Goal: Task Accomplishment & Management: Manage account settings

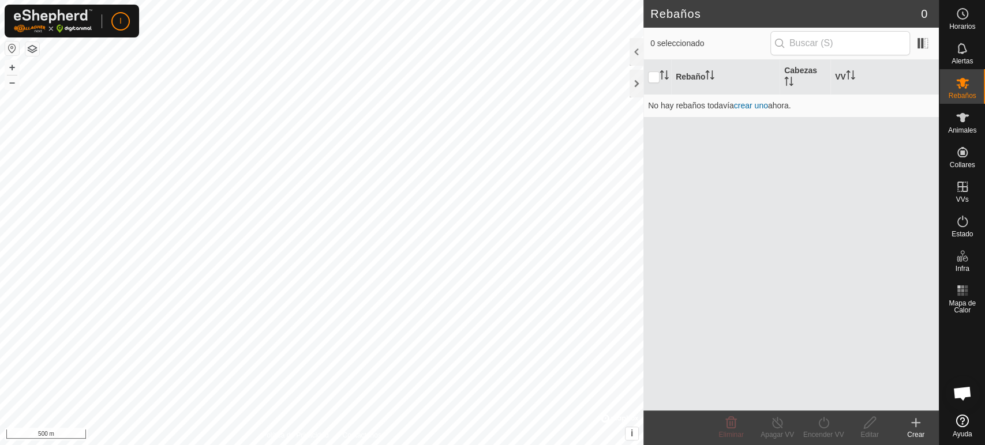
click at [36, 44] on button "button" at bounding box center [32, 49] width 14 height 14
click at [885, 39] on es-notification-svg-icon at bounding box center [962, 48] width 21 height 18
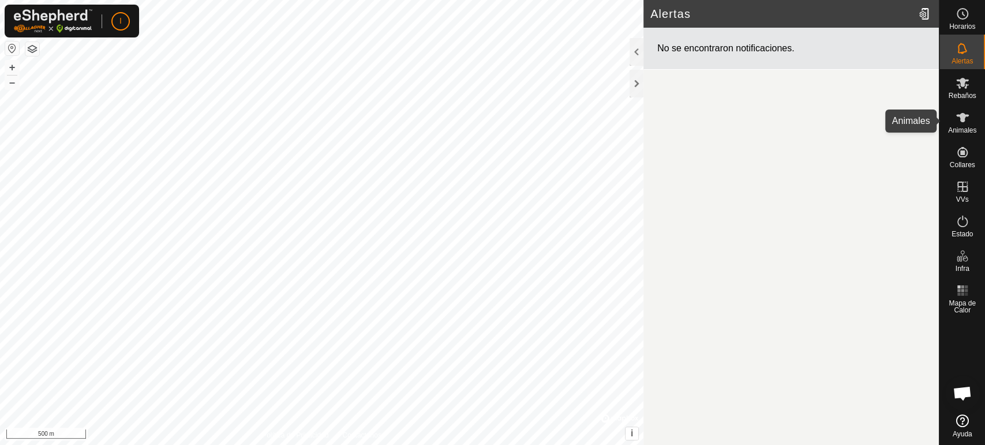
click at [885, 119] on icon at bounding box center [962, 117] width 13 height 9
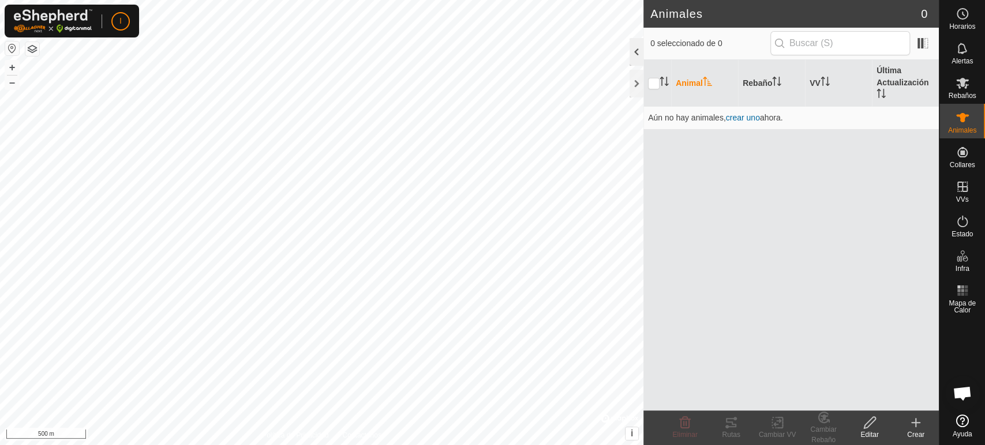
click at [633, 50] on div at bounding box center [636, 52] width 14 height 28
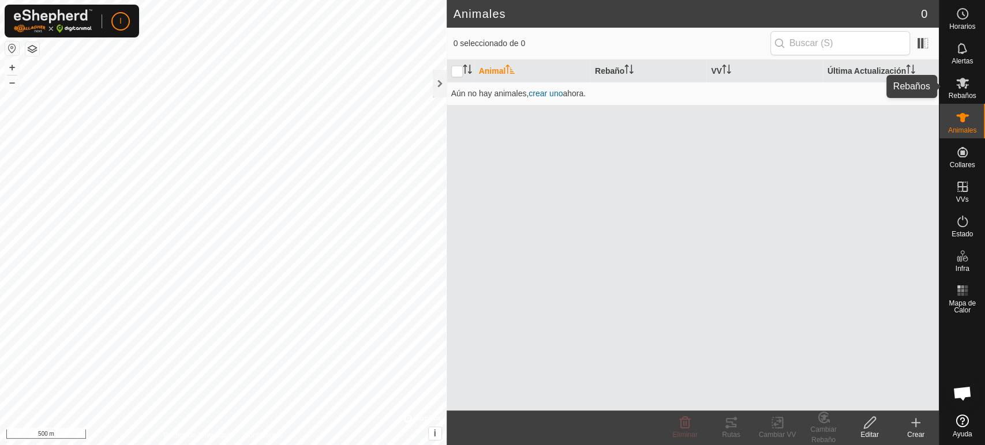
click at [885, 84] on icon at bounding box center [962, 83] width 13 height 11
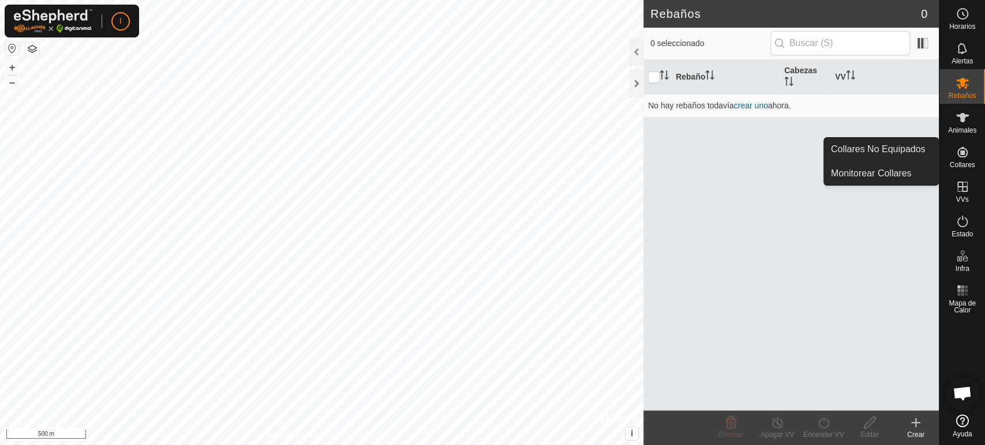
click at [885, 156] on icon at bounding box center [962, 152] width 14 height 14
click at [881, 147] on link "Collares No Equipados" at bounding box center [881, 149] width 114 height 23
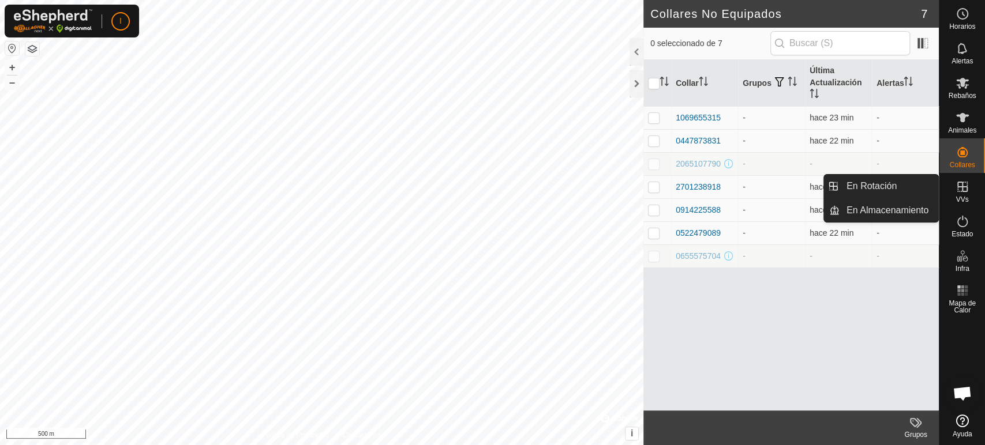
click at [885, 194] on es-virtualpaddocks-svg-icon at bounding box center [962, 187] width 21 height 18
click at [885, 186] on icon at bounding box center [962, 187] width 10 height 10
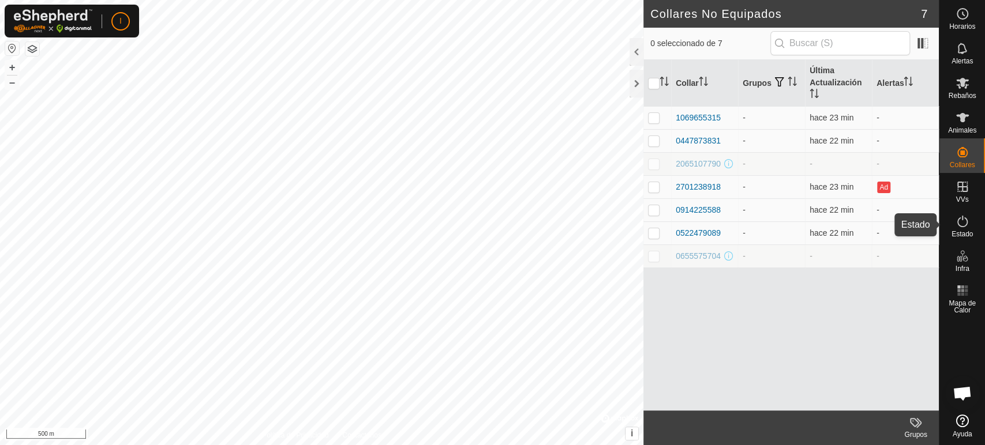
click at [885, 220] on icon at bounding box center [962, 222] width 14 height 14
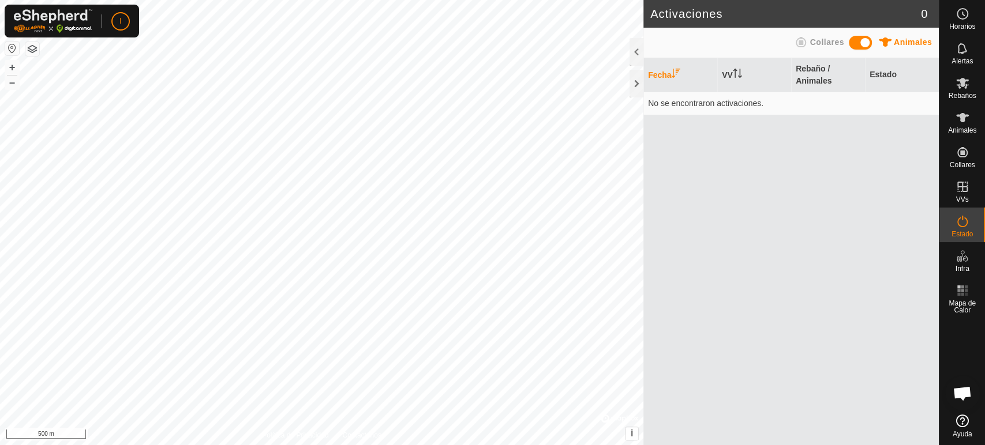
click at [885, 220] on icon at bounding box center [962, 222] width 14 height 14
click at [885, 297] on icon at bounding box center [962, 291] width 14 height 14
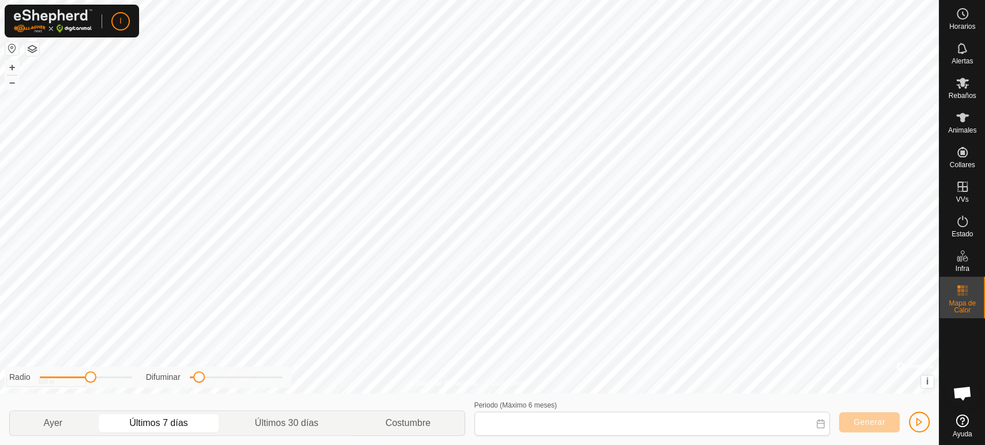
type input "[DATE] - [DATE]"
click at [885, 400] on icon at bounding box center [962, 421] width 13 height 13
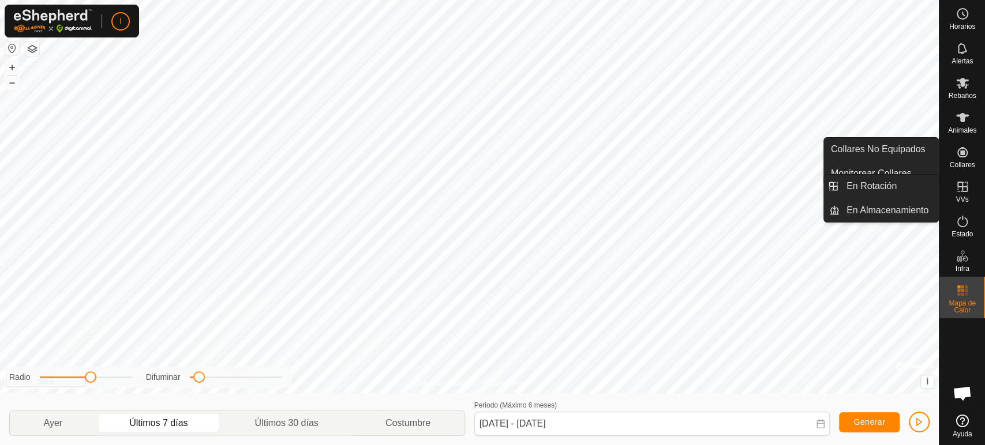
click at [885, 191] on icon at bounding box center [962, 187] width 10 height 10
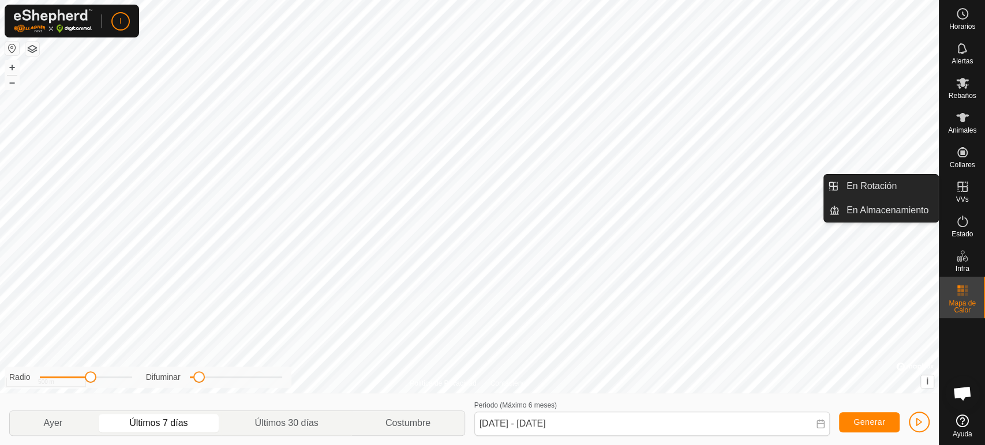
click at [885, 191] on icon at bounding box center [962, 187] width 10 height 10
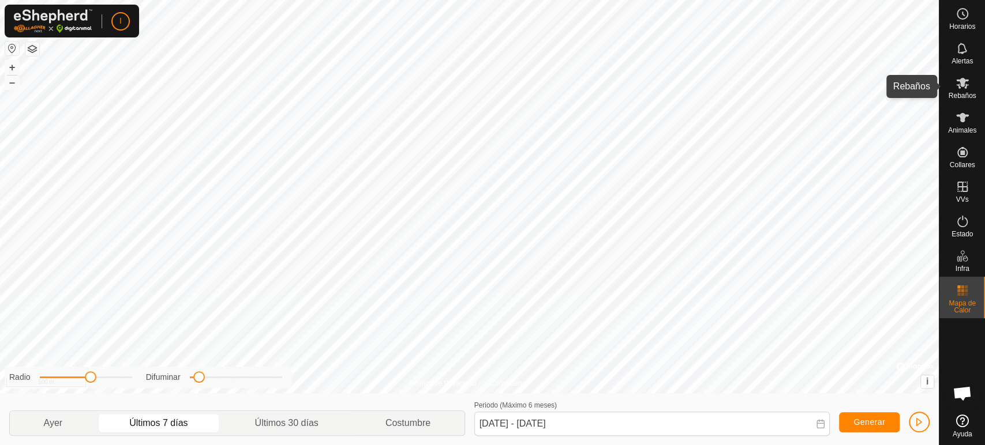
click at [885, 87] on icon at bounding box center [962, 83] width 14 height 14
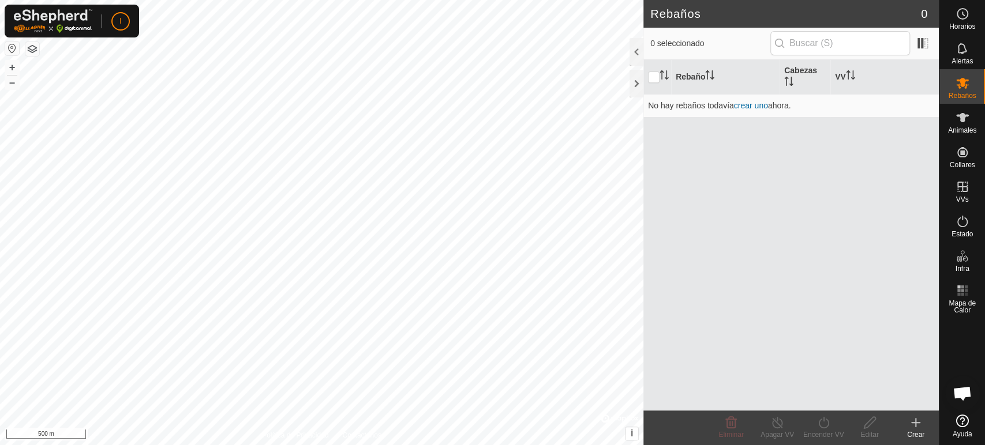
click at [885, 400] on icon at bounding box center [915, 423] width 14 height 14
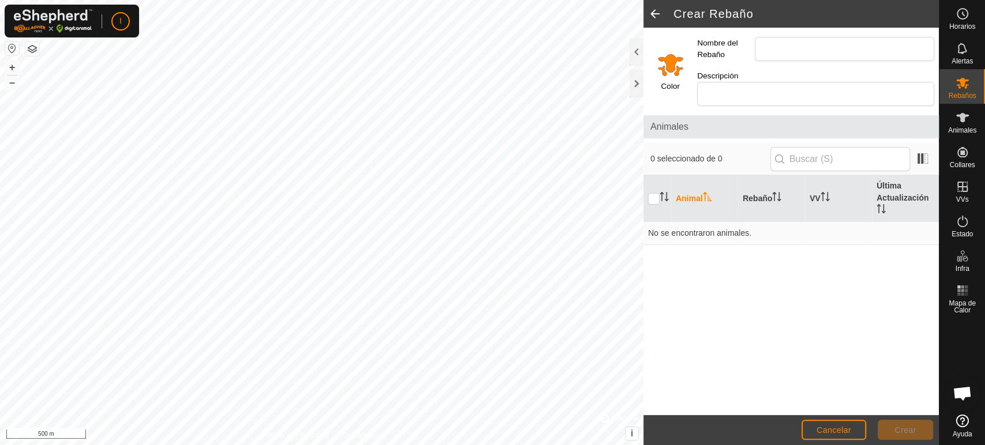
click at [675, 0] on html "I Horarios Alertas Rebaños Animales Collares VVs Estado Infra Mapa de Calor Ayu…" at bounding box center [492, 222] width 985 height 445
click at [311, 0] on html "I Horarios Alertas Rebaños Animales Collares VVs Estado Infra Mapa de Calor Ayu…" at bounding box center [492, 222] width 985 height 445
click at [655, 193] on input "checkbox" at bounding box center [654, 199] width 12 height 12
checkbox input "true"
click at [819, 49] on input "Nombre del Rebaño" at bounding box center [843, 49] width 179 height 24
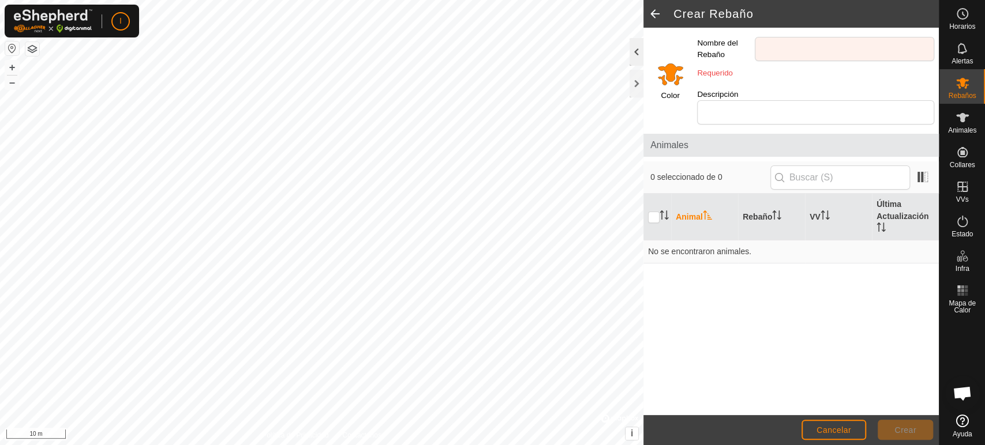
click at [632, 50] on div at bounding box center [636, 52] width 14 height 28
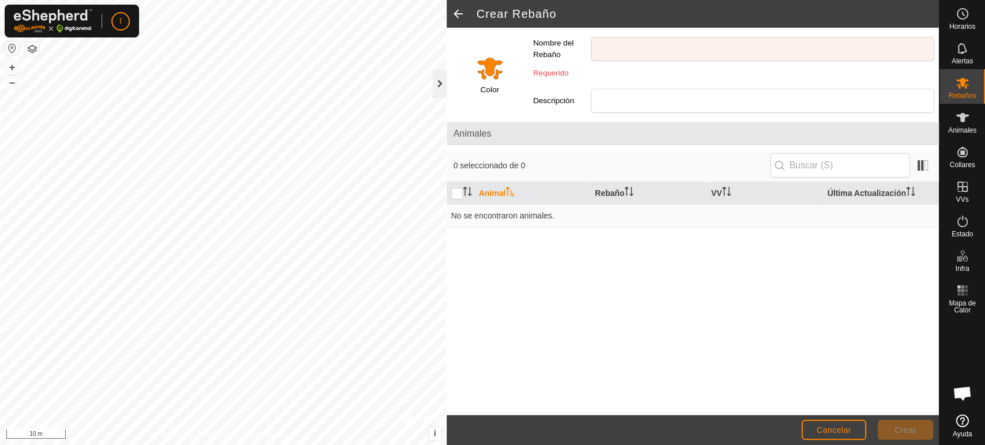
click at [434, 83] on div at bounding box center [440, 84] width 14 height 28
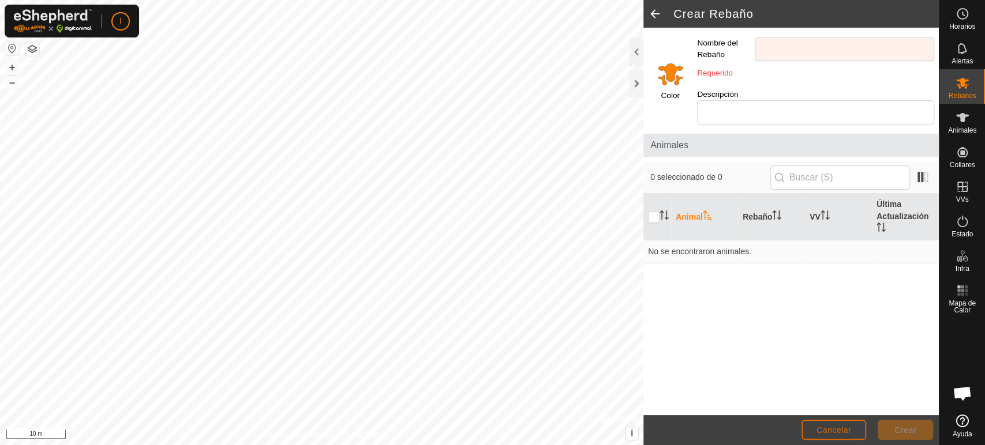
click at [835, 400] on span "Cancelar" at bounding box center [833, 430] width 35 height 9
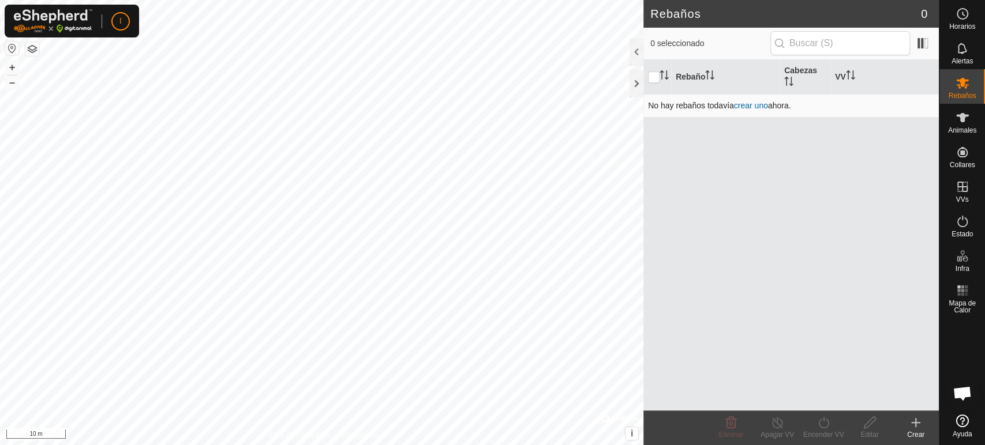
click at [754, 105] on link "crear uno" at bounding box center [751, 105] width 34 height 9
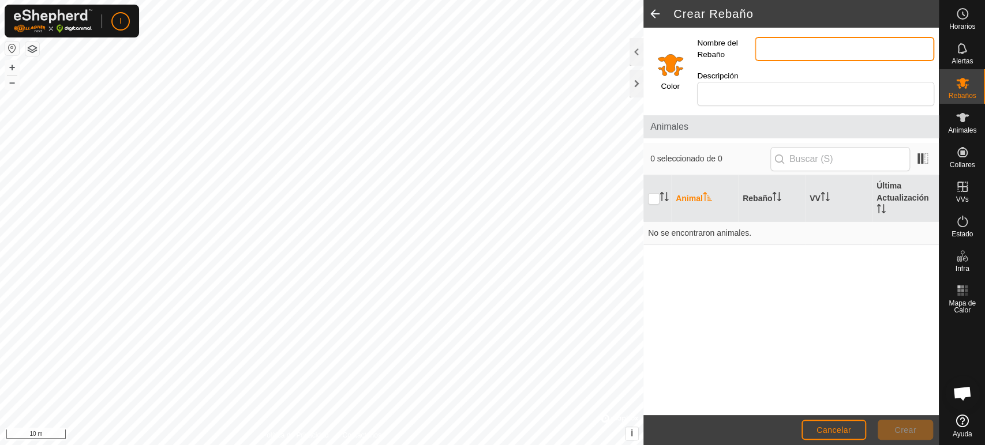
click at [802, 45] on input "Nombre del Rebaño" at bounding box center [843, 49] width 179 height 24
type input "s"
type input "SOLANA"
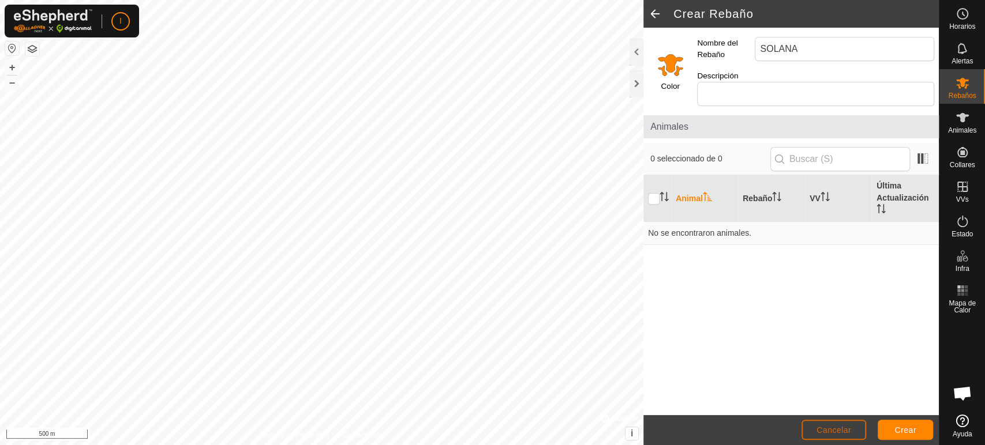
click at [822, 400] on span "Cancelar" at bounding box center [833, 430] width 35 height 9
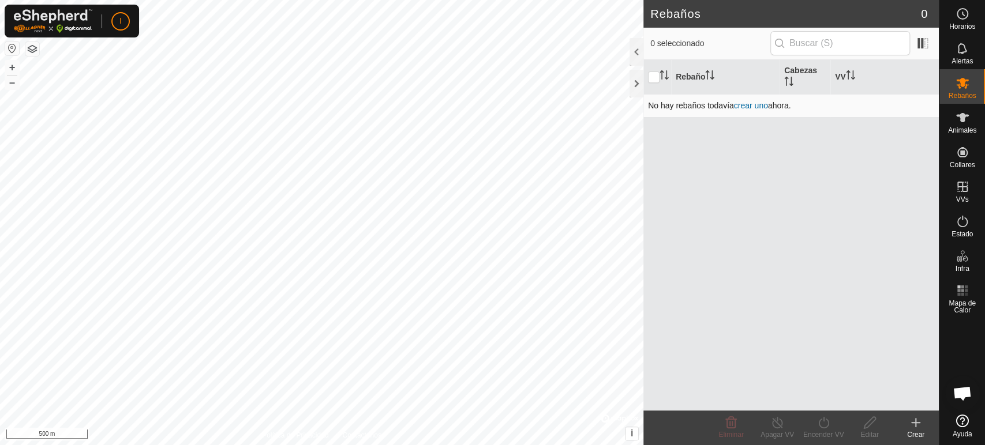
click at [754, 104] on link "crear uno" at bounding box center [751, 105] width 34 height 9
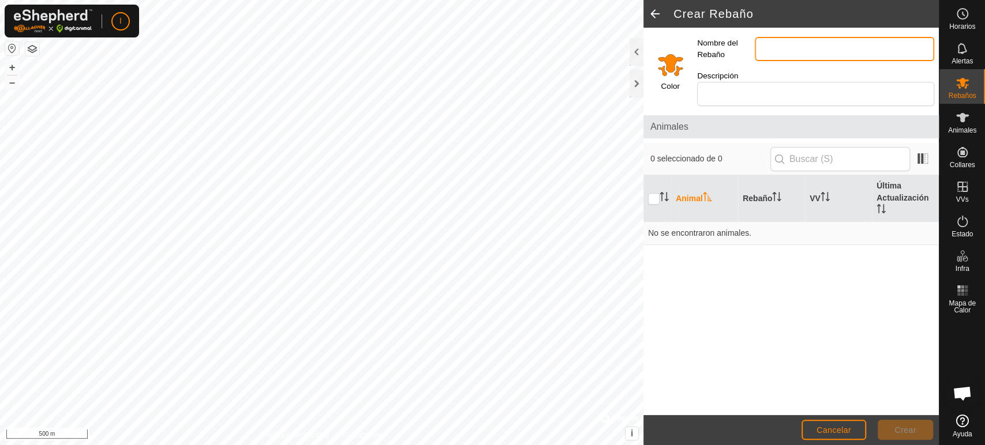
click at [780, 45] on input "Nombre del Rebaño" at bounding box center [843, 49] width 179 height 24
type input "SOLANA"
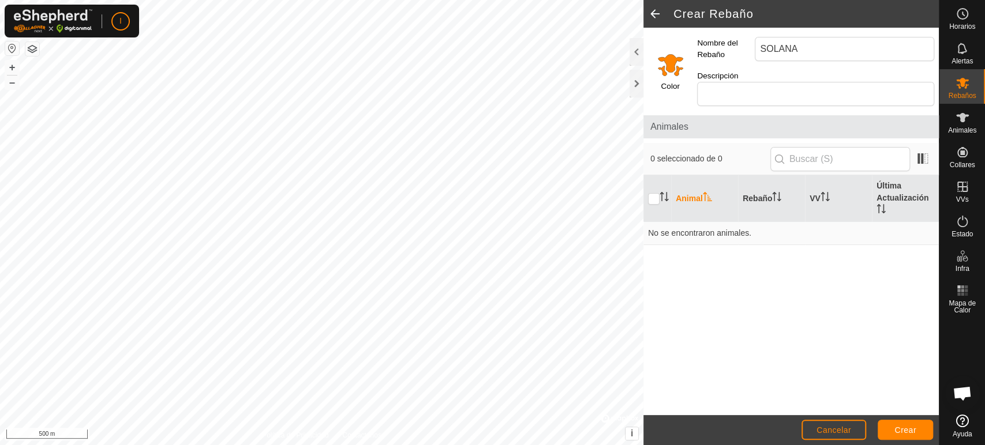
click at [743, 120] on span "Animales" at bounding box center [790, 127] width 281 height 14
click at [878, 147] on input "text" at bounding box center [840, 159] width 140 height 24
click at [653, 193] on input "checkbox" at bounding box center [654, 199] width 12 height 12
checkbox input "true"
click at [885, 400] on span "Crear" at bounding box center [905, 430] width 22 height 9
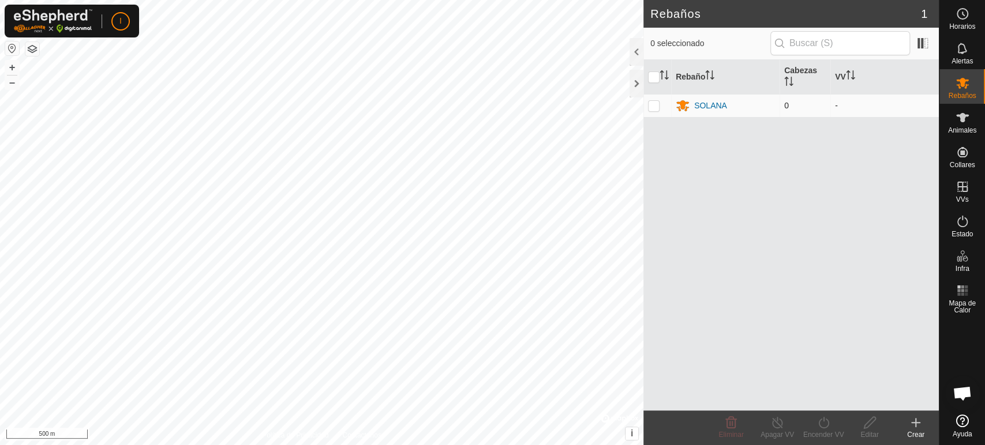
click at [655, 106] on p-checkbox at bounding box center [654, 105] width 12 height 9
checkbox input "true"
click at [655, 106] on p-checkbox at bounding box center [654, 105] width 12 height 9
checkbox input "false"
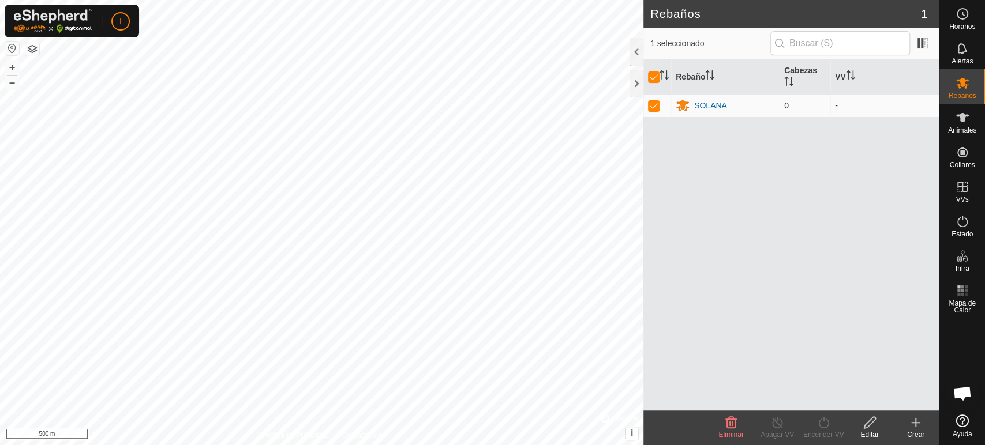
checkbox input "false"
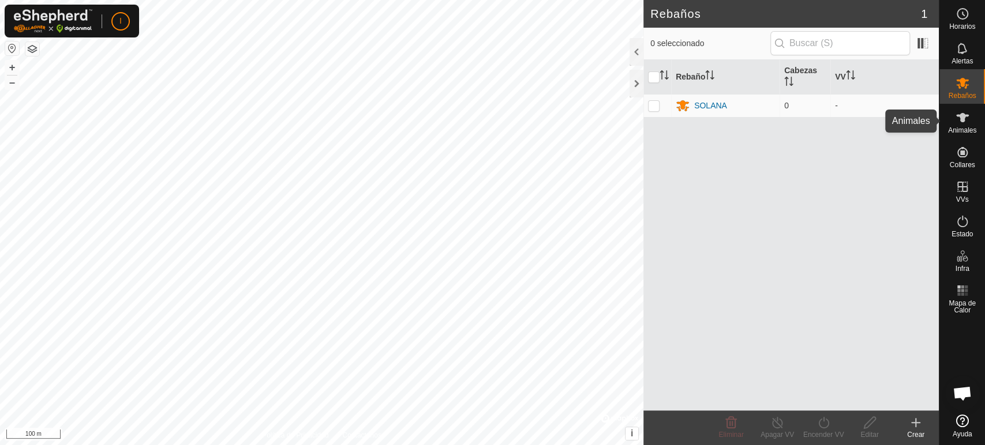
click at [885, 115] on icon at bounding box center [962, 117] width 13 height 9
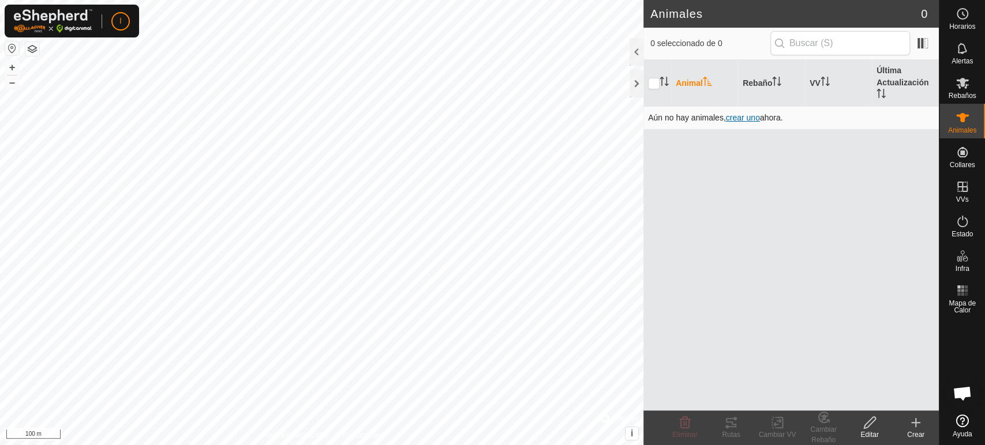
click at [753, 115] on span "crear uno" at bounding box center [743, 117] width 34 height 9
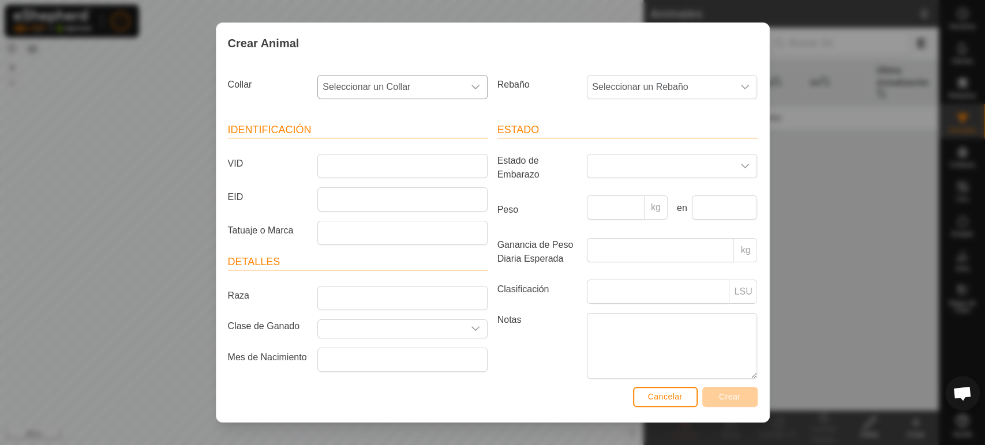
click at [472, 87] on icon "dropdown trigger" at bounding box center [476, 87] width 8 height 5
click at [161, 169] on div "Crear Animal Collar Seleccionar un Collar - 1069655315 0447873831 2065107790 27…" at bounding box center [492, 222] width 985 height 445
click at [651, 400] on span "Cancelar" at bounding box center [665, 396] width 35 height 9
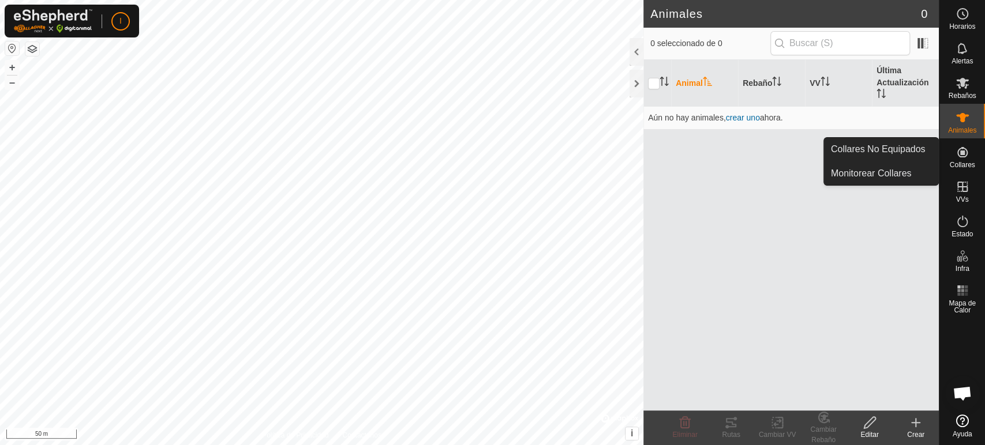
click at [885, 157] on icon at bounding box center [962, 152] width 14 height 14
click at [885, 174] on link "Monitorear Collares" at bounding box center [881, 173] width 114 height 23
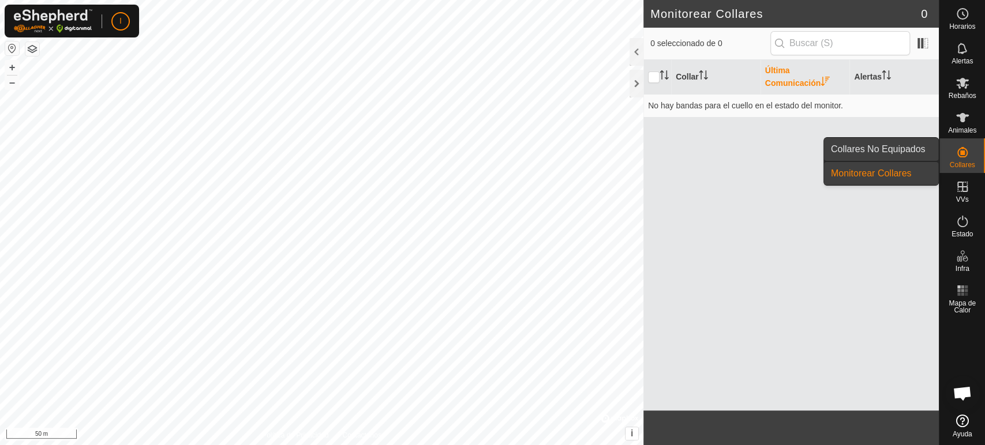
click at [885, 148] on link "Collares No Equipados" at bounding box center [881, 149] width 114 height 23
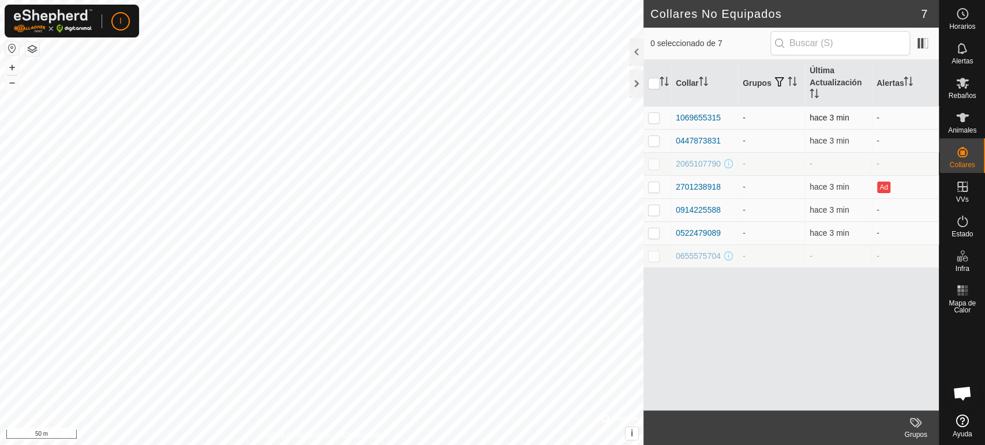
click at [655, 115] on p-checkbox at bounding box center [654, 117] width 12 height 9
checkbox input "true"
click at [653, 141] on p-checkbox at bounding box center [654, 140] width 12 height 9
checkbox input "true"
click at [655, 217] on td at bounding box center [657, 209] width 28 height 23
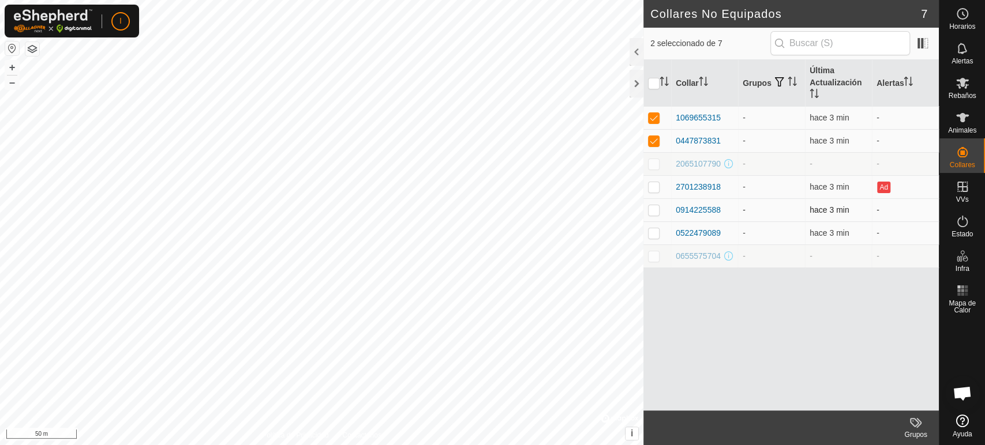
checkbox input "true"
click at [655, 234] on p-checkbox at bounding box center [654, 232] width 12 height 9
checkbox input "true"
click at [651, 85] on input "checkbox" at bounding box center [654, 84] width 12 height 12
checkbox input "true"
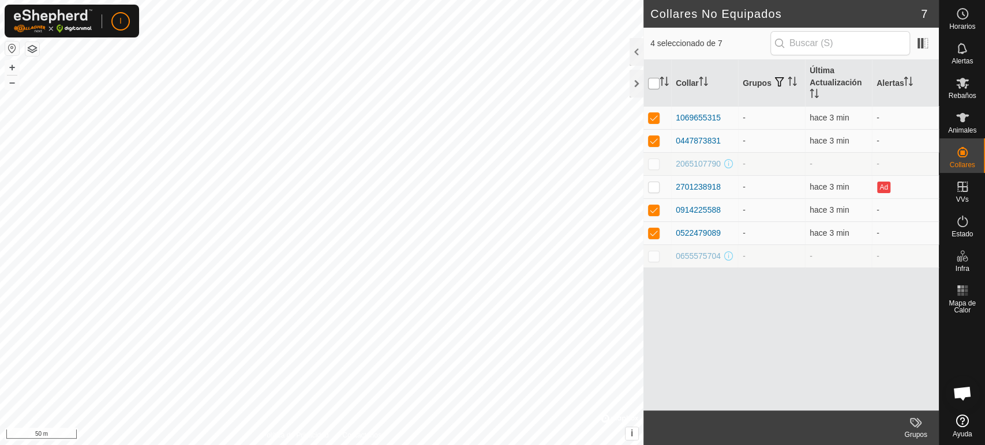
checkbox input "true"
click at [651, 85] on input "checkbox" at bounding box center [654, 84] width 12 height 12
checkbox input "false"
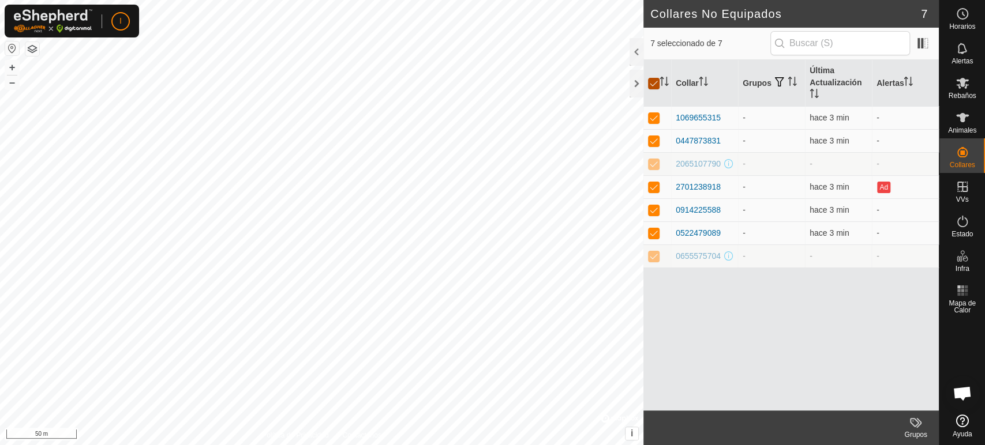
checkbox input "false"
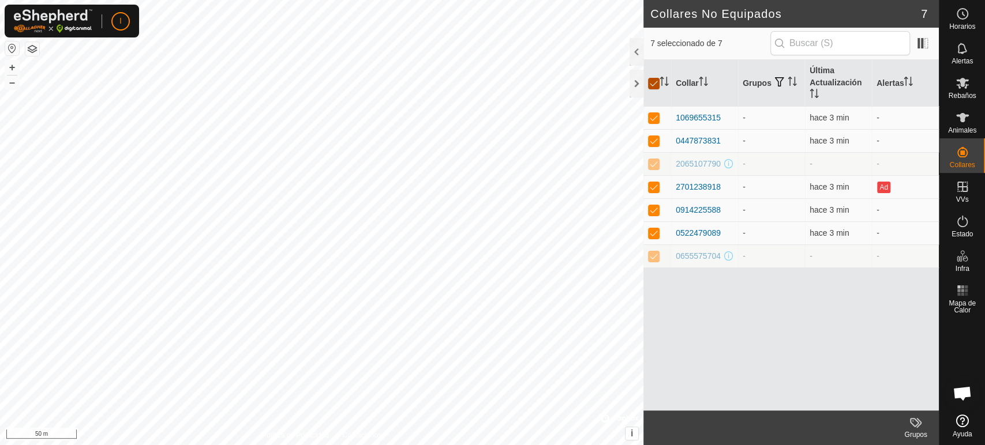
checkbox input "false"
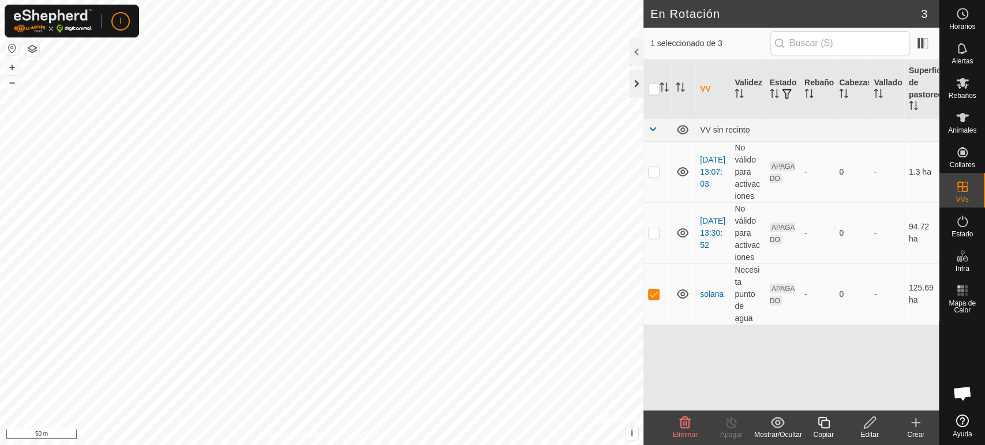
click at [634, 78] on div at bounding box center [636, 84] width 14 height 28
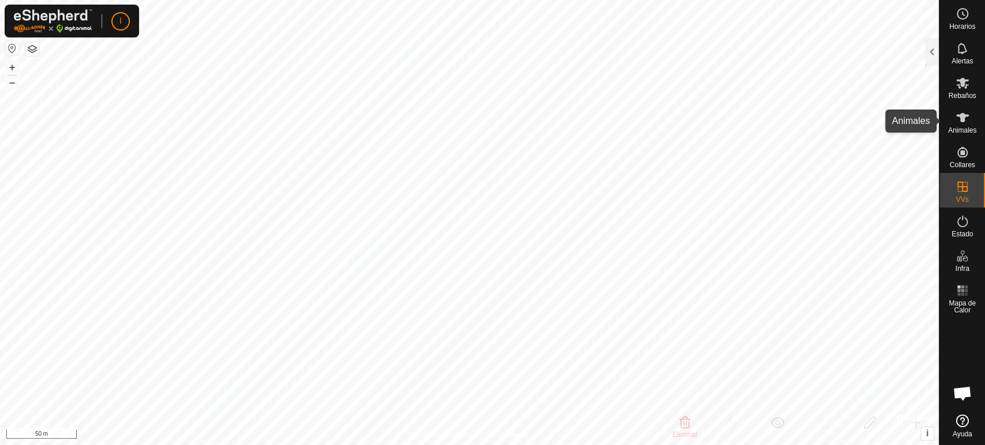
click at [885, 122] on es-animals-svg-icon at bounding box center [962, 117] width 21 height 18
click at [885, 121] on icon at bounding box center [962, 117] width 13 height 9
click at [885, 113] on icon at bounding box center [962, 117] width 13 height 9
click at [885, 124] on es-animals-svg-icon at bounding box center [962, 117] width 21 height 18
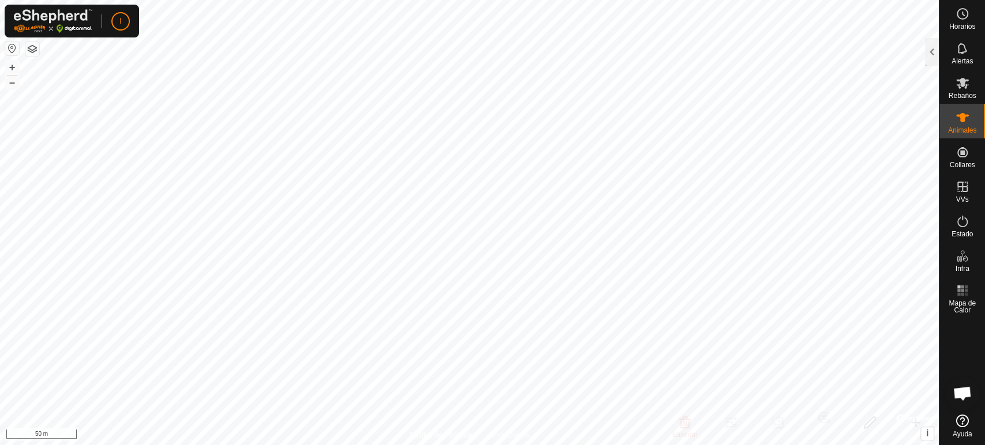
click at [885, 123] on icon at bounding box center [962, 118] width 14 height 14
click at [885, 125] on es-animals-svg-icon at bounding box center [962, 117] width 21 height 18
click at [885, 127] on span "Animales" at bounding box center [962, 130] width 28 height 7
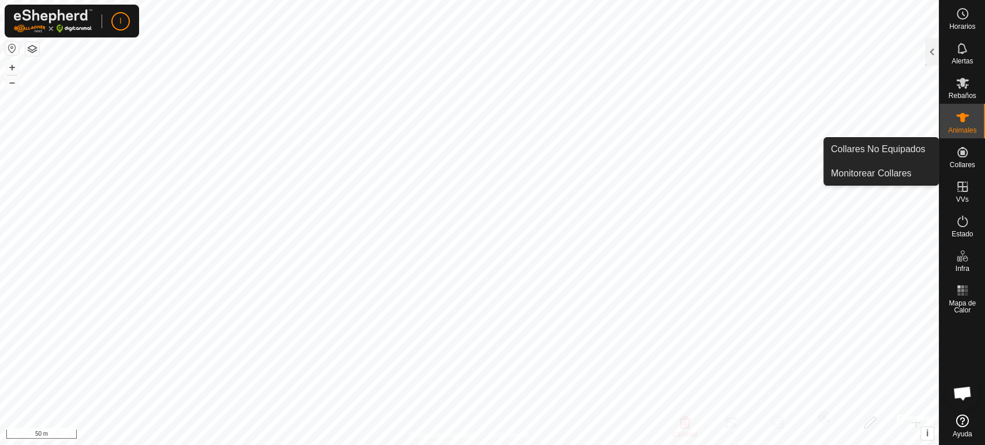
click at [885, 151] on icon at bounding box center [962, 152] width 10 height 10
click at [885, 146] on link "Collares No Equipados" at bounding box center [881, 149] width 114 height 23
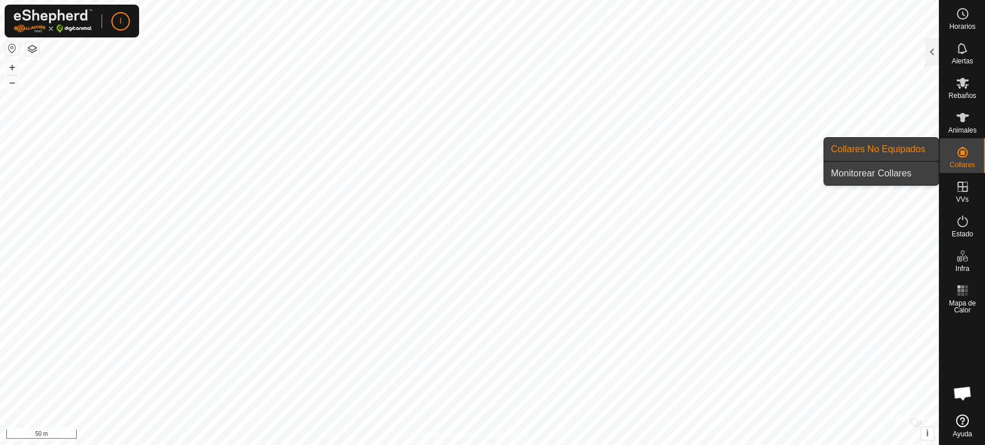
click at [879, 171] on link "Monitorear Collares" at bounding box center [881, 173] width 114 height 23
click at [885, 161] on span "Collares" at bounding box center [961, 164] width 25 height 7
click at [879, 148] on link "Collares No Equipados" at bounding box center [881, 149] width 114 height 23
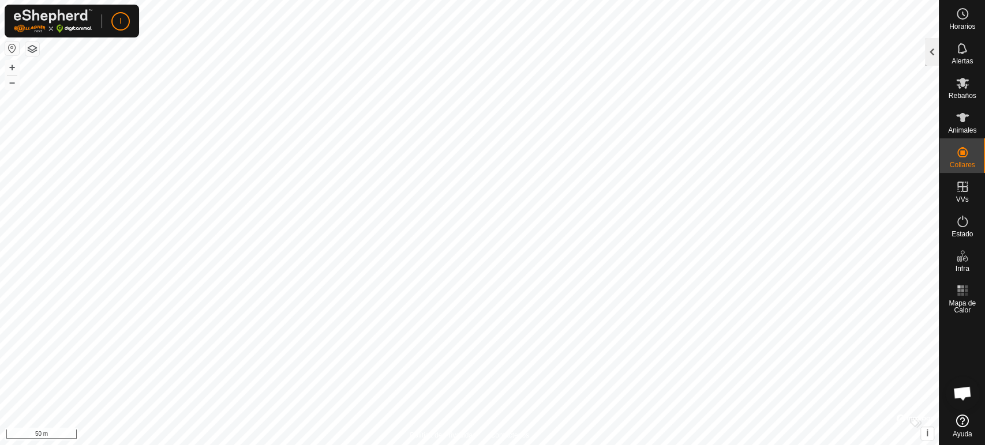
click at [885, 54] on div at bounding box center [932, 52] width 14 height 28
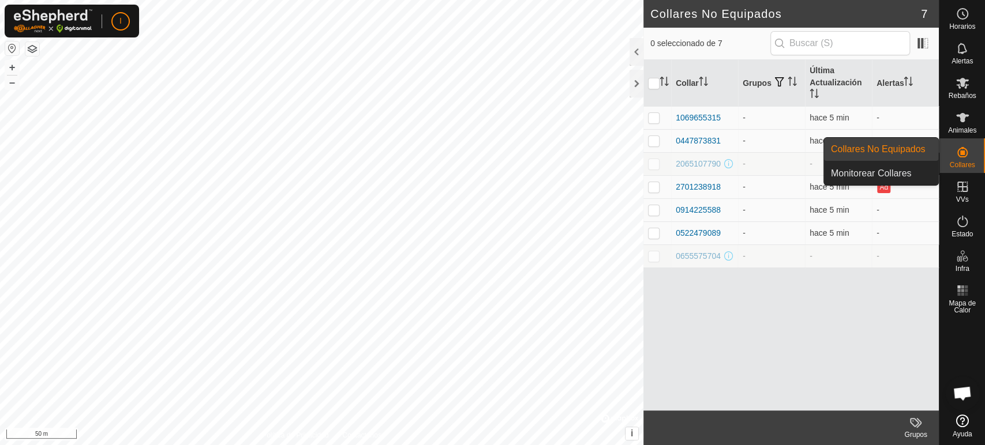
click at [885, 156] on icon at bounding box center [962, 152] width 14 height 14
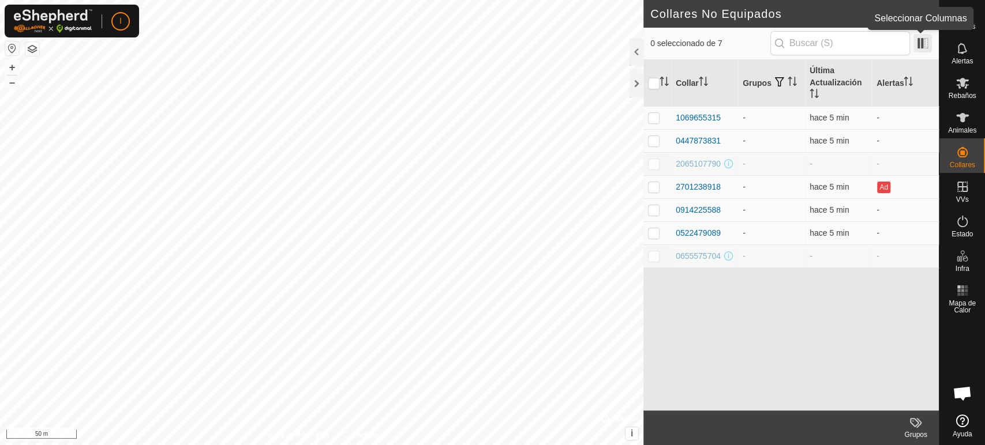
click at [885, 44] on span at bounding box center [922, 43] width 18 height 18
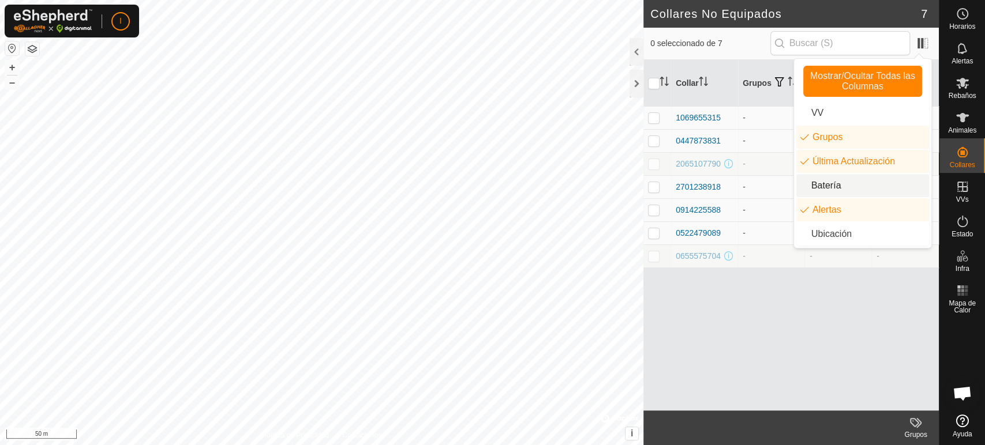
click at [812, 187] on li "Batería" at bounding box center [862, 185] width 133 height 23
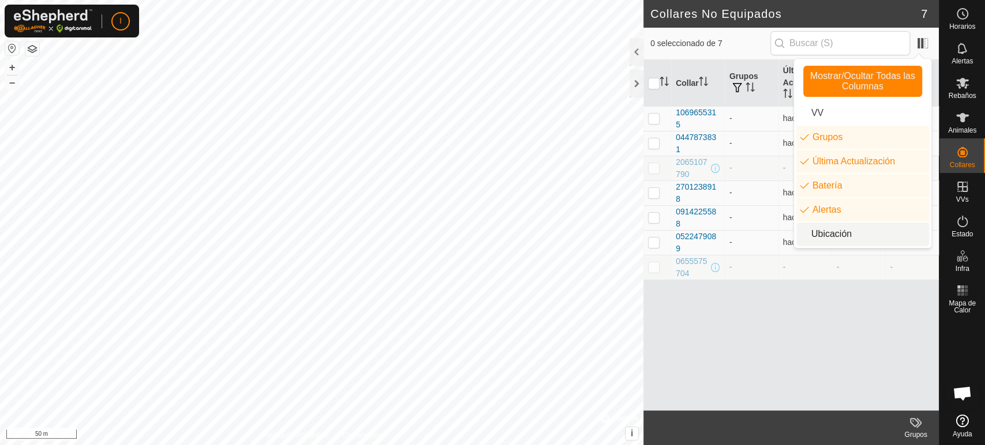
click at [844, 312] on div "Collar Grupos Última Actualización Batería Alertas 1069655315 - hace 5 min - - …" at bounding box center [790, 235] width 295 height 351
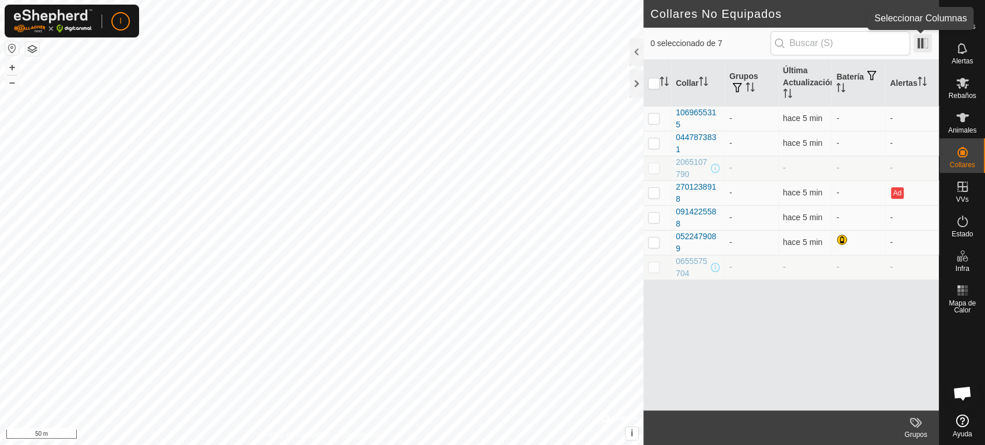
click at [885, 40] on span at bounding box center [922, 43] width 18 height 18
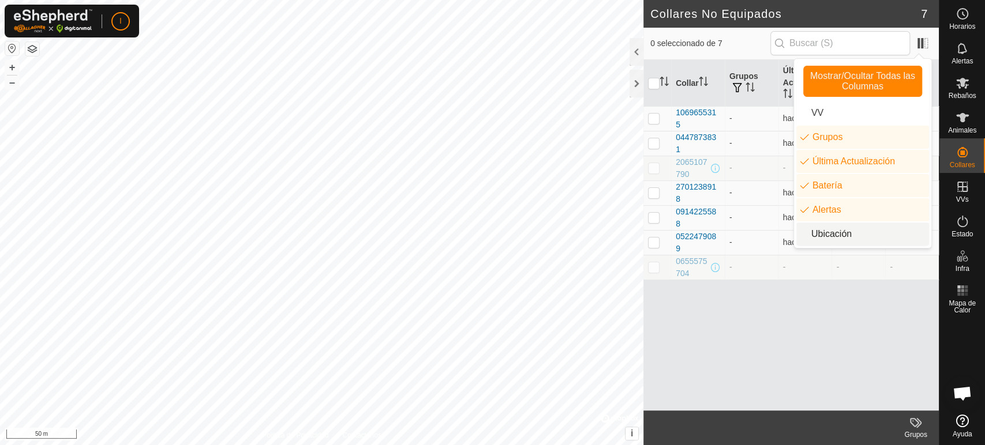
click at [803, 239] on li "Ubicación" at bounding box center [862, 234] width 133 height 23
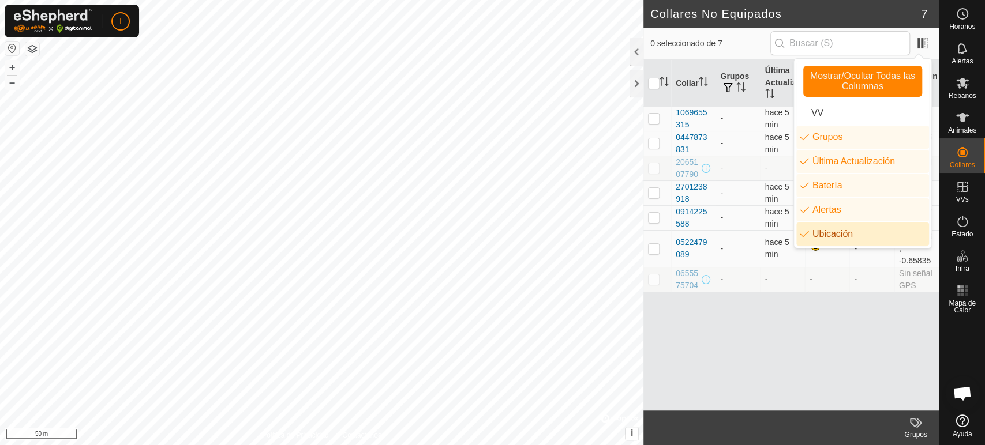
click at [812, 322] on div "Collar Grupos Última Actualización Batería Alertas Ubicación 1069655315 - hace …" at bounding box center [790, 235] width 295 height 351
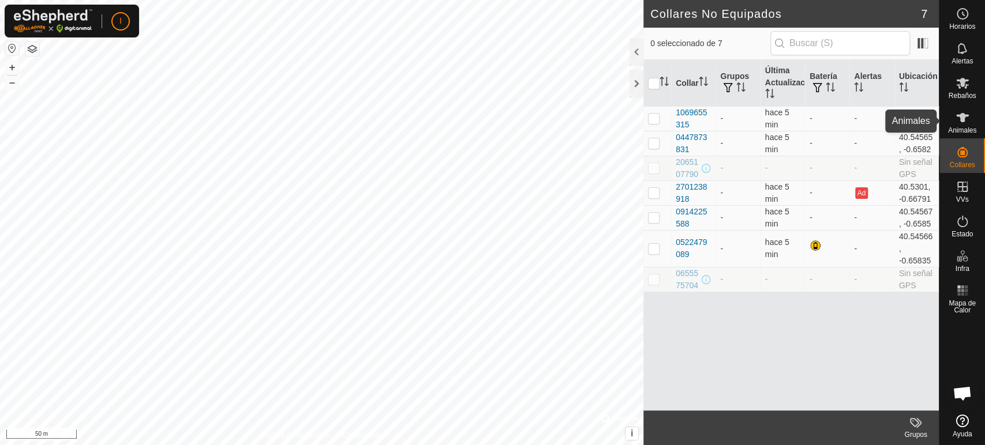
click at [885, 123] on es-animals-svg-icon at bounding box center [962, 117] width 21 height 18
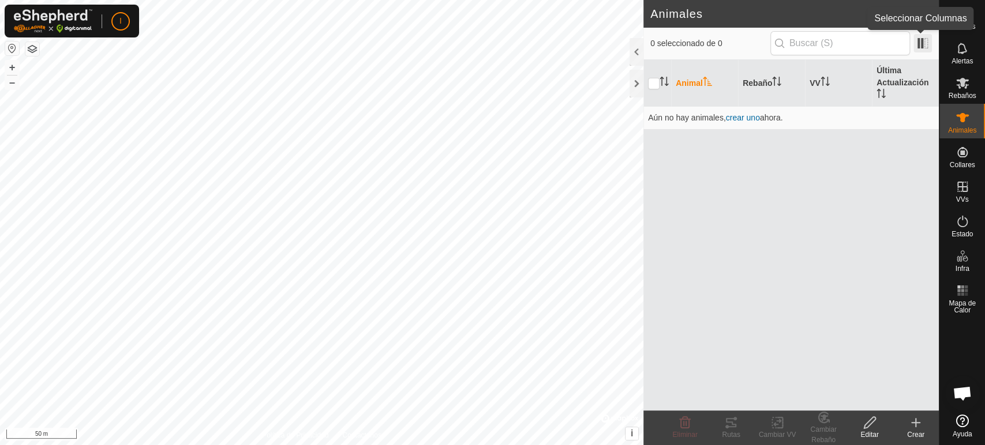
click at [885, 45] on span at bounding box center [922, 43] width 18 height 18
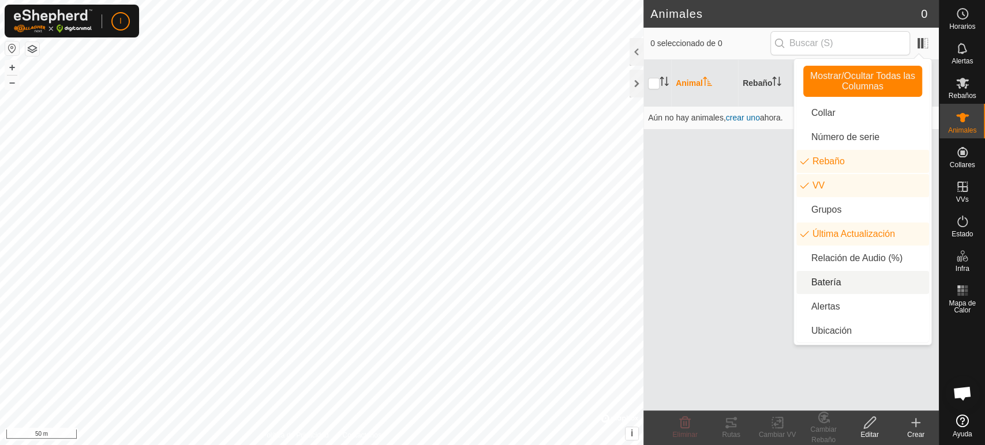
click at [812, 282] on li "Batería" at bounding box center [862, 282] width 133 height 23
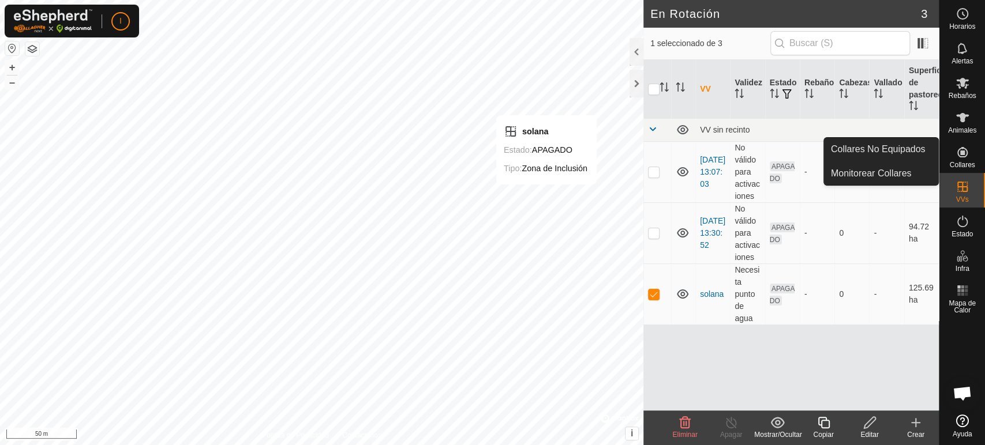
click at [885, 165] on span "Collares" at bounding box center [961, 164] width 25 height 7
click at [885, 154] on icon at bounding box center [962, 152] width 10 height 10
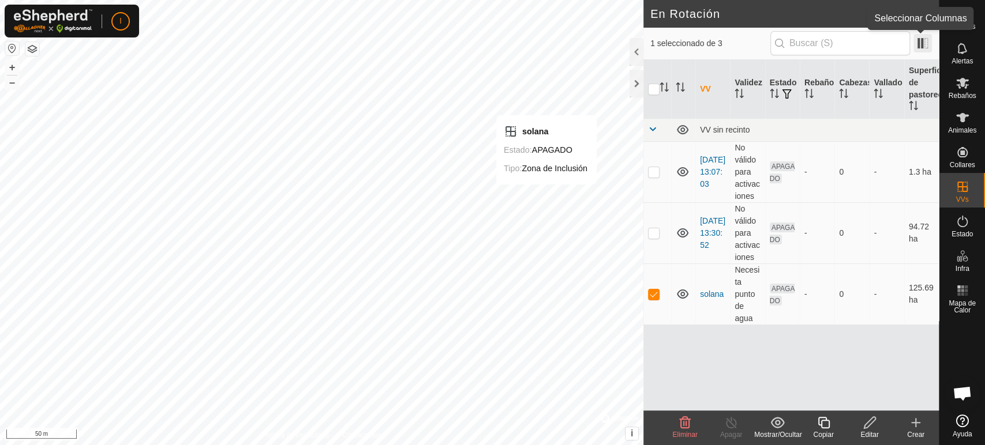
click at [885, 43] on span at bounding box center [922, 43] width 18 height 18
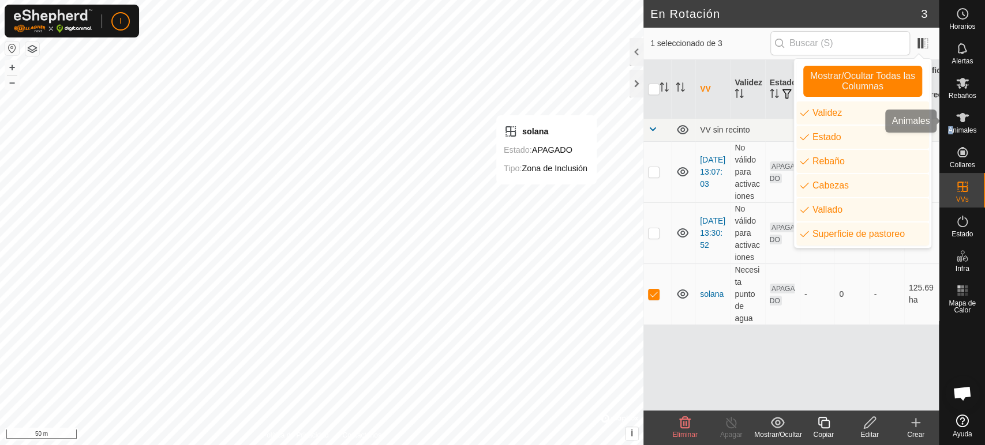
click at [885, 140] on es-menu-bar "Horarios Alertas Rebaños Animales Collares VVs Estado Infra Mapa de Calor Ayuda" at bounding box center [961, 222] width 46 height 445
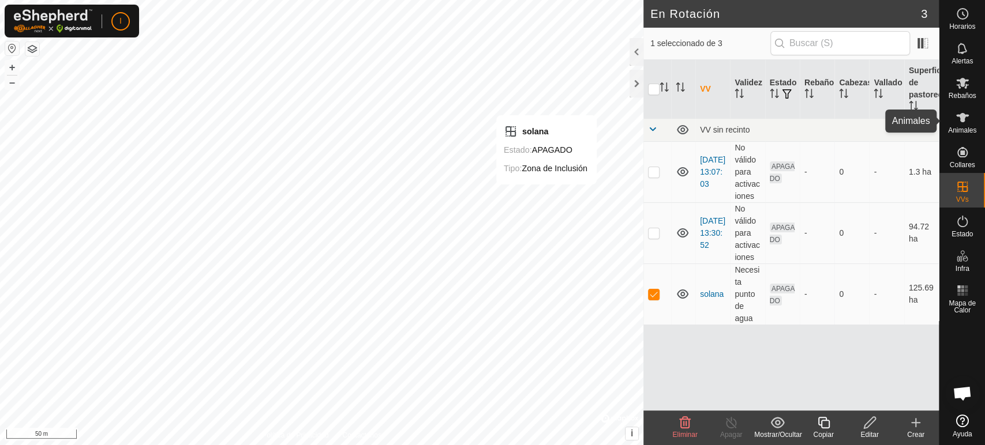
click at [885, 123] on icon at bounding box center [962, 118] width 14 height 14
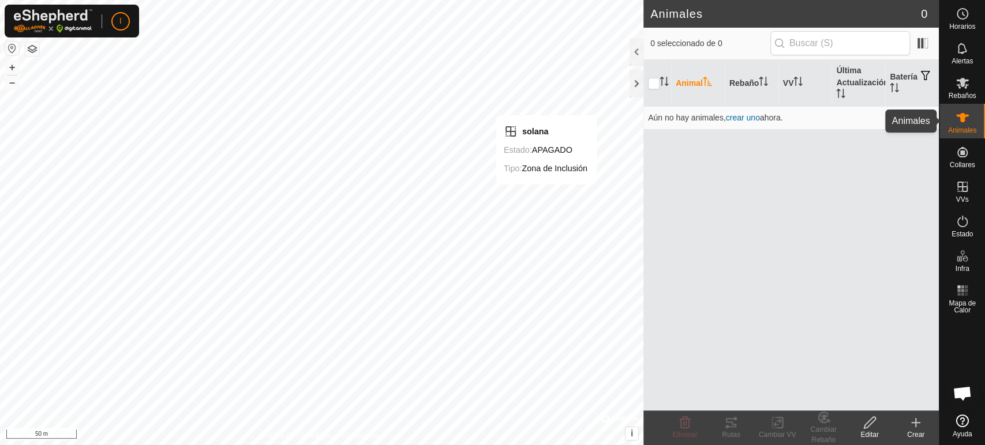
click at [885, 114] on icon at bounding box center [962, 117] width 13 height 9
click at [885, 117] on icon at bounding box center [962, 117] width 13 height 9
click at [885, 400] on icon at bounding box center [915, 423] width 14 height 14
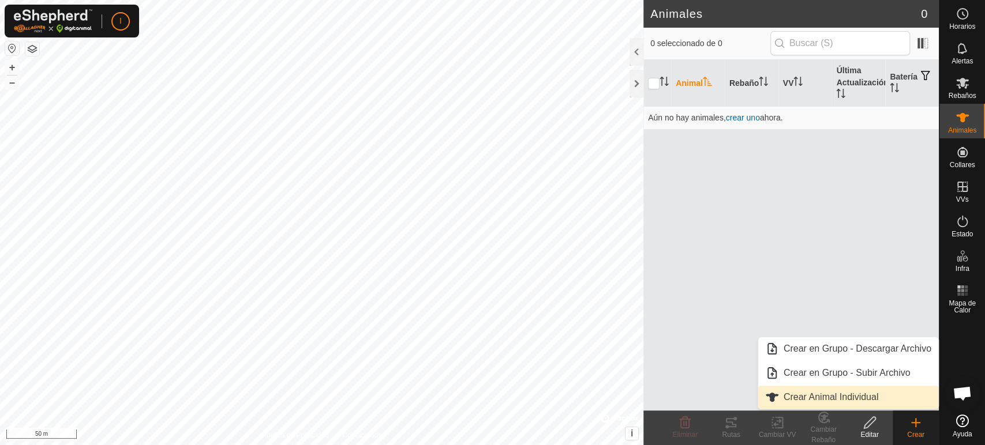
click at [865, 397] on link "Crear Animal Individual" at bounding box center [848, 397] width 180 height 23
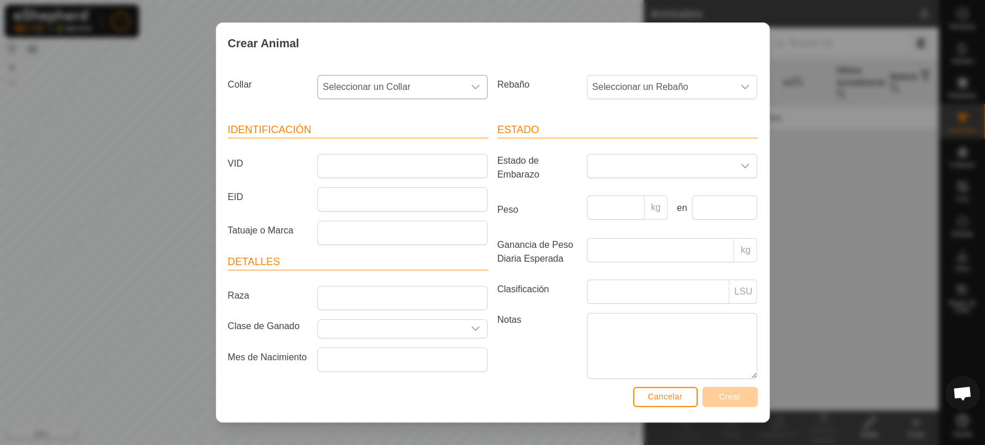
click at [472, 82] on icon "dropdown trigger" at bounding box center [475, 86] width 9 height 9
click at [354, 170] on li "1069655315" at bounding box center [401, 170] width 166 height 23
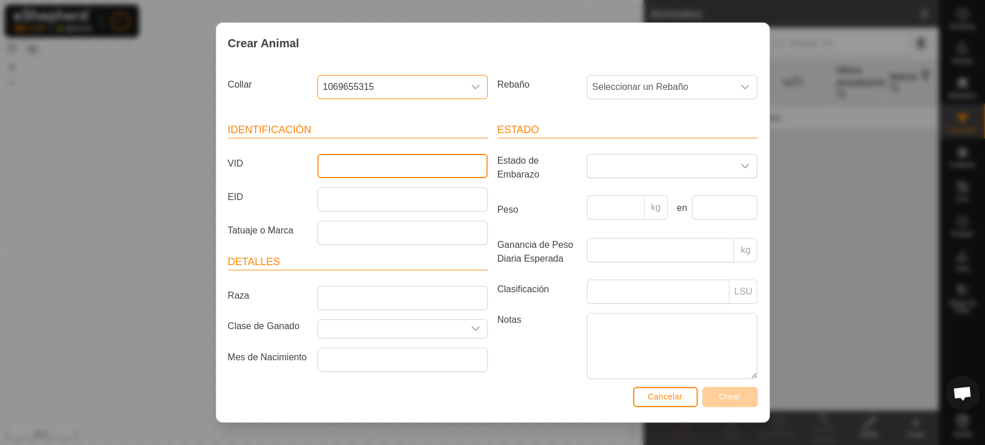
click at [354, 170] on input "VID" at bounding box center [402, 166] width 170 height 24
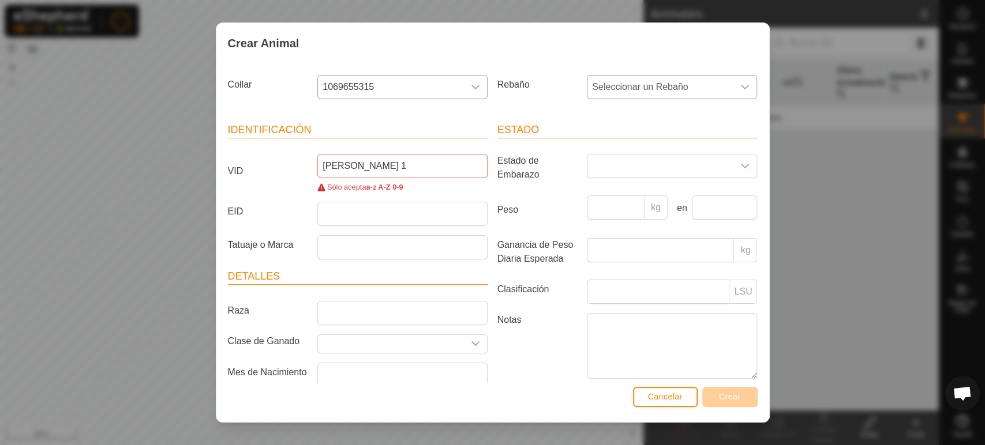
click at [740, 84] on icon "dropdown trigger" at bounding box center [744, 86] width 9 height 9
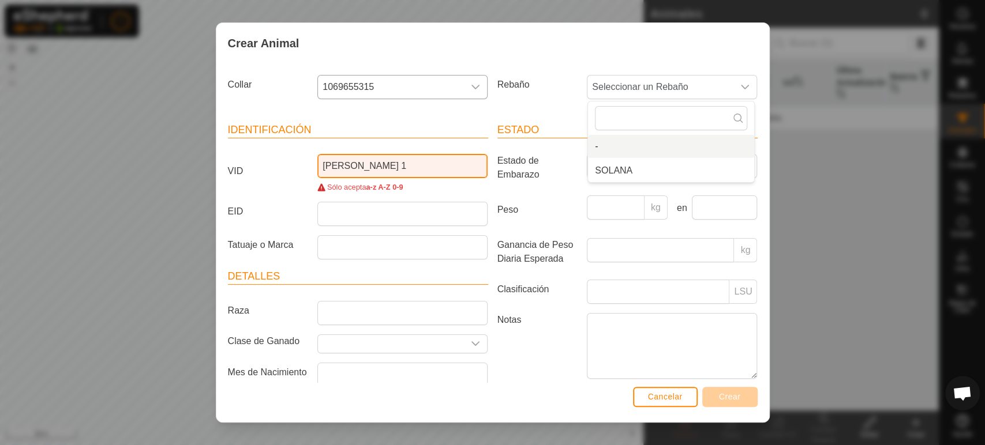
click at [375, 166] on input "[PERSON_NAME] 1" at bounding box center [402, 166] width 170 height 24
type input "[PERSON_NAME] UNO"
drag, startPoint x: 395, startPoint y: 166, endPoint x: 314, endPoint y: 160, distance: 80.9
click at [314, 160] on div "[PERSON_NAME] UNO Sólo acepta a-z A-Z 0-9" at bounding box center [402, 173] width 179 height 39
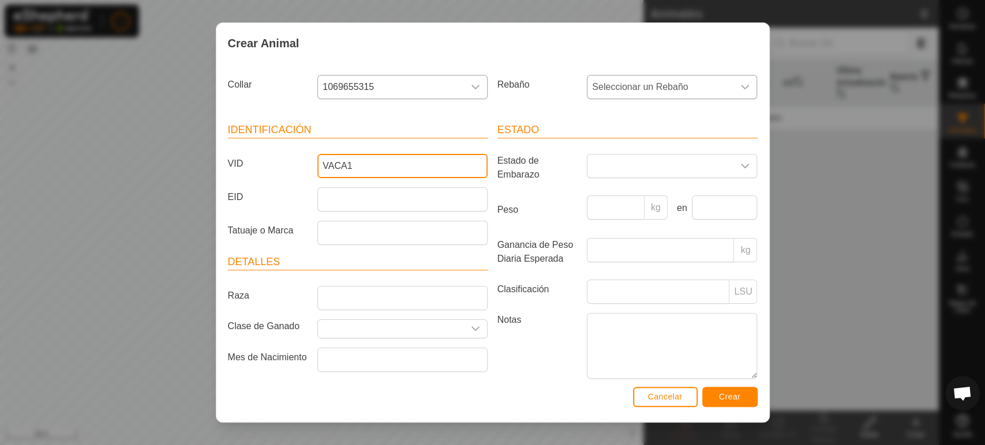
type input "VACA1"
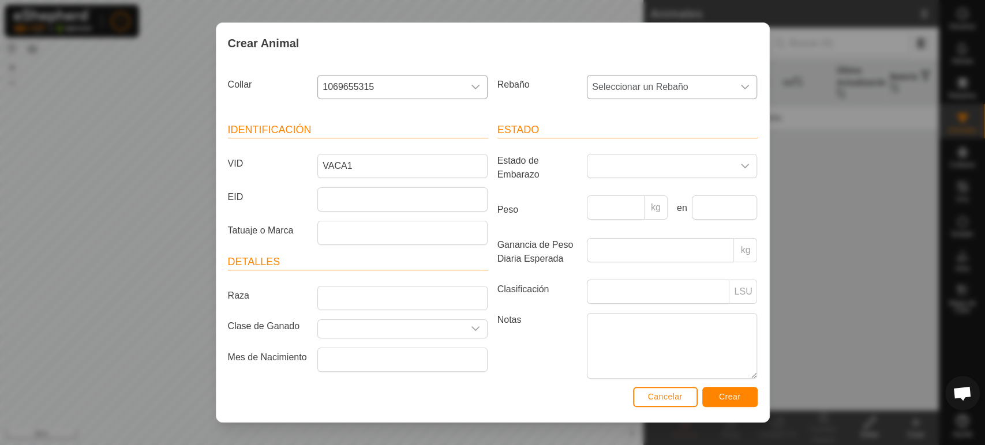
click at [741, 87] on icon "dropdown trigger" at bounding box center [745, 87] width 8 height 5
click at [621, 170] on li "SOLANA" at bounding box center [671, 170] width 166 height 23
click at [735, 391] on button "Crear" at bounding box center [729, 397] width 55 height 20
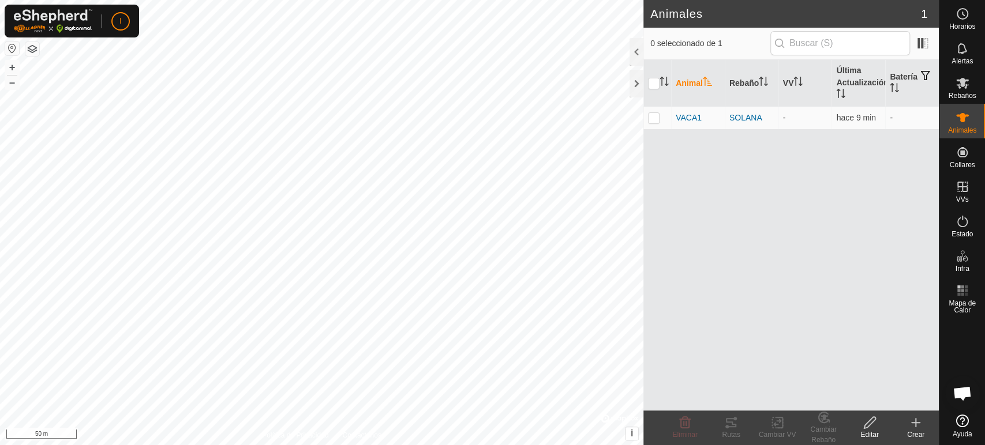
click at [885, 400] on icon at bounding box center [915, 423] width 14 height 14
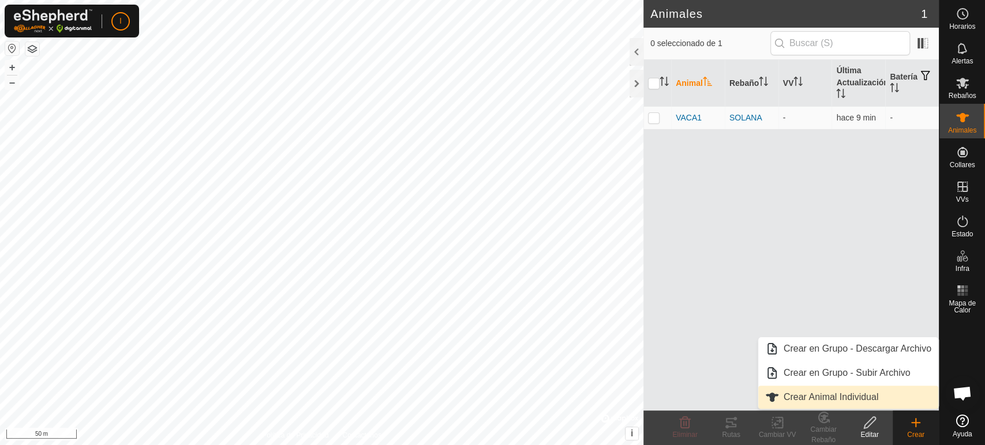
click at [850, 395] on link "Crear Animal Individual" at bounding box center [848, 397] width 180 height 23
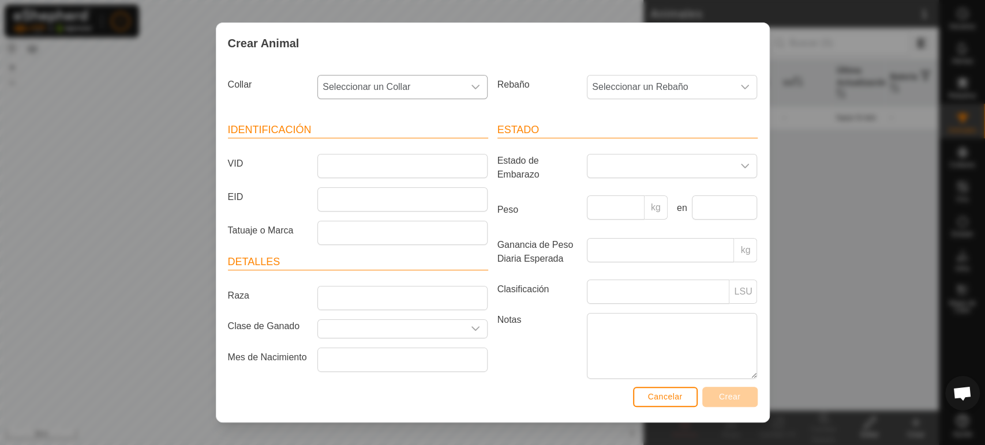
click at [471, 85] on icon "dropdown trigger" at bounding box center [475, 86] width 9 height 9
click at [359, 170] on li "0447873831" at bounding box center [401, 170] width 166 height 23
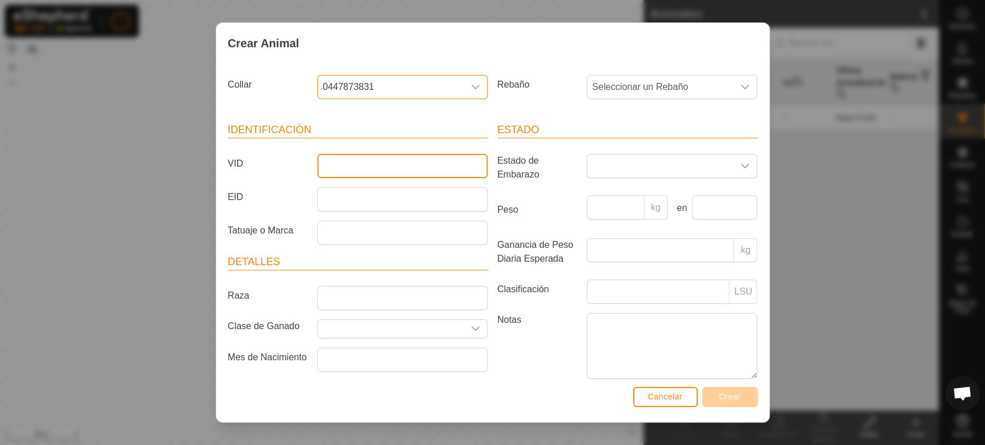
click at [359, 170] on input "VID" at bounding box center [402, 166] width 170 height 24
type input "VACA2"
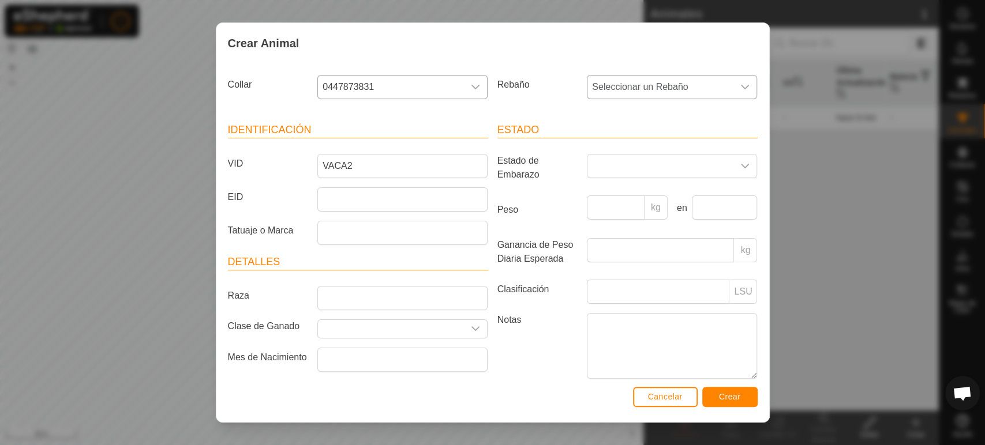
click at [740, 84] on icon "dropdown trigger" at bounding box center [744, 86] width 9 height 9
click at [637, 172] on li "SOLANA" at bounding box center [671, 170] width 166 height 23
click at [724, 396] on span "Crear" at bounding box center [730, 396] width 22 height 9
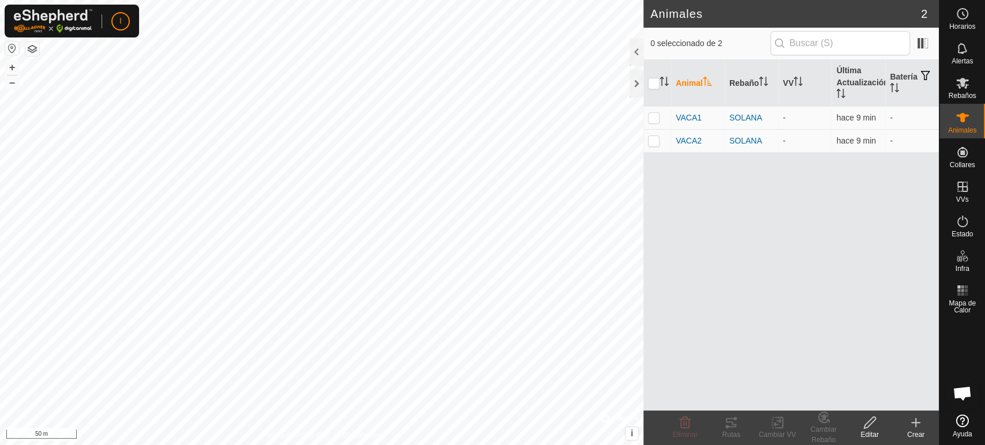
click at [885, 400] on div "Crear" at bounding box center [915, 435] width 46 height 10
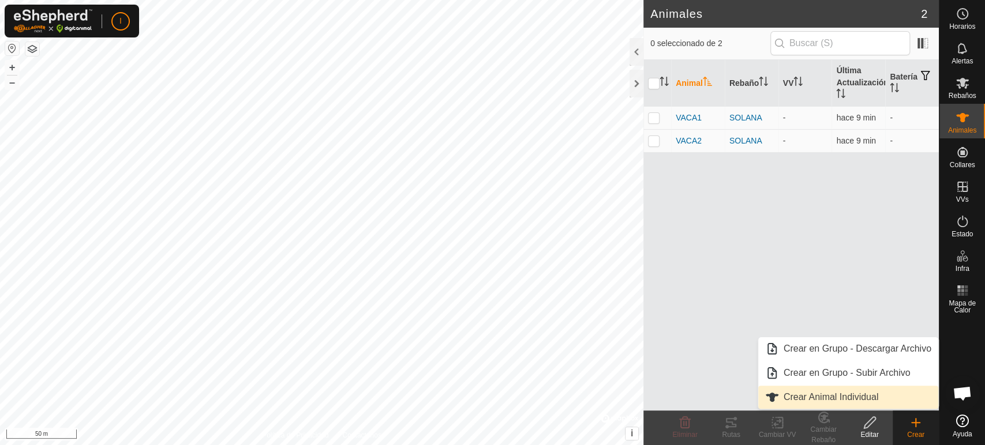
click at [854, 393] on span "Crear Animal Individual" at bounding box center [830, 397] width 95 height 14
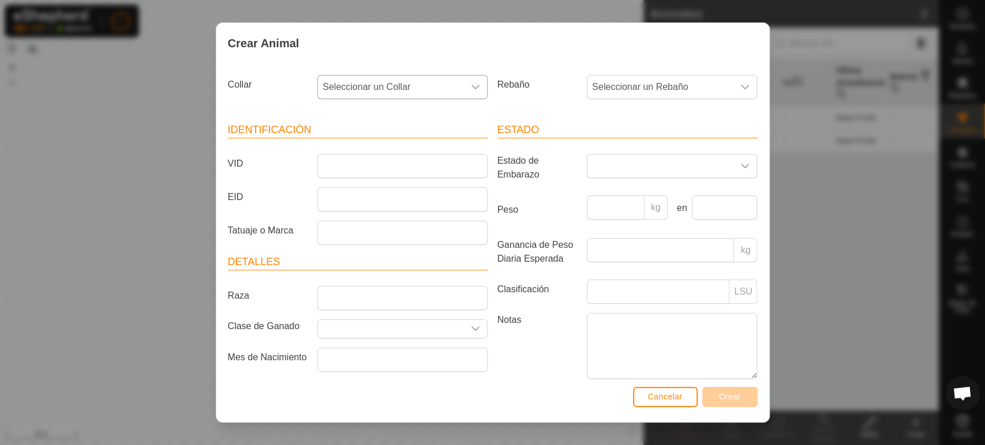
click at [475, 83] on div "dropdown trigger" at bounding box center [475, 87] width 23 height 23
click at [367, 212] on li "0914225588" at bounding box center [401, 219] width 166 height 23
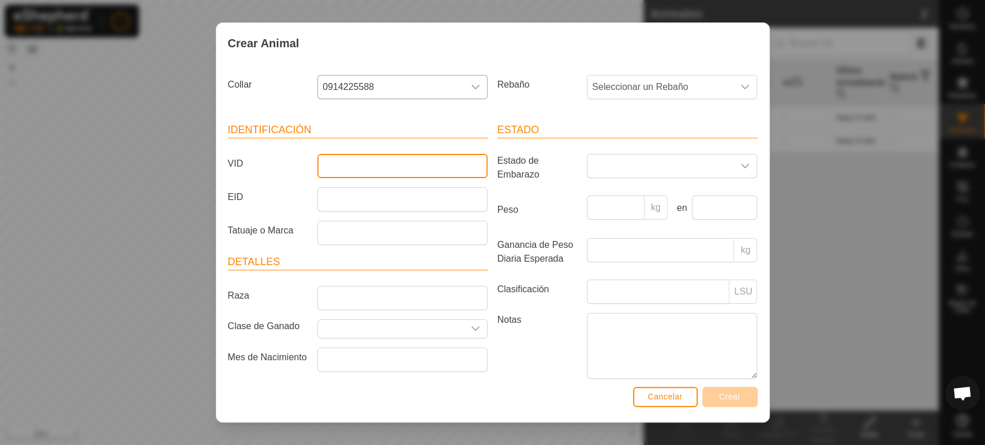
click at [374, 161] on input "VID" at bounding box center [402, 166] width 170 height 24
type input "VACA3"
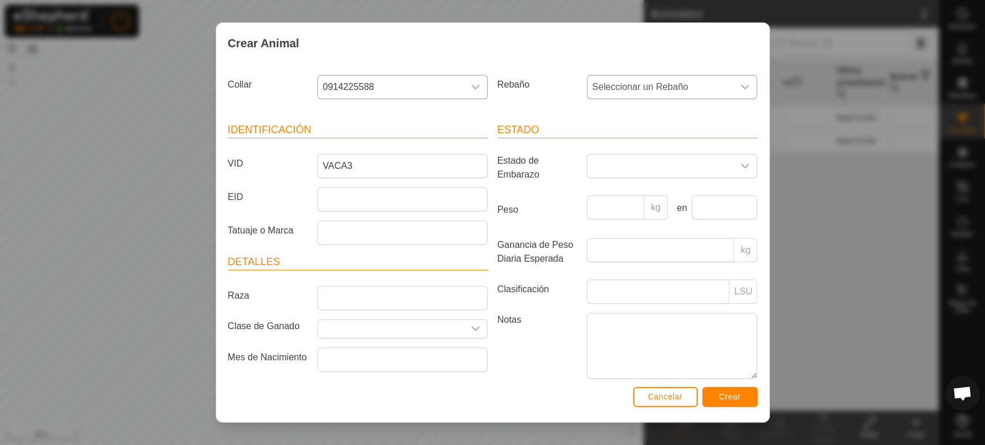
click at [733, 81] on div "dropdown trigger" at bounding box center [744, 87] width 23 height 23
click at [622, 170] on li "SOLANA" at bounding box center [671, 170] width 166 height 23
click at [729, 397] on span "Crear" at bounding box center [730, 396] width 22 height 9
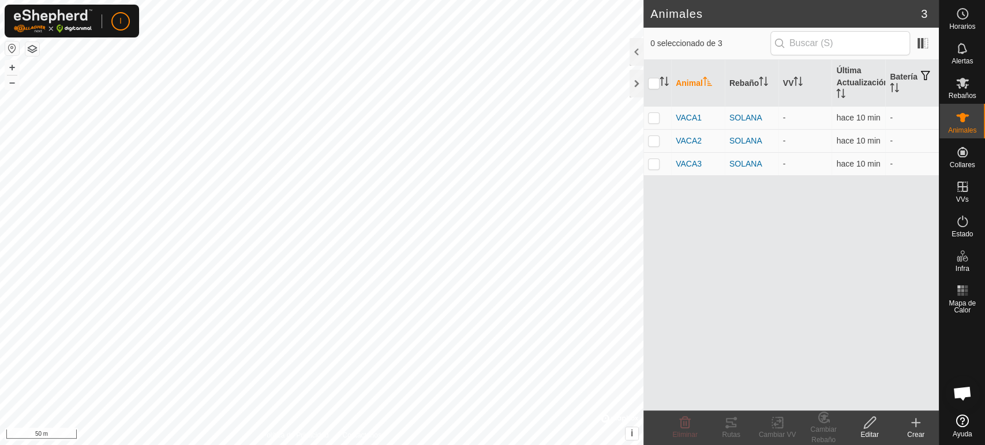
click at [885, 400] on div "Crear" at bounding box center [915, 435] width 46 height 10
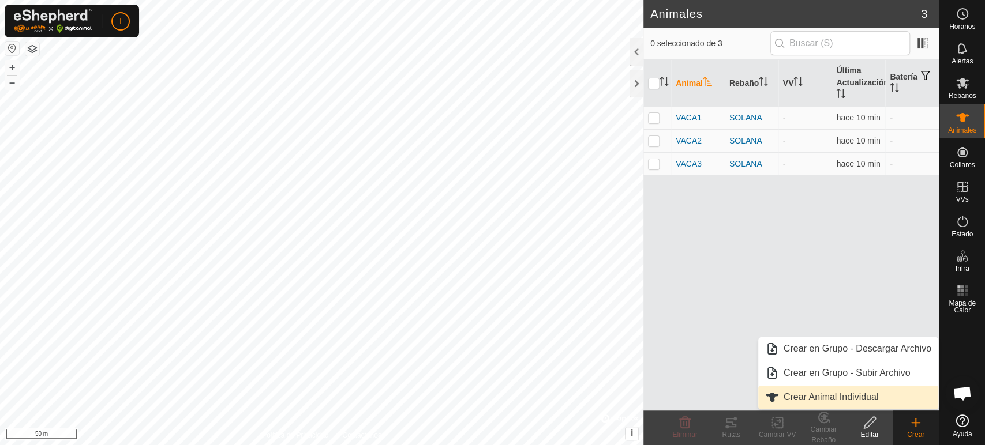
click at [843, 397] on link "Crear Animal Individual" at bounding box center [848, 397] width 180 height 23
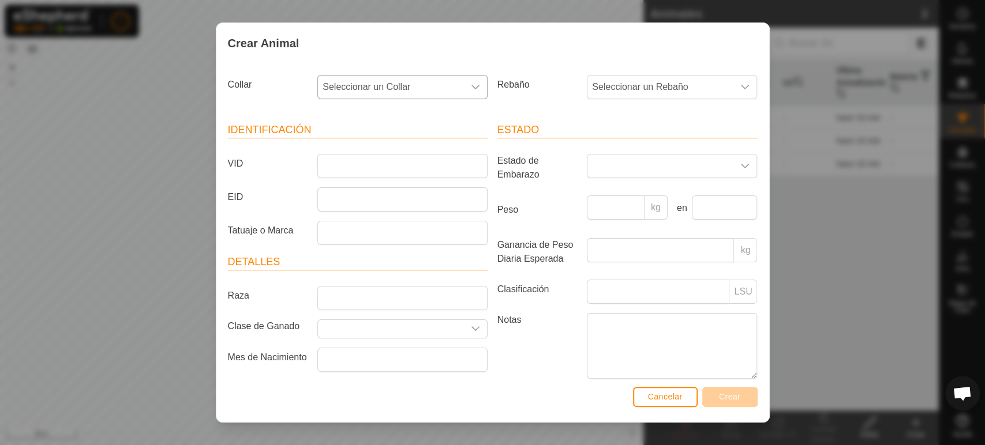
click at [472, 82] on icon "dropdown trigger" at bounding box center [475, 86] width 9 height 9
click at [367, 216] on li "0522479089" at bounding box center [401, 219] width 166 height 23
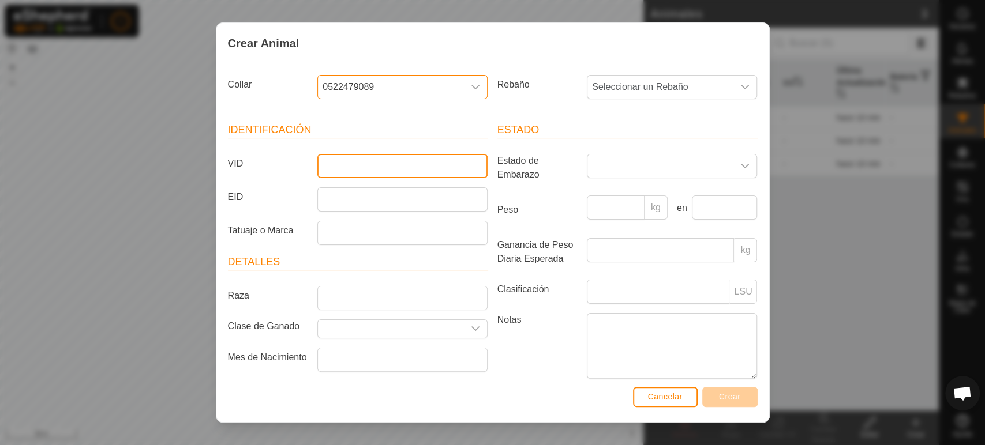
click at [379, 160] on input "VID" at bounding box center [402, 166] width 170 height 24
type input "VACA4"
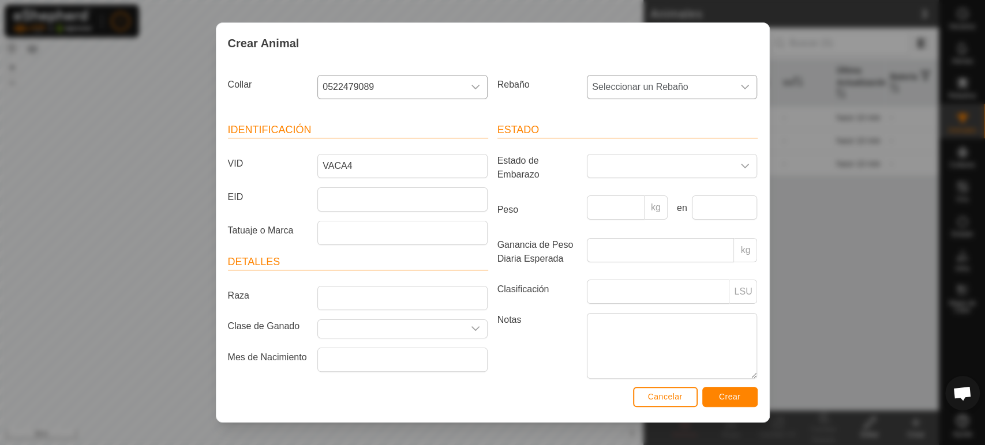
click at [740, 84] on icon "dropdown trigger" at bounding box center [744, 86] width 9 height 9
click at [645, 167] on li "SOLANA" at bounding box center [671, 170] width 166 height 23
click at [744, 398] on button "Crear" at bounding box center [729, 397] width 55 height 20
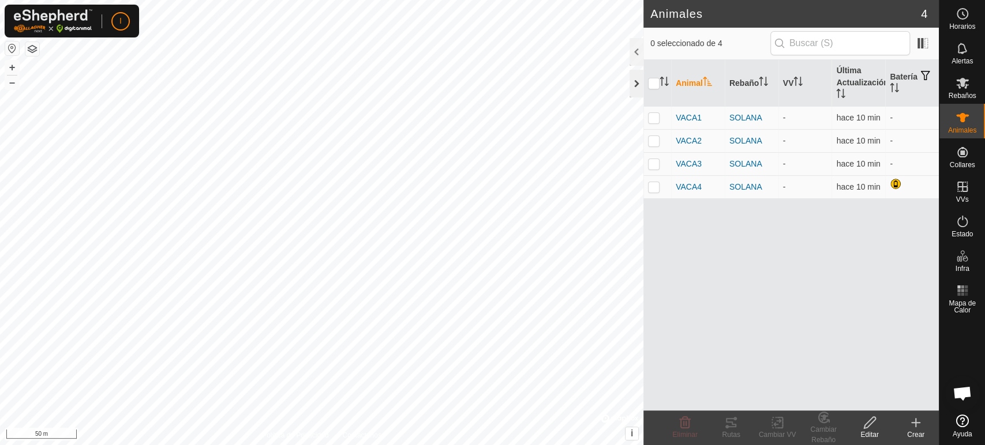
click at [632, 77] on div at bounding box center [636, 84] width 14 height 28
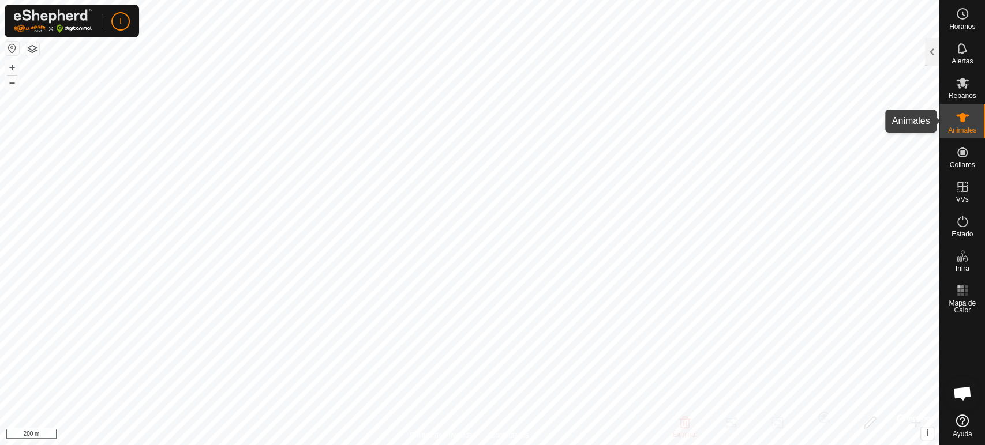
click at [885, 117] on icon at bounding box center [962, 117] width 13 height 9
click at [885, 51] on div at bounding box center [932, 52] width 14 height 28
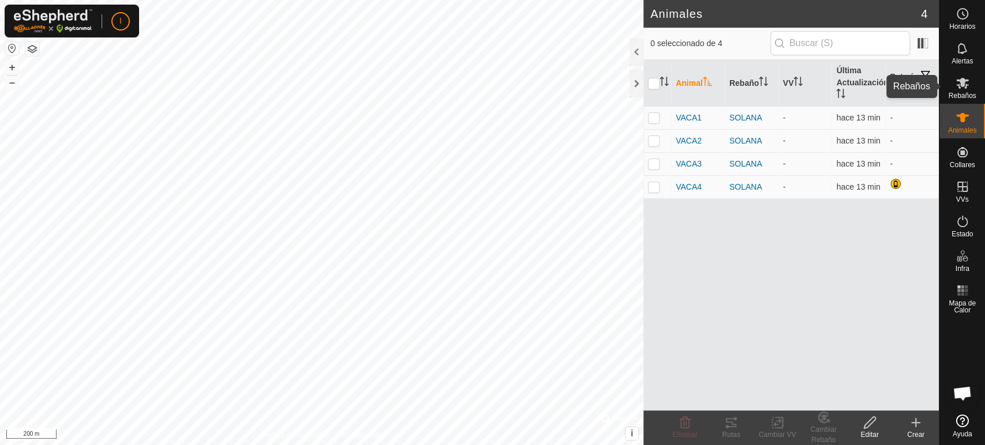
click at [885, 87] on icon at bounding box center [962, 83] width 13 height 11
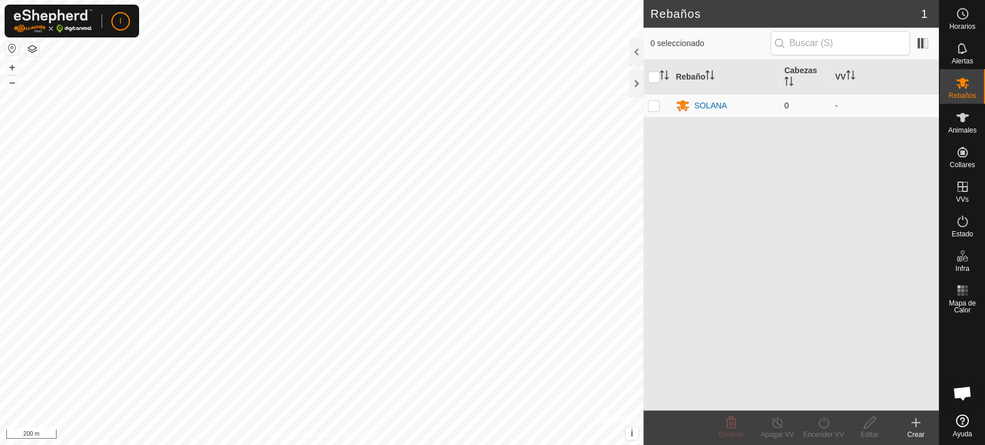
click at [653, 104] on p-checkbox at bounding box center [654, 105] width 12 height 9
checkbox input "true"
click at [653, 104] on p-checkbox at bounding box center [654, 105] width 12 height 9
checkbox input "false"
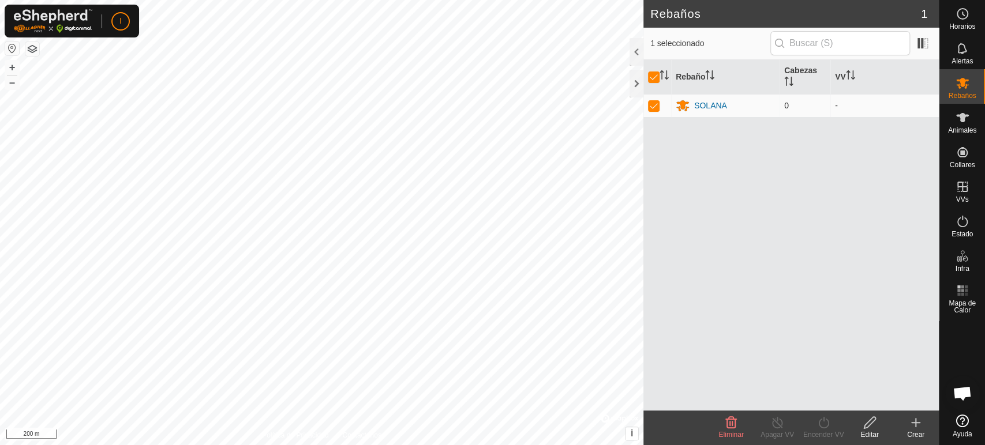
checkbox input "false"
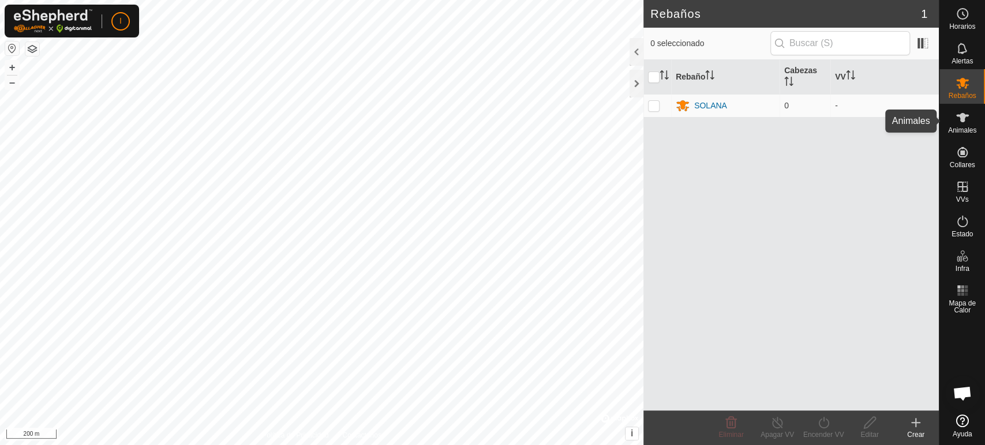
click at [885, 123] on icon at bounding box center [962, 118] width 14 height 14
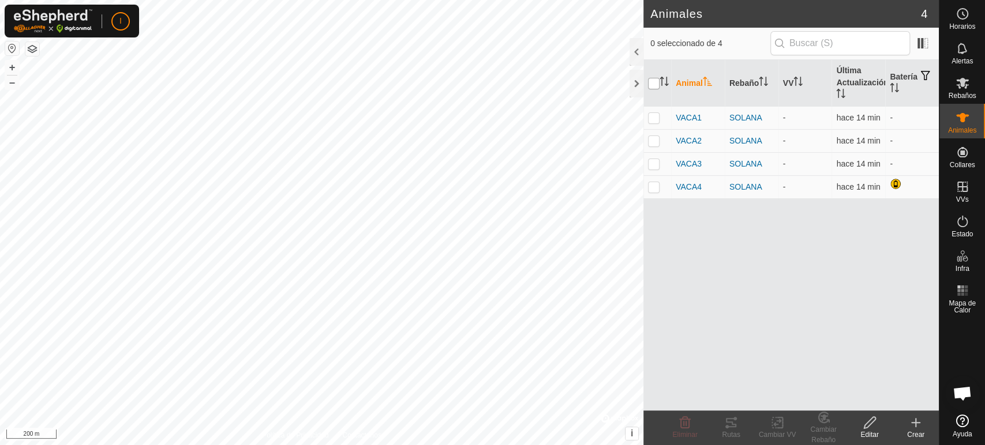
click at [655, 88] on input "checkbox" at bounding box center [654, 84] width 12 height 12
checkbox input "true"
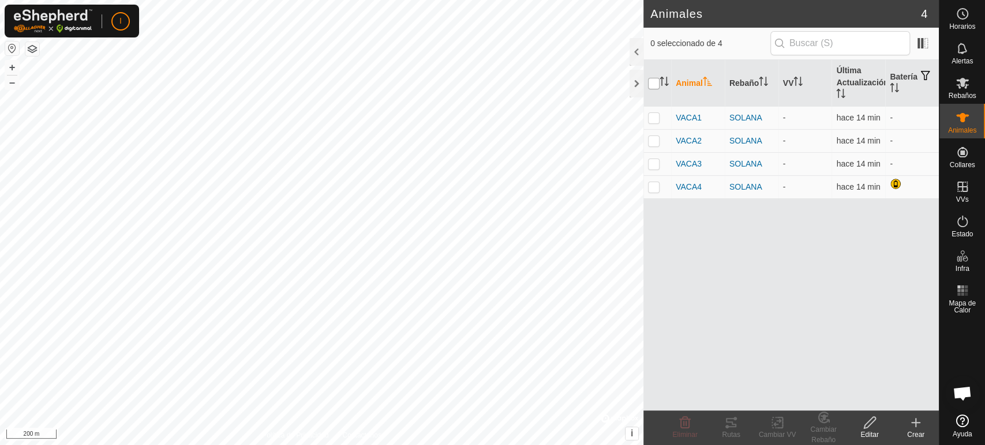
checkbox input "true"
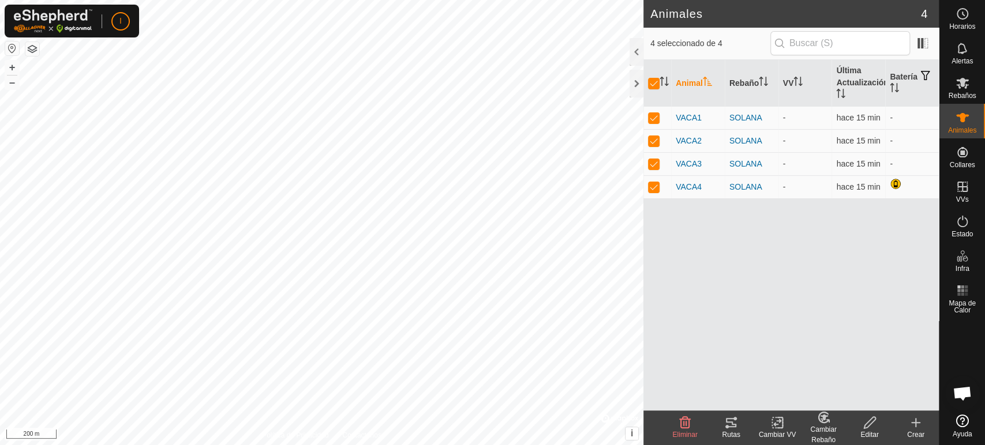
click at [825, 400] on div "Cambiar Rebaño" at bounding box center [823, 434] width 46 height 21
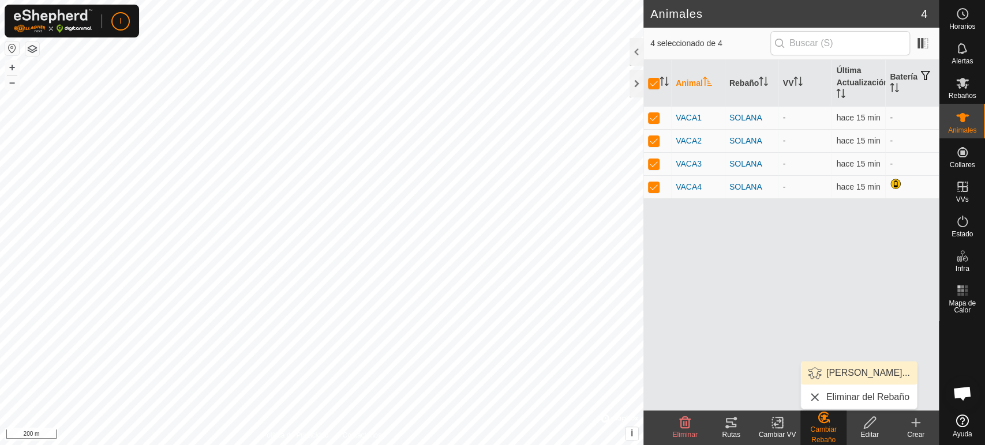
click at [842, 377] on link "[PERSON_NAME]..." at bounding box center [859, 373] width 116 height 23
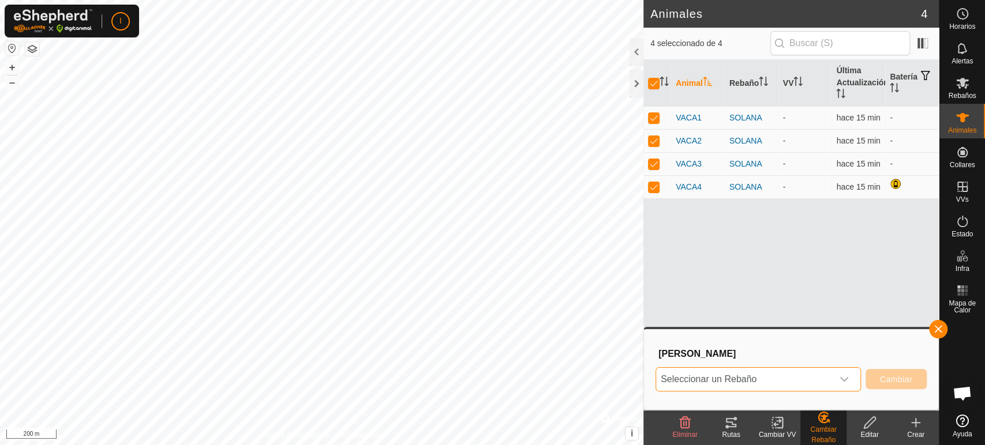
click at [798, 376] on span "Seleccionar un Rebaño" at bounding box center [744, 379] width 176 height 23
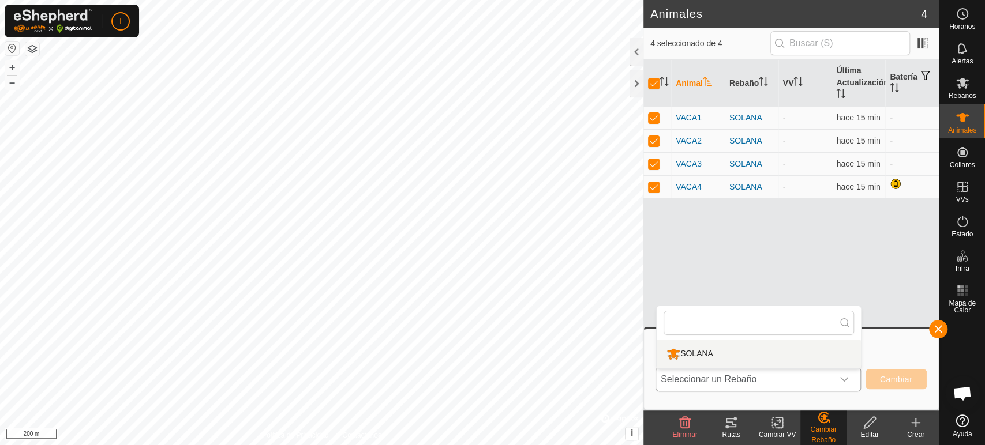
click at [694, 352] on li "SOLANA" at bounding box center [758, 354] width 204 height 29
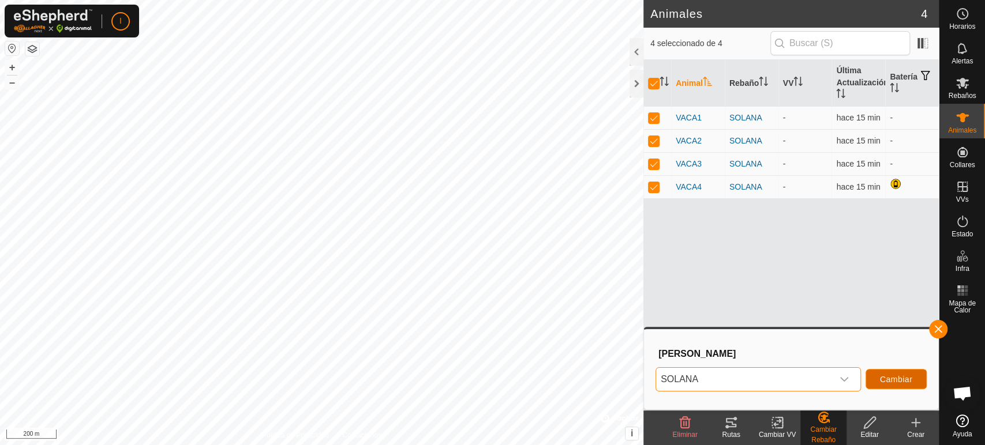
click at [885, 380] on span "Cambiar" at bounding box center [896, 379] width 32 height 9
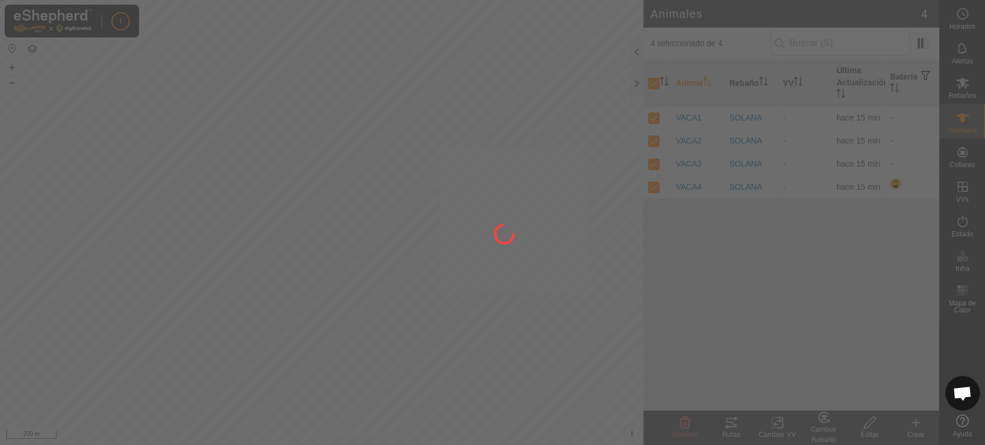
checkbox input "false"
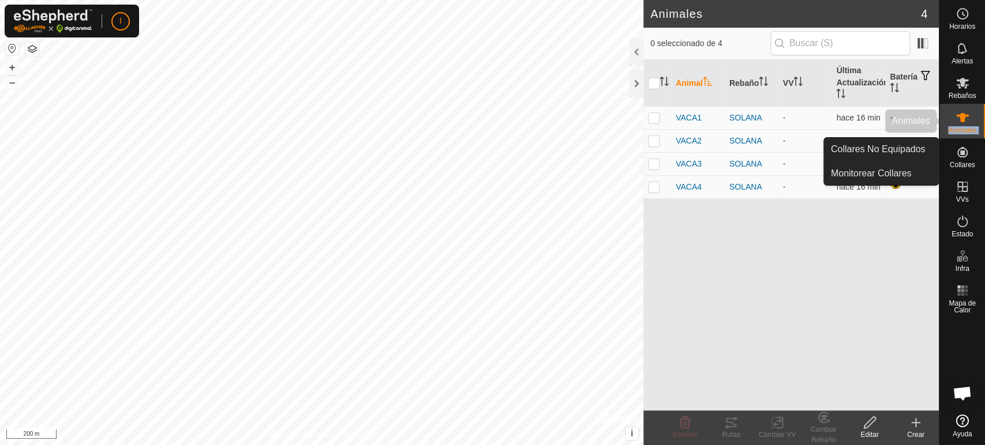
drag, startPoint x: 948, startPoint y: 142, endPoint x: 951, endPoint y: 105, distance: 37.0
click at [885, 107] on nav "Horarios Alertas Rebaños Animales Collares VVs Estado Infra Mapa de Calor Ayuda" at bounding box center [962, 222] width 46 height 445
click at [885, 107] on div "Animales" at bounding box center [962, 121] width 46 height 35
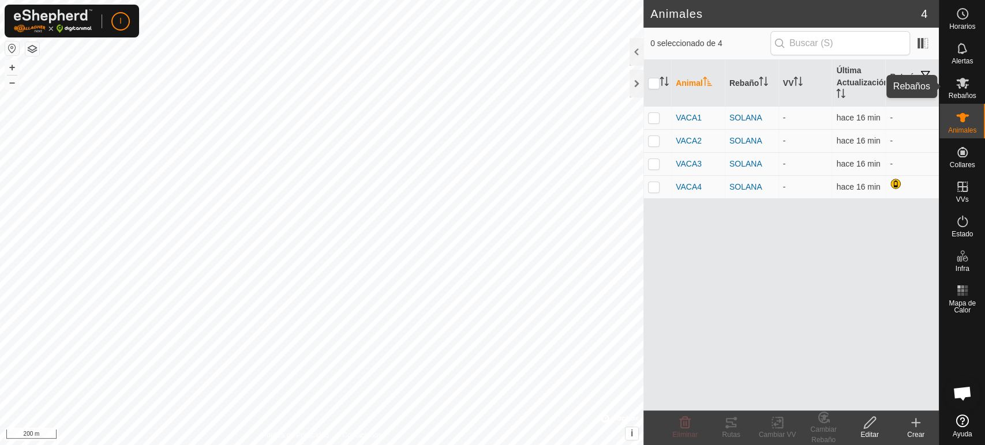
click at [885, 87] on icon at bounding box center [962, 83] width 14 height 14
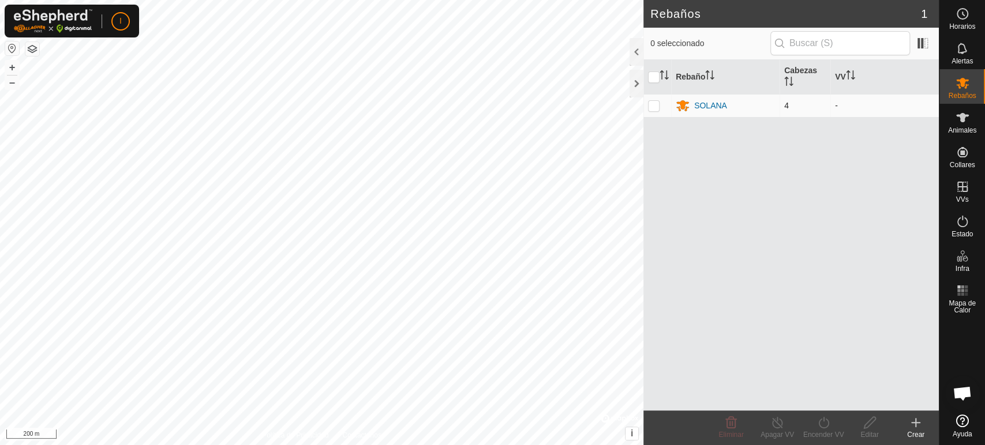
click at [649, 104] on p-checkbox at bounding box center [654, 105] width 12 height 9
checkbox input "true"
click at [649, 104] on p-checkbox at bounding box center [654, 105] width 12 height 9
checkbox input "false"
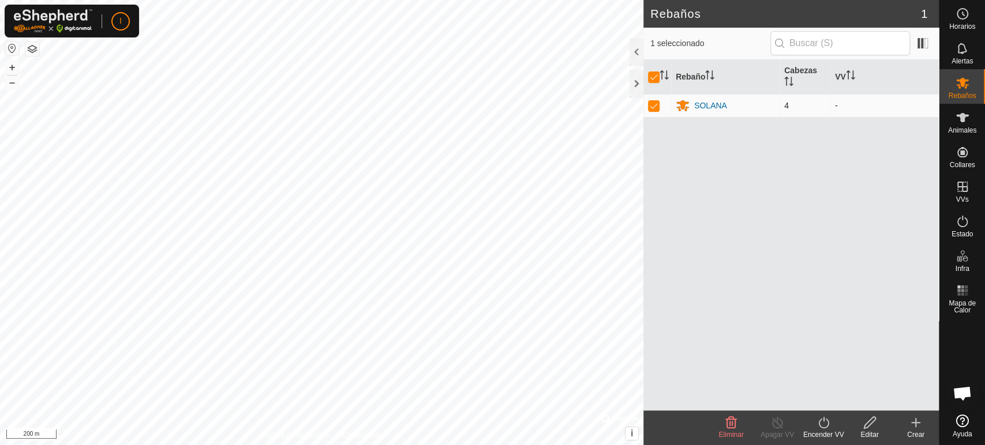
checkbox input "false"
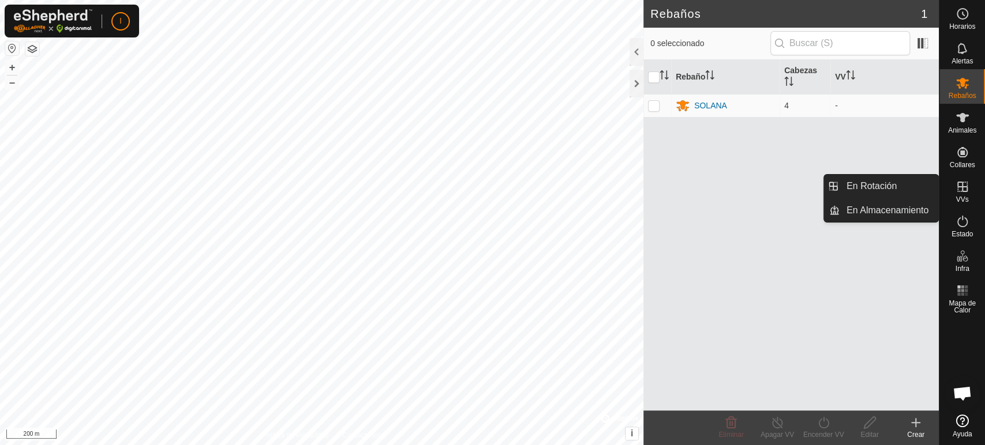
click at [885, 186] on icon at bounding box center [962, 187] width 14 height 14
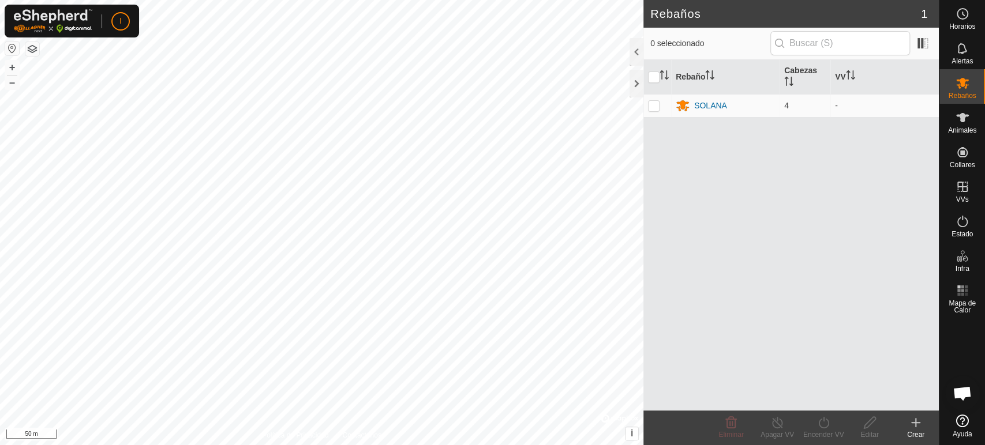
click at [885, 400] on icon at bounding box center [915, 423] width 14 height 14
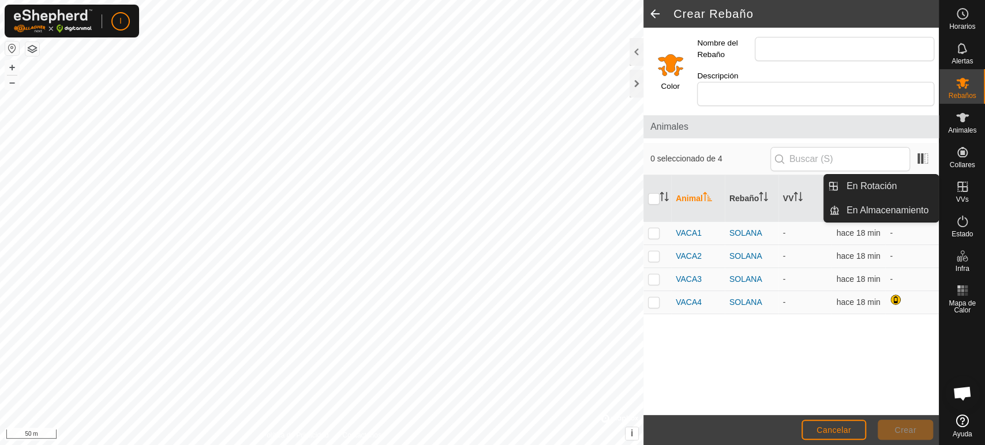
click at [885, 183] on icon at bounding box center [962, 187] width 14 height 14
click at [885, 184] on es-virtualpaddocks-svg-icon at bounding box center [962, 187] width 21 height 18
click at [885, 185] on icon at bounding box center [962, 187] width 10 height 10
click at [880, 179] on link "En Rotación" at bounding box center [888, 186] width 99 height 23
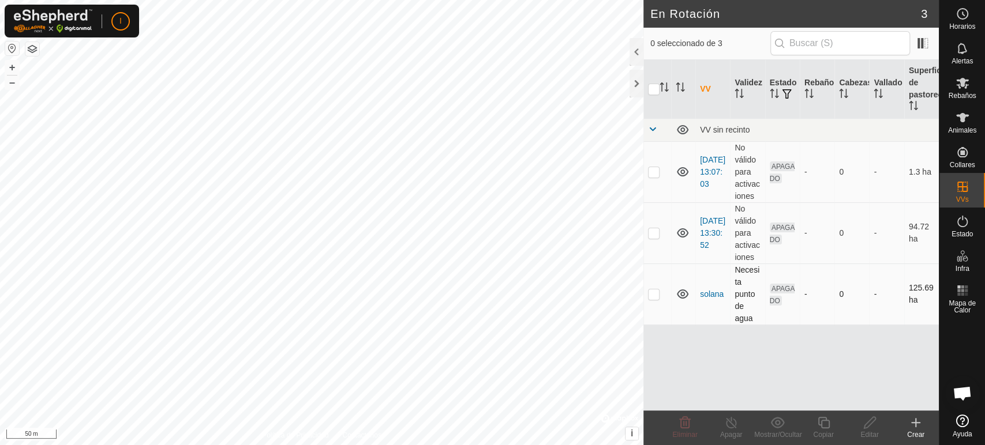
click at [649, 292] on p-checkbox at bounding box center [654, 294] width 12 height 9
checkbox input "false"
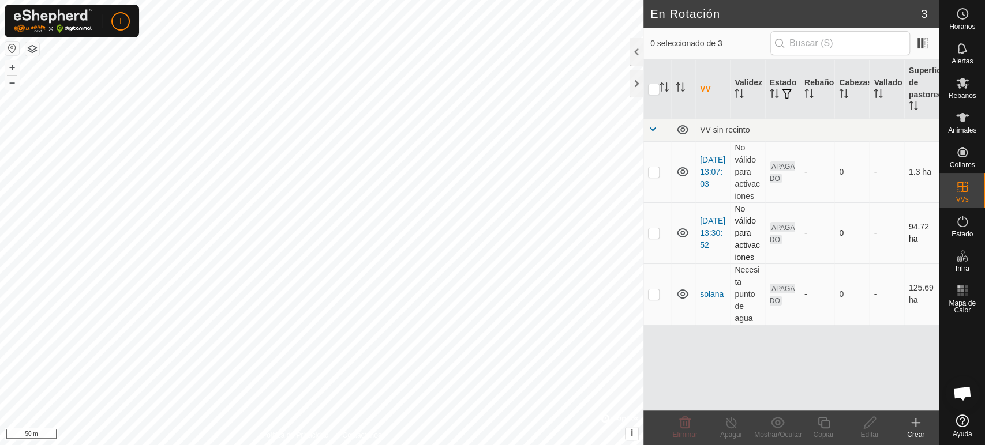
click at [653, 232] on p-checkbox at bounding box center [654, 232] width 12 height 9
click at [652, 230] on p-checkbox at bounding box center [654, 232] width 12 height 9
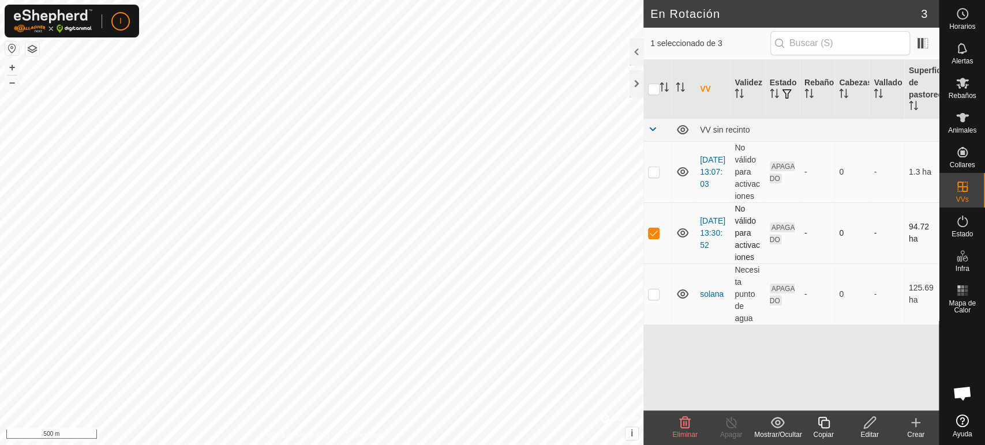
click at [652, 230] on p-checkbox at bounding box center [654, 232] width 12 height 9
checkbox input "false"
click at [653, 173] on p-checkbox at bounding box center [654, 171] width 12 height 9
checkbox input "false"
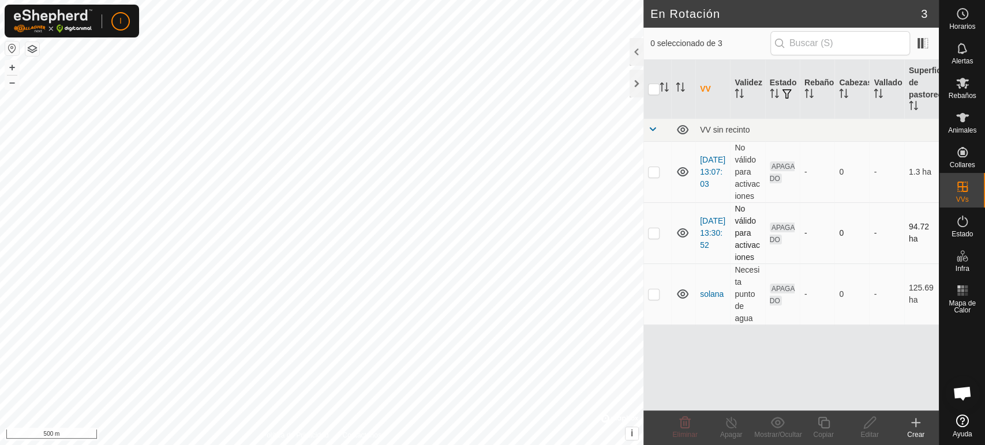
click at [652, 236] on p-checkbox at bounding box center [654, 232] width 12 height 9
checkbox input "true"
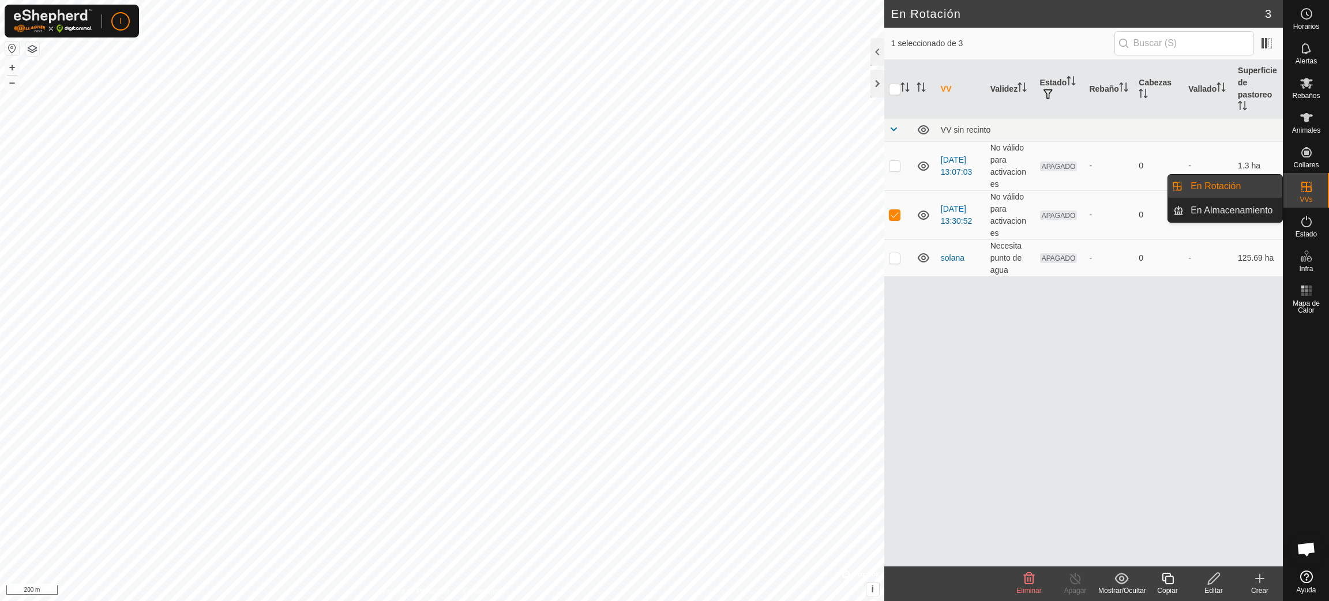
click at [885, 186] on es-virtualpaddocks-svg-icon at bounding box center [1306, 187] width 21 height 18
click at [885, 400] on icon at bounding box center [1260, 579] width 14 height 14
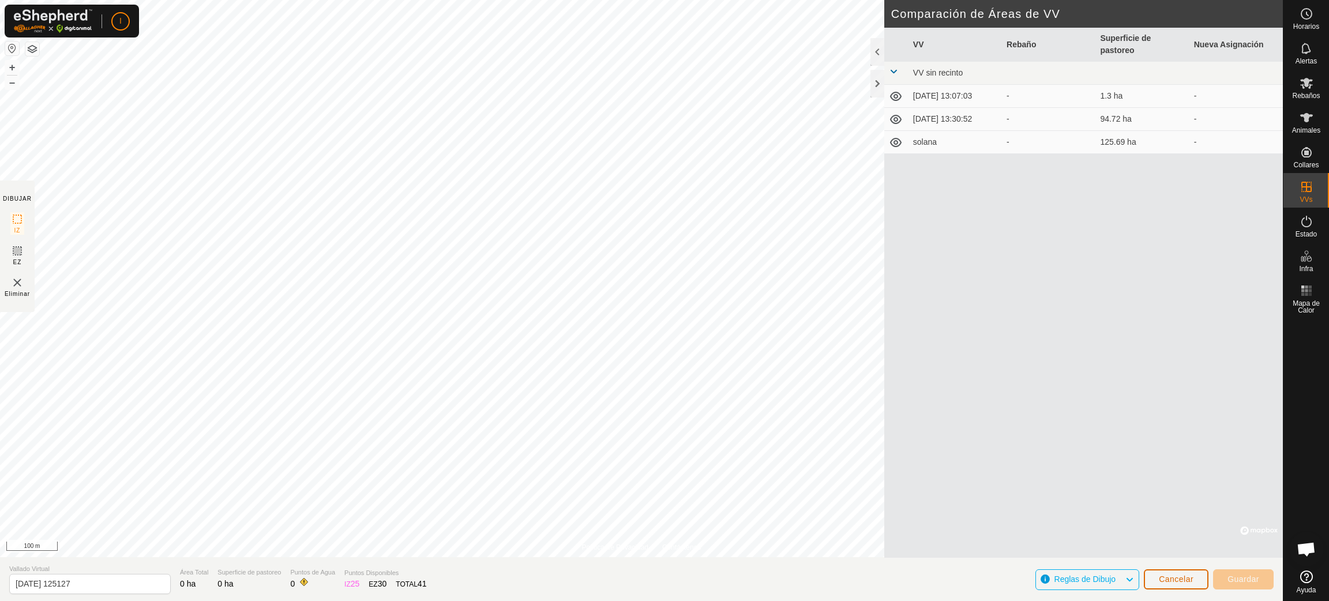
click at [885, 400] on span "Cancelar" at bounding box center [1176, 578] width 35 height 9
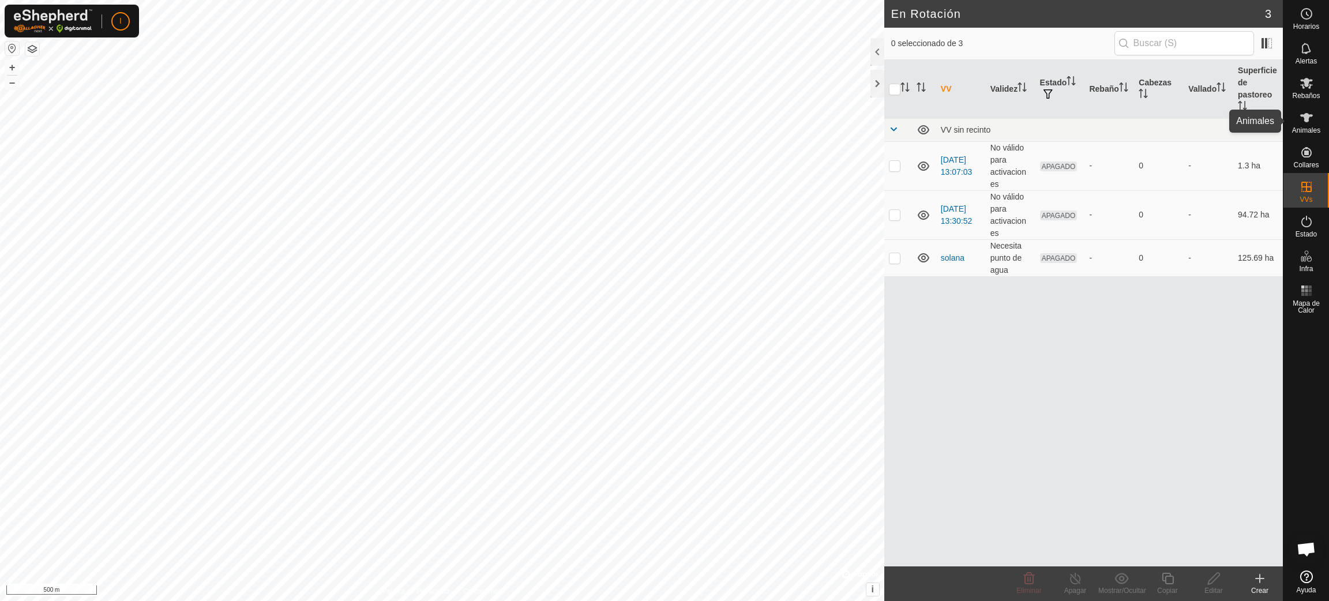
click at [885, 120] on icon at bounding box center [1306, 118] width 14 height 14
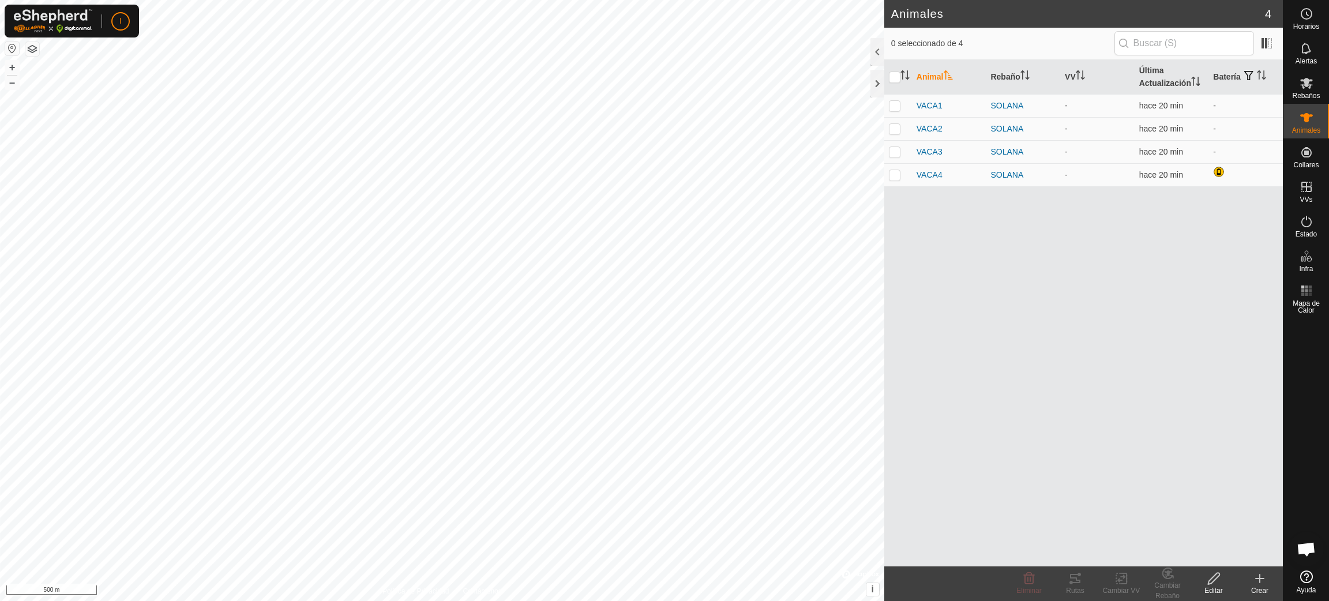
click at [885, 400] on icon at bounding box center [1260, 578] width 0 height 8
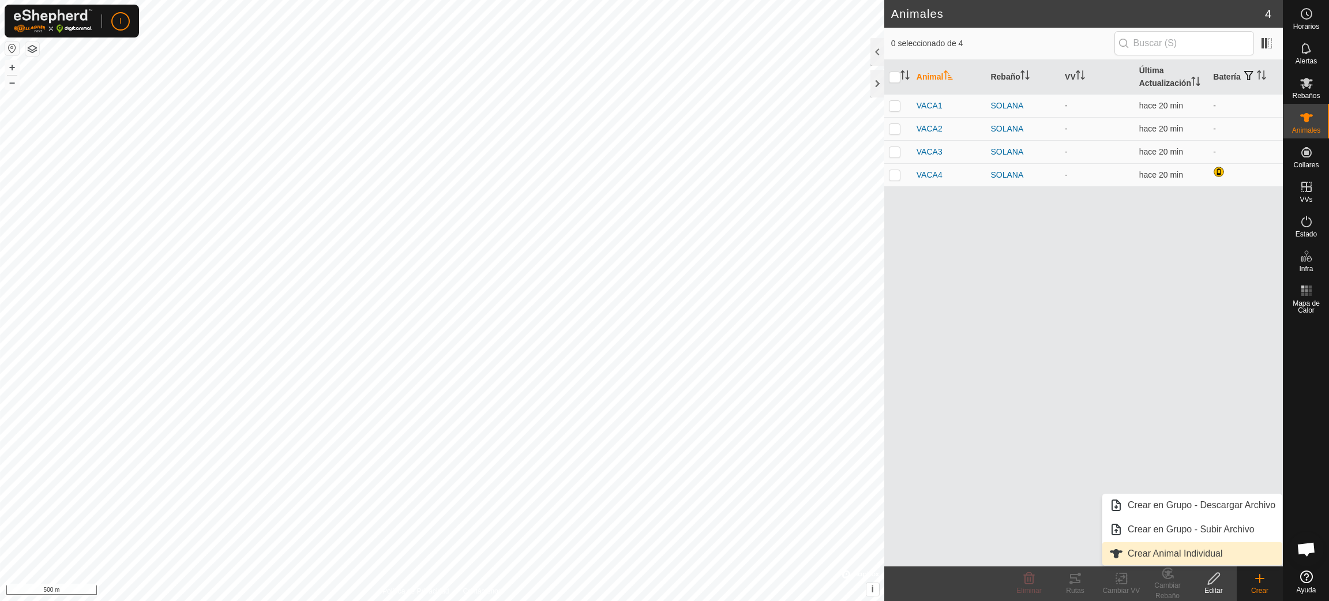
click at [885, 400] on link "Crear Animal Individual" at bounding box center [1192, 553] width 180 height 23
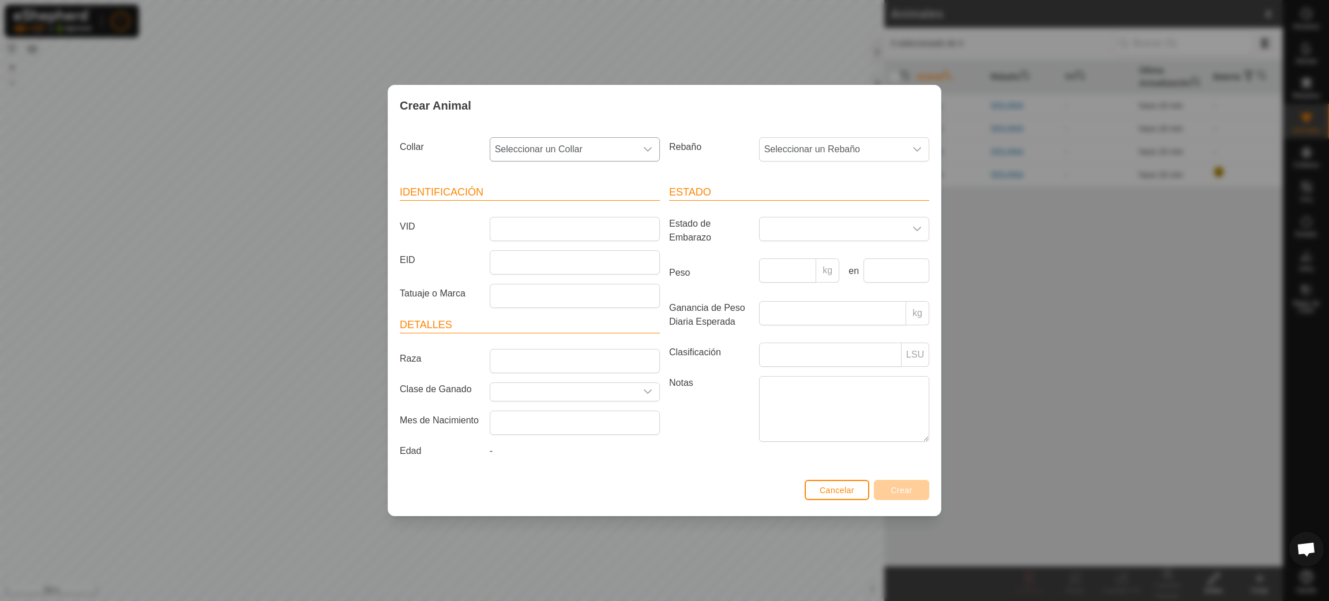
click at [652, 145] on icon "dropdown trigger" at bounding box center [647, 149] width 9 height 9
click at [536, 254] on li "2701238918" at bounding box center [575, 257] width 169 height 23
click at [529, 260] on input "EID" at bounding box center [575, 262] width 170 height 24
click at [830, 400] on span "Cancelar" at bounding box center [837, 490] width 35 height 9
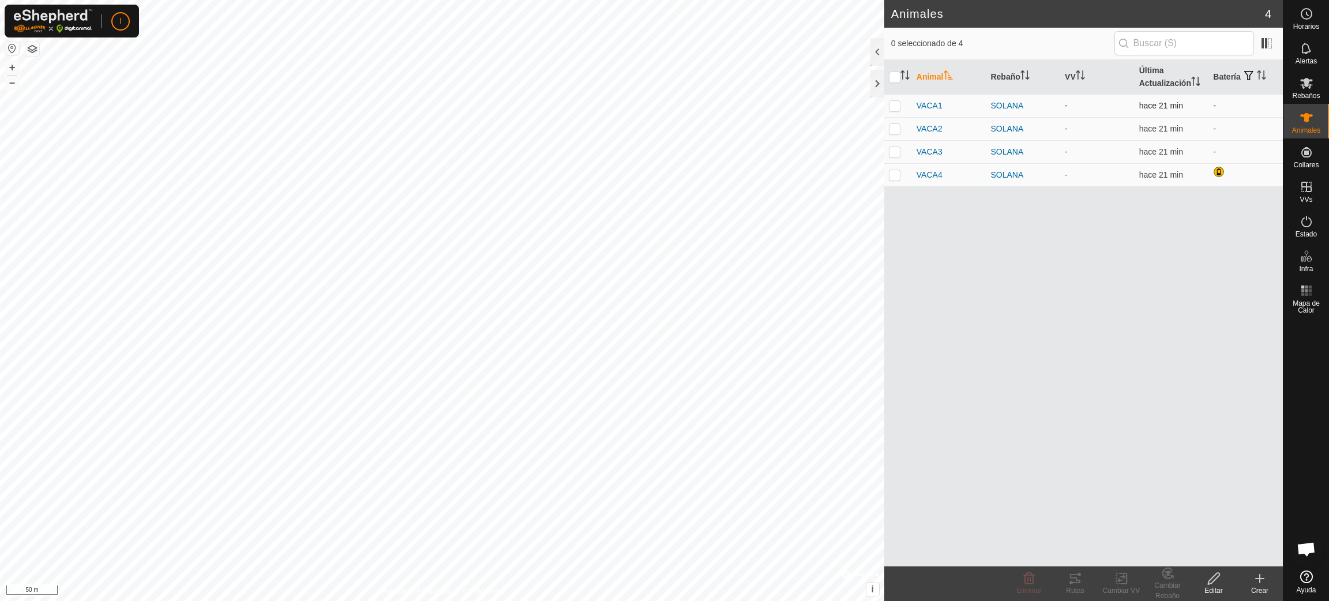
click at [885, 107] on p-checkbox at bounding box center [895, 105] width 12 height 9
checkbox input "false"
click at [885, 130] on p-checkbox at bounding box center [895, 128] width 12 height 9
checkbox input "true"
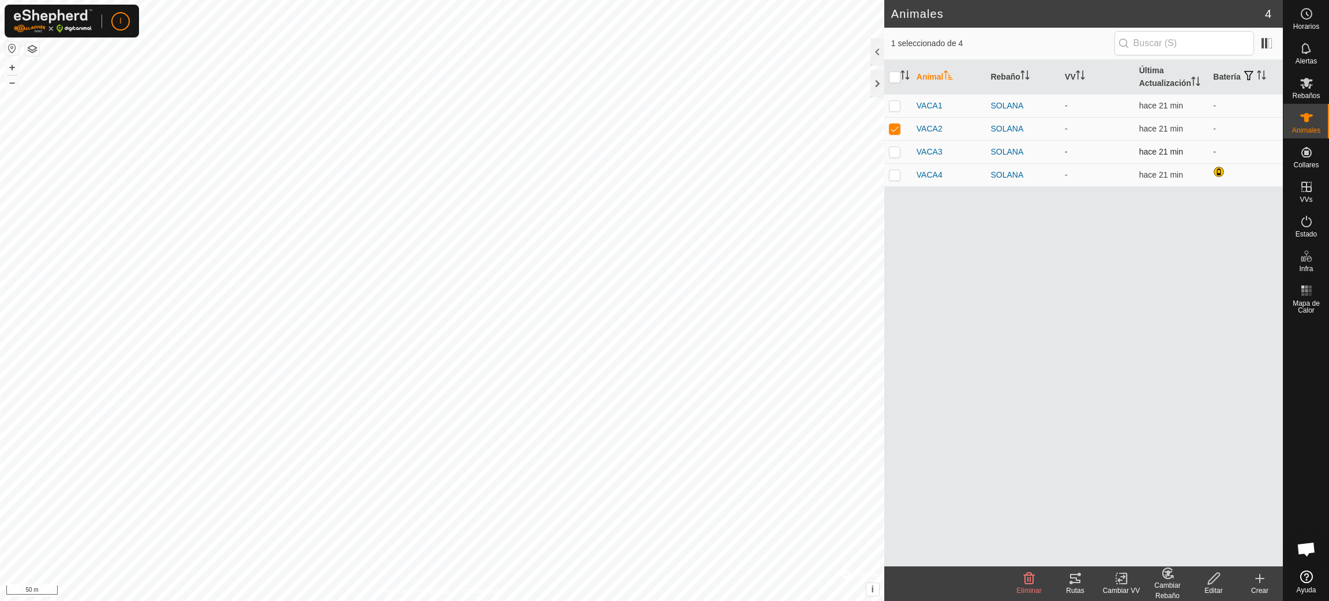
click at [885, 153] on p-checkbox at bounding box center [895, 151] width 12 height 9
checkbox input "true"
click at [885, 175] on p-checkbox at bounding box center [895, 174] width 12 height 9
checkbox input "true"
click at [885, 75] on input "checkbox" at bounding box center [895, 78] width 12 height 12
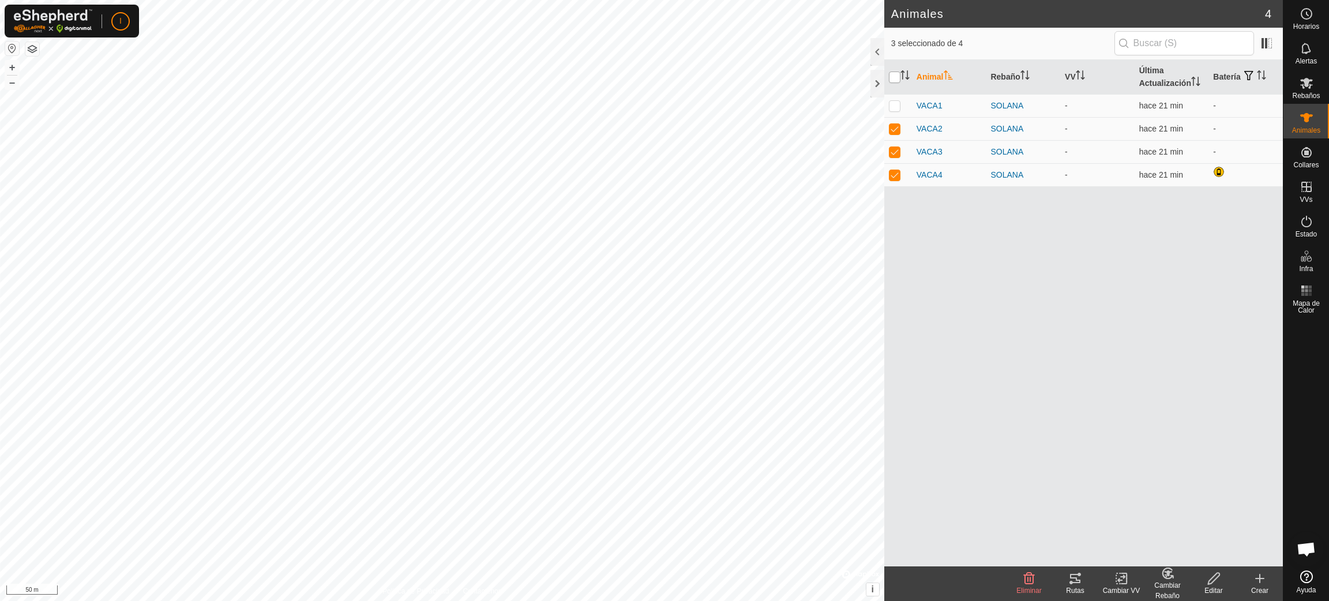
checkbox input "true"
click at [885, 75] on input "checkbox" at bounding box center [895, 78] width 12 height 12
checkbox input "false"
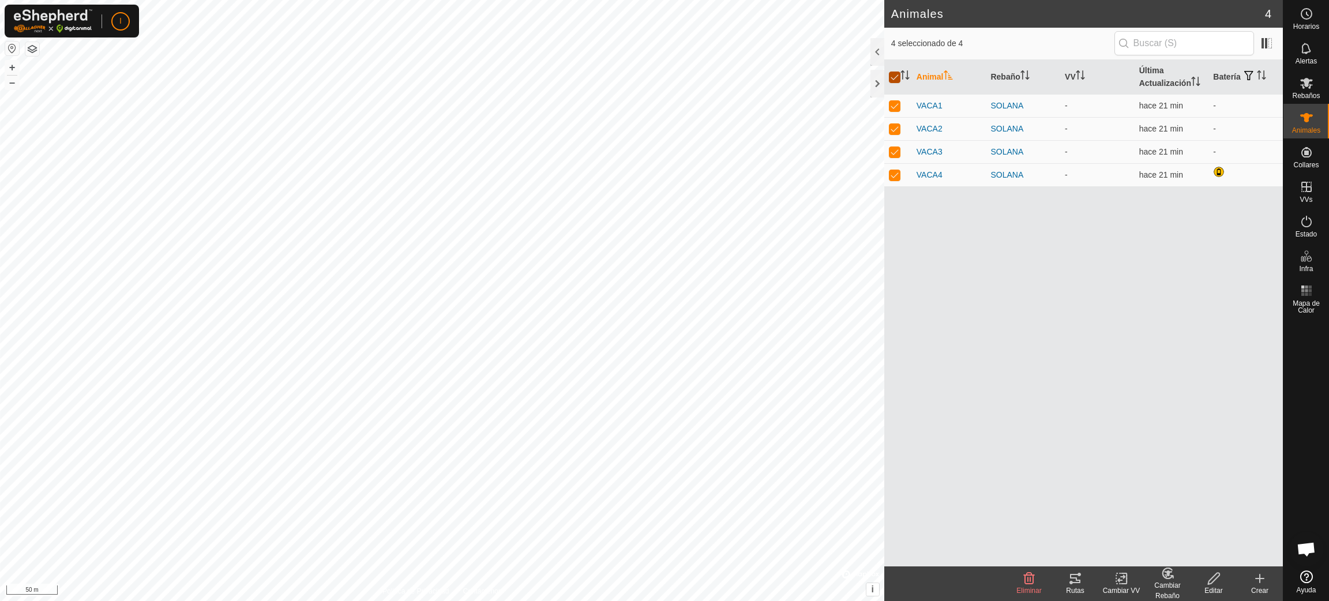
checkbox input "false"
click at [885, 77] on icon at bounding box center [1306, 83] width 14 height 14
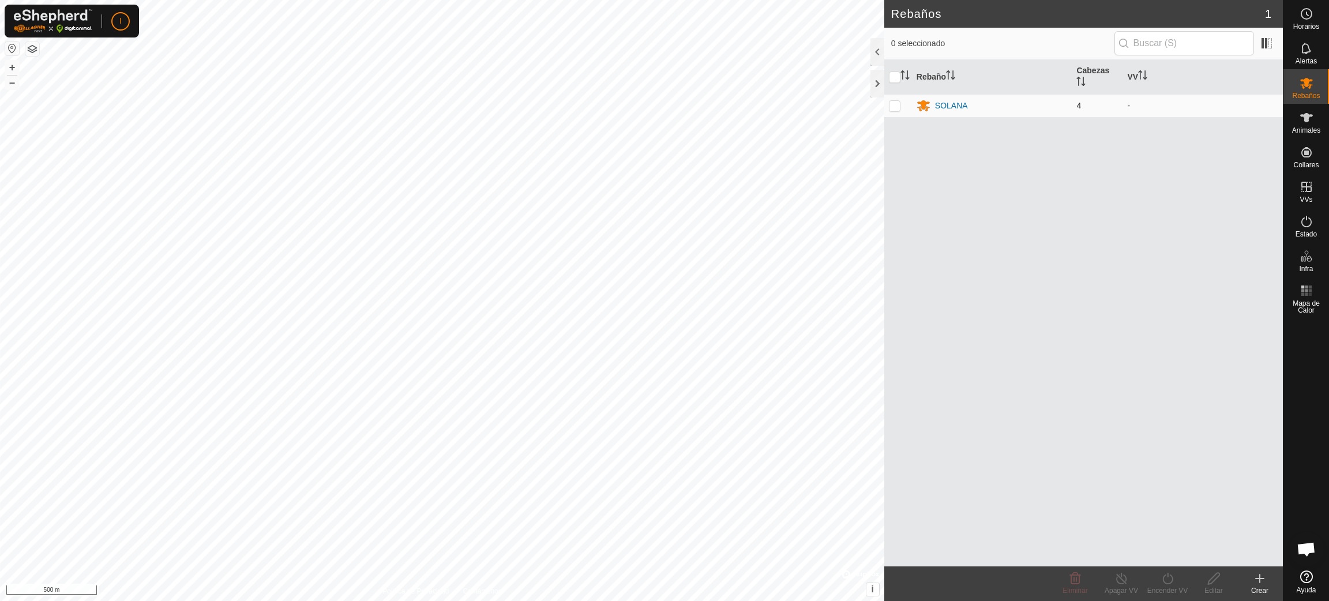
click at [885, 105] on p-checkbox at bounding box center [895, 105] width 12 height 9
checkbox input "true"
click at [885, 105] on p-checkbox at bounding box center [895, 105] width 12 height 9
checkbox input "false"
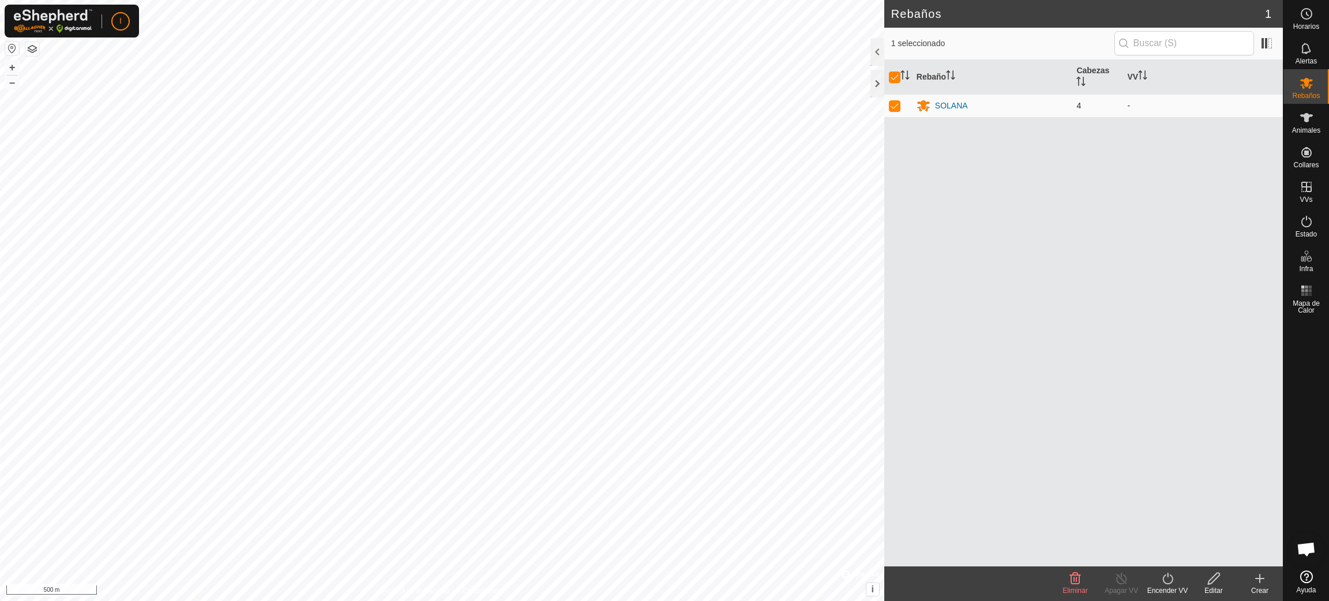
checkbox input "false"
click at [885, 105] on p-checkbox at bounding box center [895, 105] width 12 height 9
checkbox input "true"
click at [885, 400] on icon at bounding box center [1167, 579] width 14 height 14
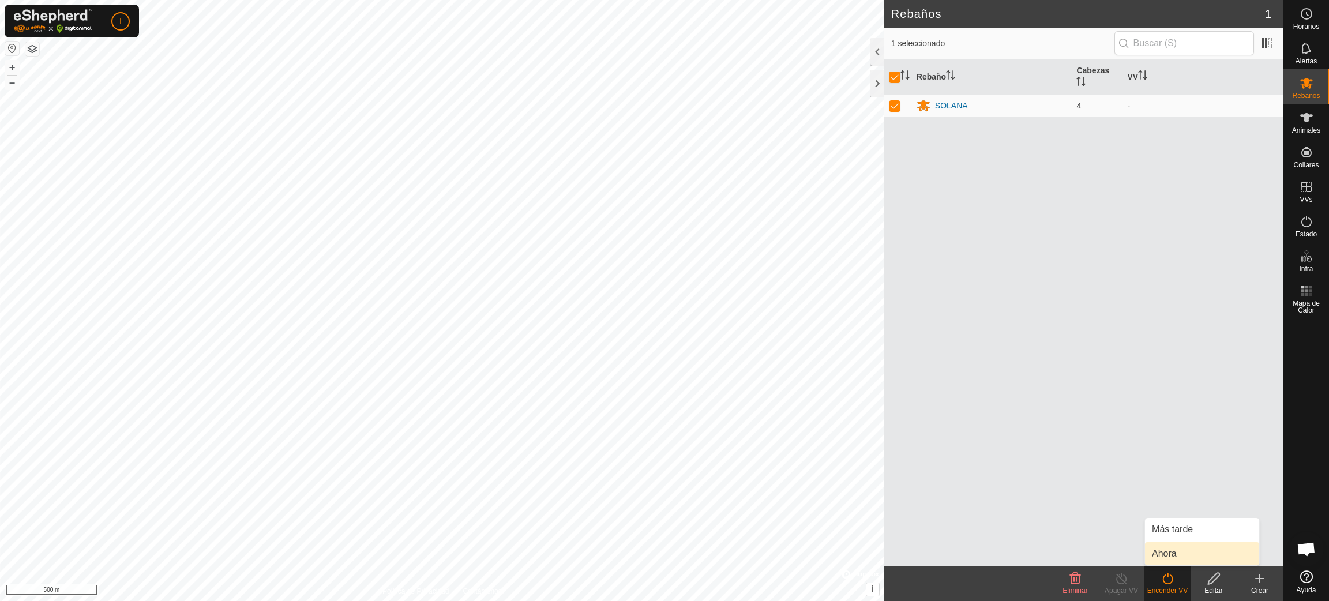
click at [885, 400] on link "Ahora" at bounding box center [1202, 553] width 114 height 23
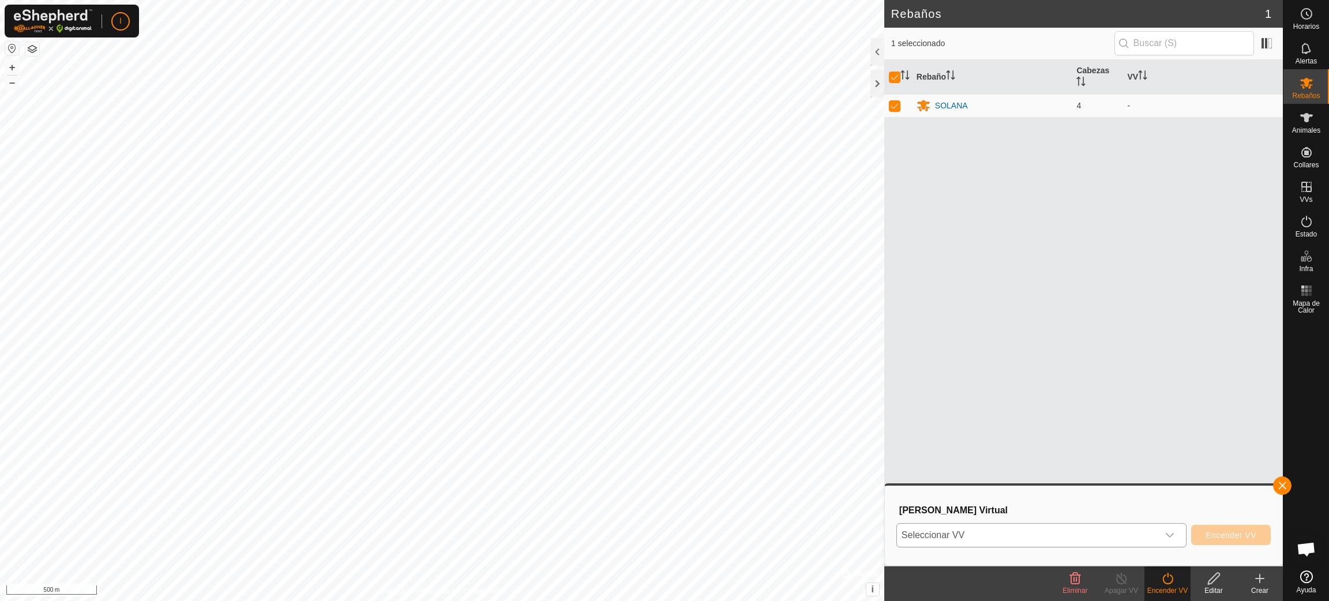
click at [885, 400] on icon "dropdown trigger" at bounding box center [1170, 535] width 8 height 5
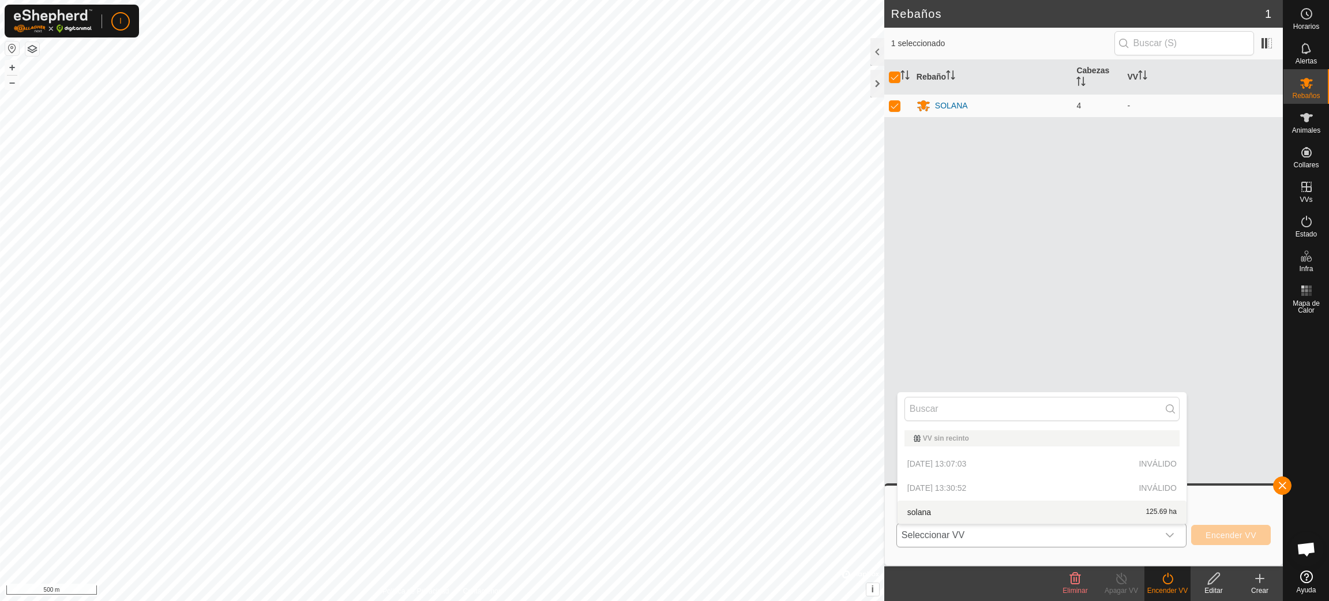
click at [885, 400] on li "solana 125.69 ha" at bounding box center [1041, 512] width 289 height 23
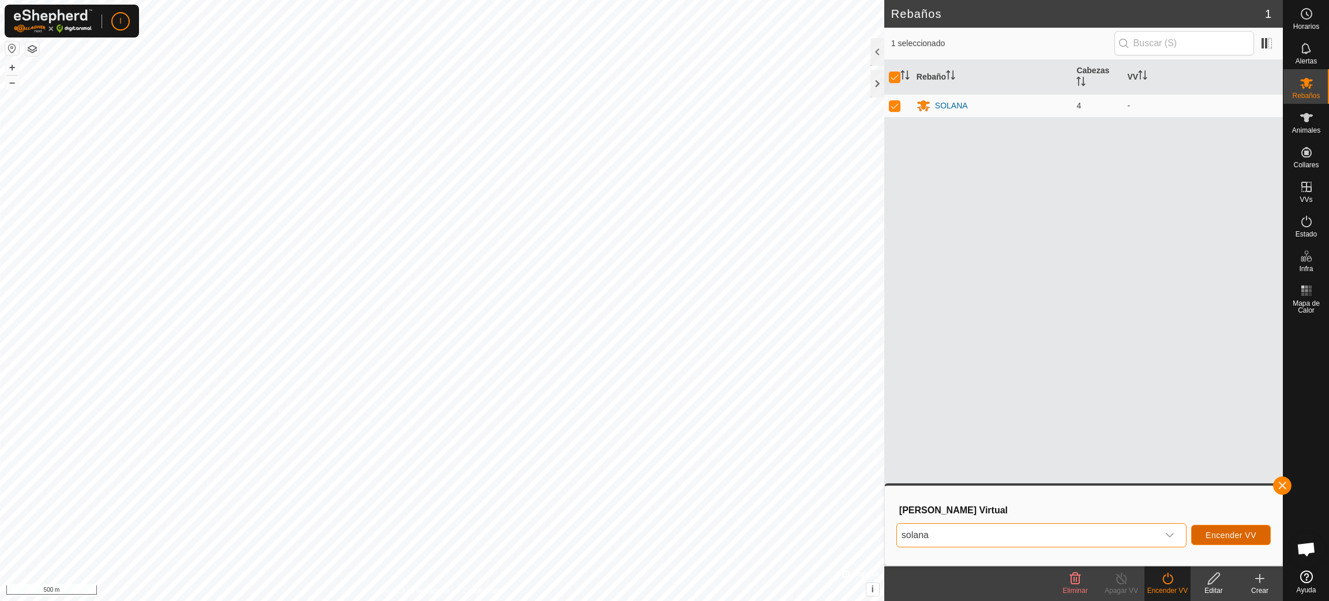
click at [885, 400] on span "Encender VV" at bounding box center [1230, 535] width 51 height 9
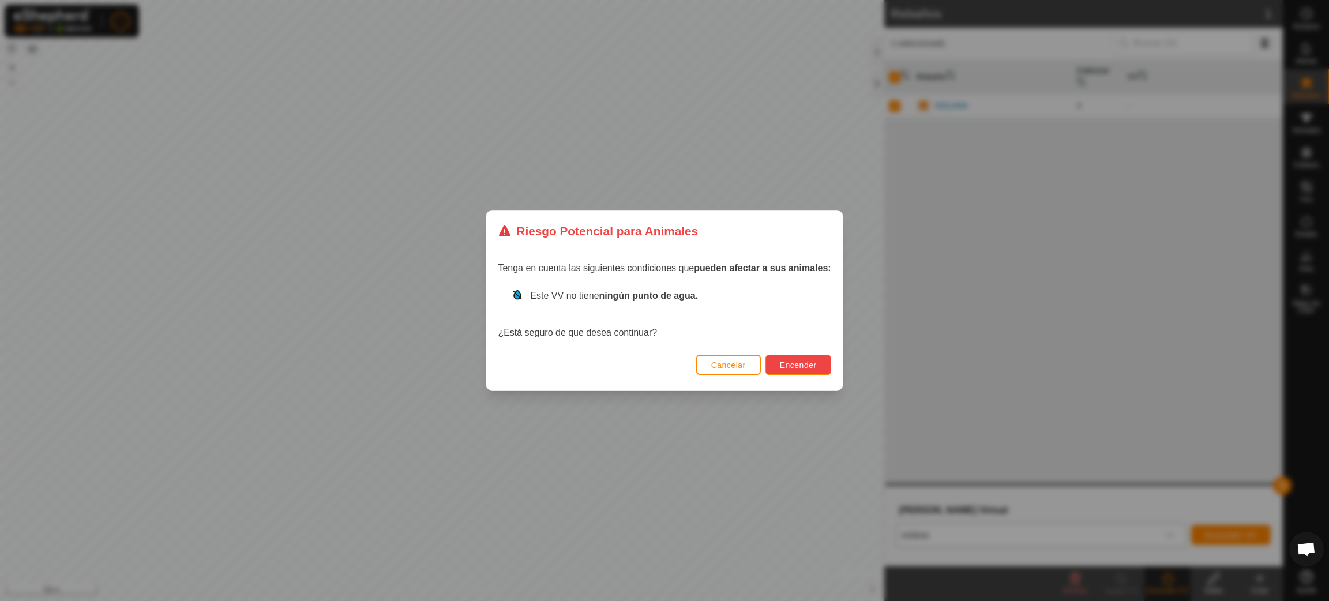
click at [805, 363] on span "Encender" at bounding box center [798, 364] width 37 height 9
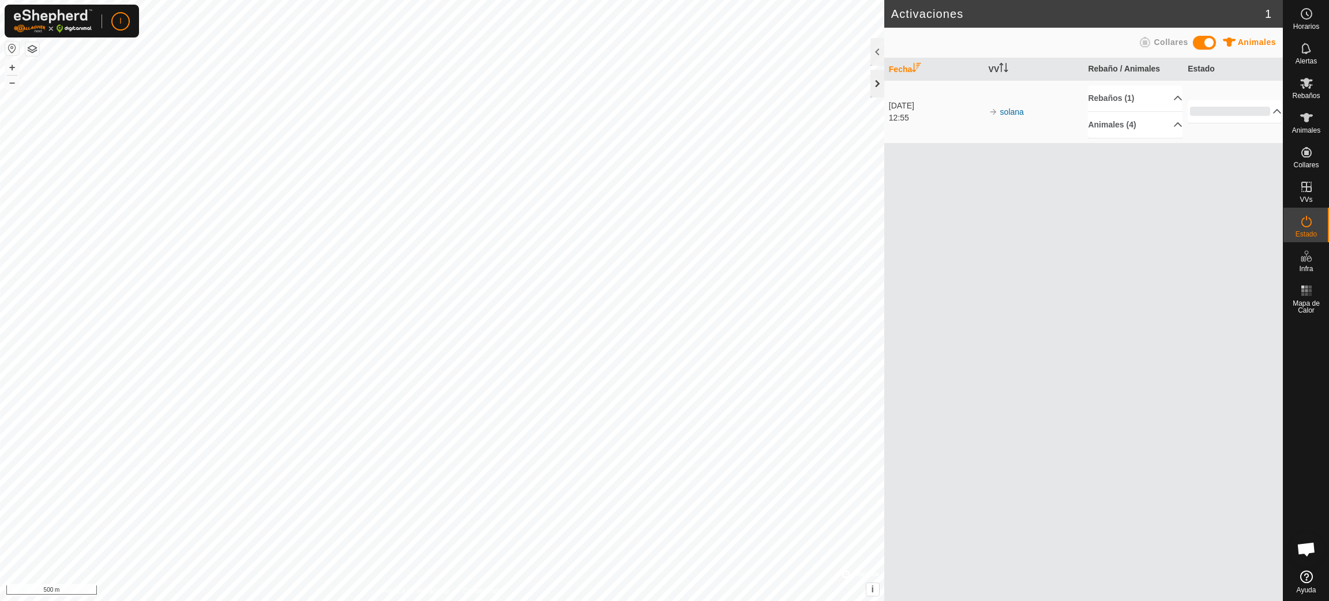
click at [875, 86] on div at bounding box center [877, 84] width 14 height 28
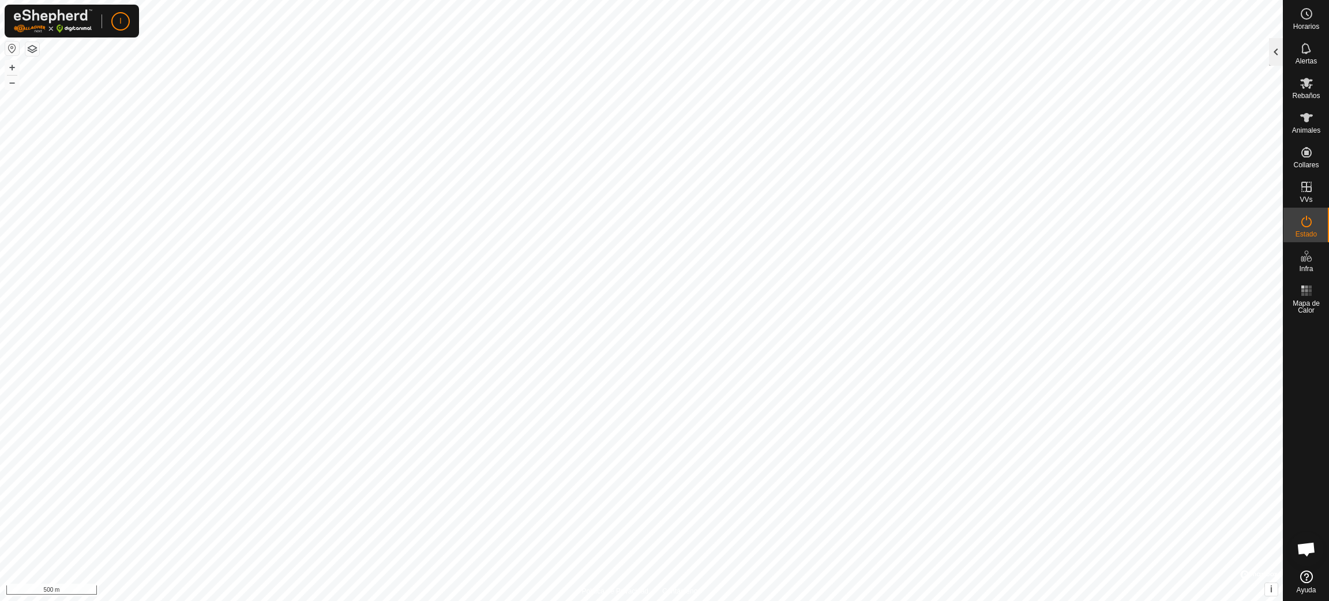
click at [885, 48] on div at bounding box center [1276, 52] width 14 height 28
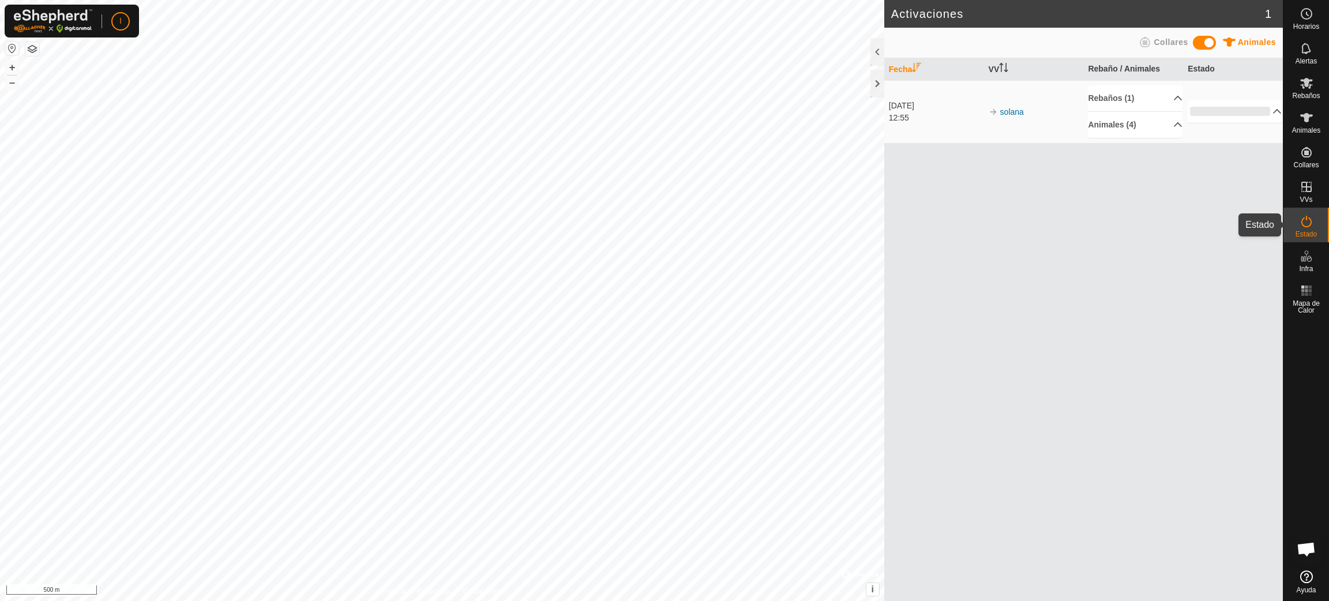
click at [885, 220] on icon at bounding box center [1306, 222] width 14 height 14
click at [885, 96] on p-accordion-header "Rebaños (1)" at bounding box center [1135, 98] width 94 height 26
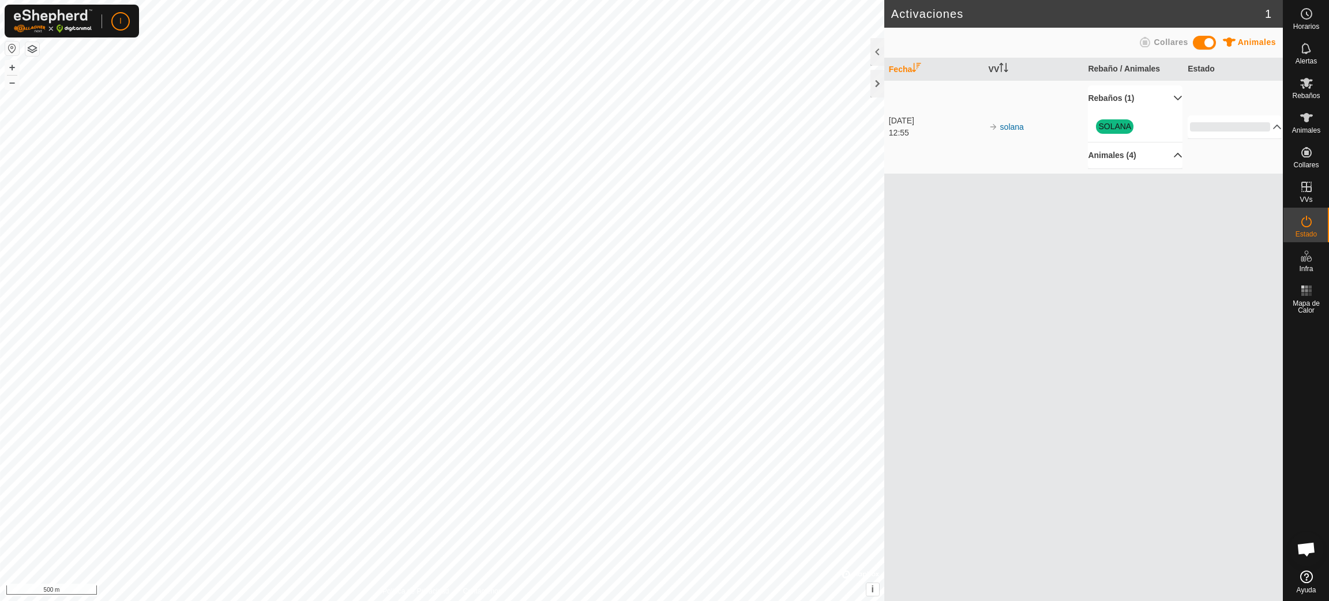
click at [885, 155] on p-accordion-header "Animales (4)" at bounding box center [1135, 155] width 94 height 26
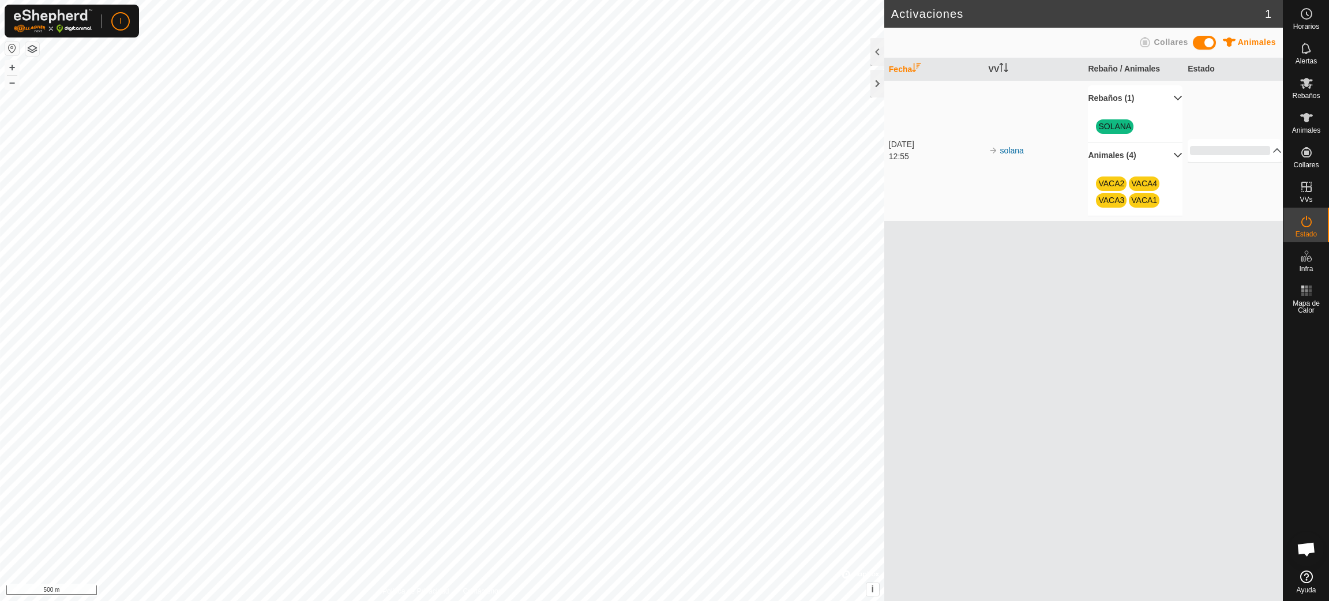
click at [885, 40] on span at bounding box center [1204, 43] width 23 height 14
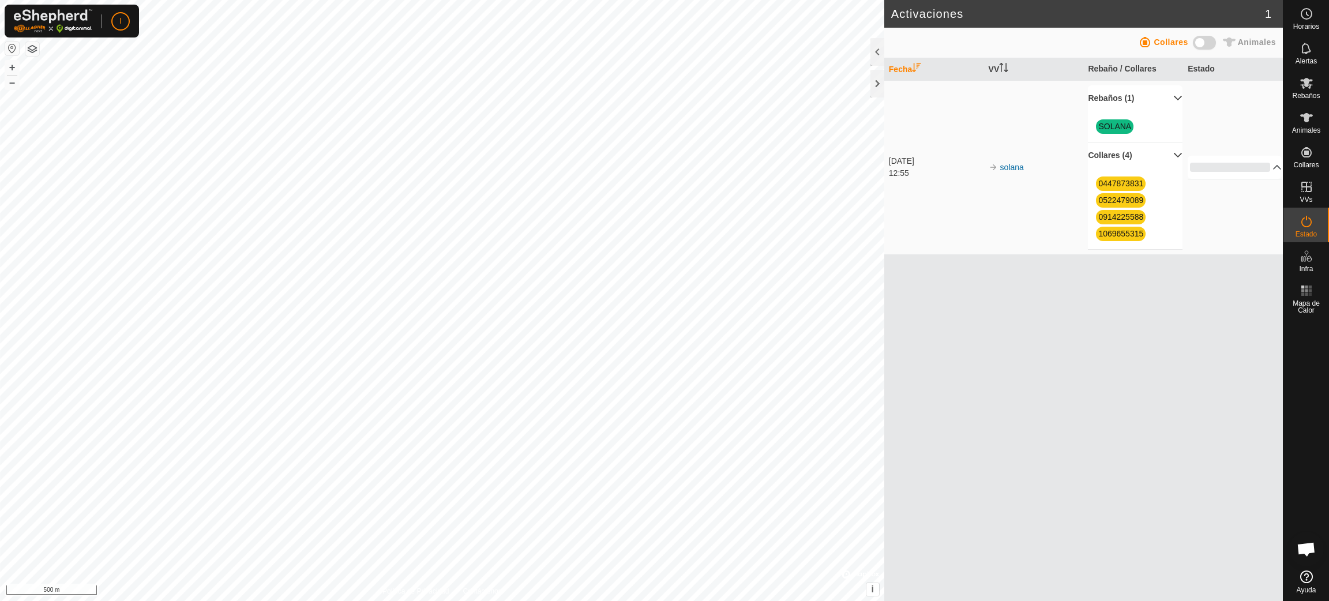
click at [885, 40] on span at bounding box center [1204, 43] width 23 height 14
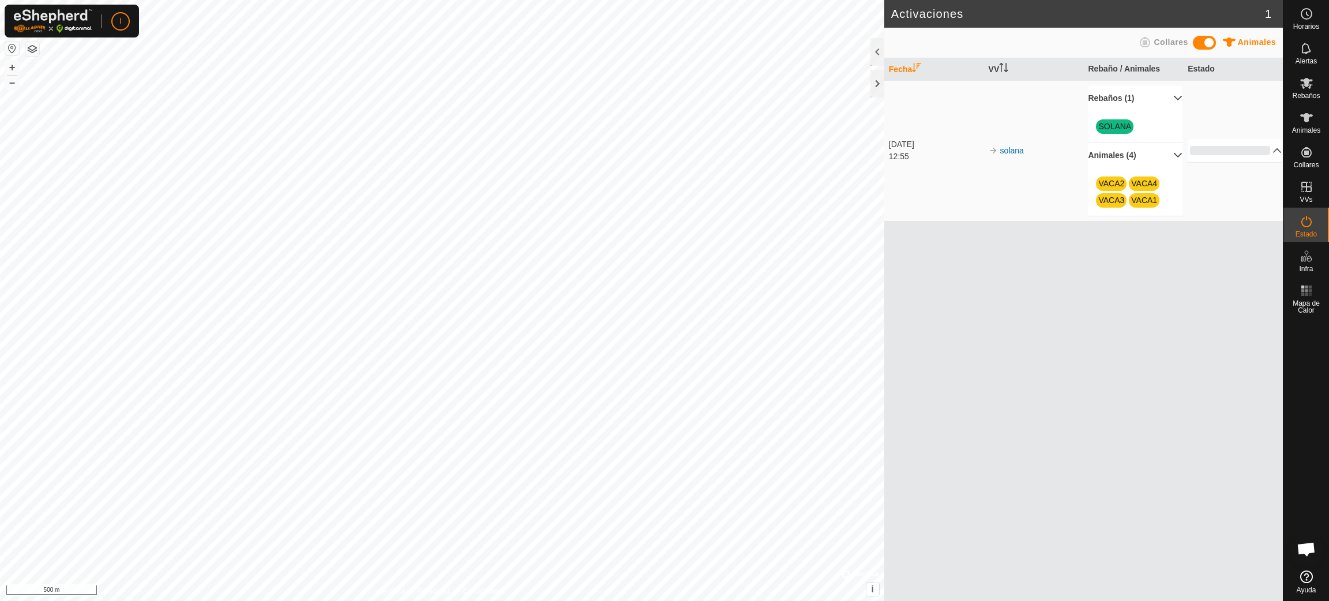
click at [885, 40] on span at bounding box center [1204, 43] width 23 height 14
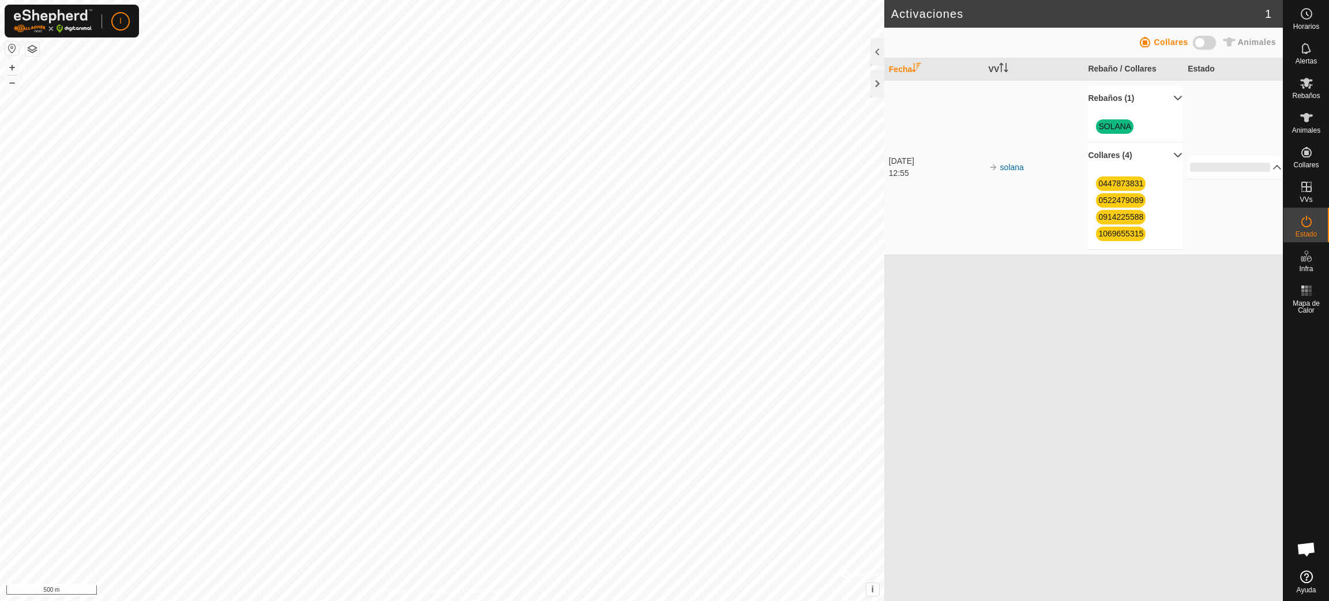
click at [885, 44] on icon at bounding box center [1145, 42] width 10 height 10
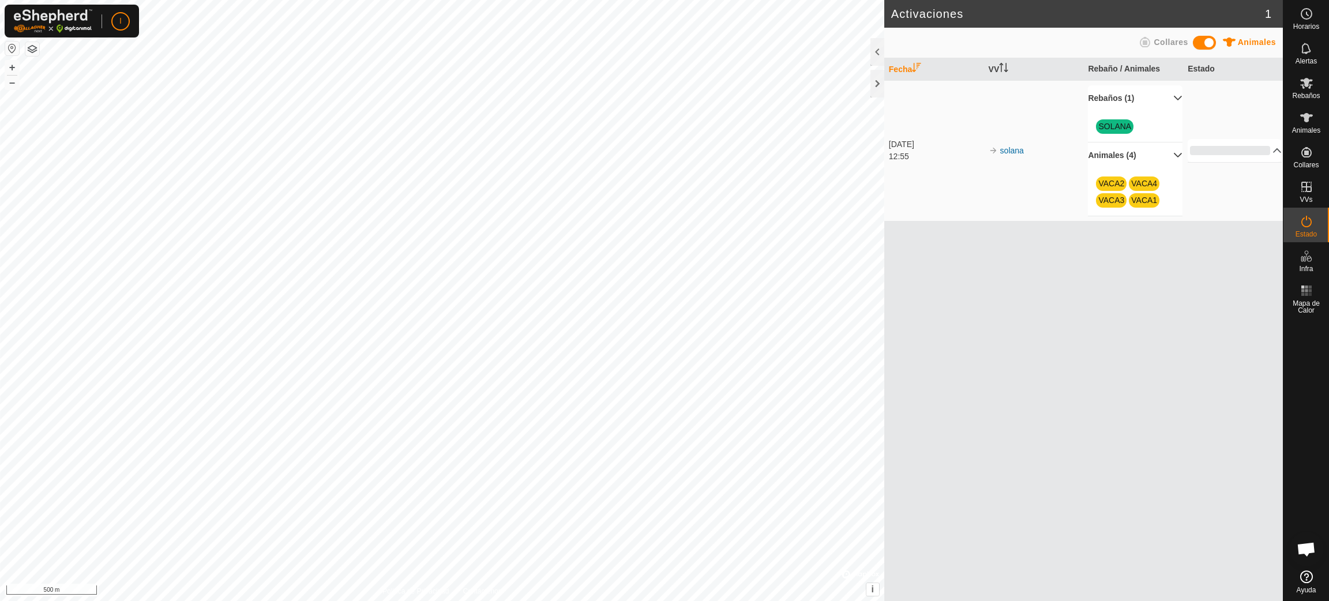
click at [885, 44] on icon at bounding box center [1145, 42] width 10 height 10
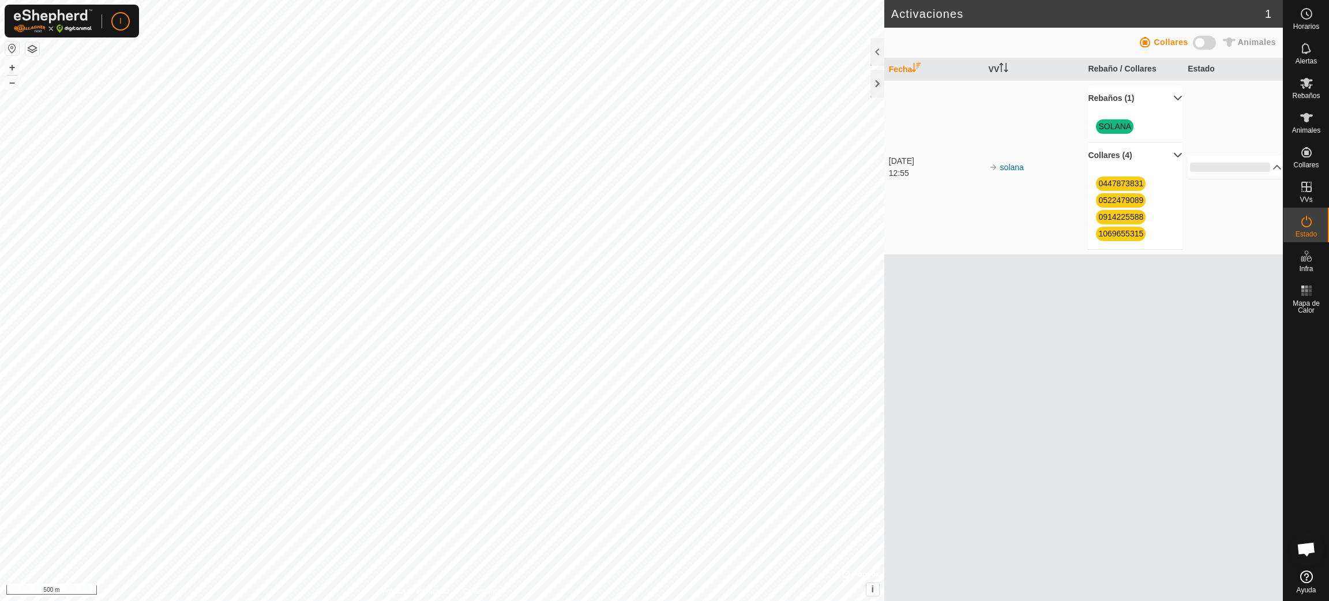
click at [885, 39] on span "Animales" at bounding box center [1257, 41] width 38 height 9
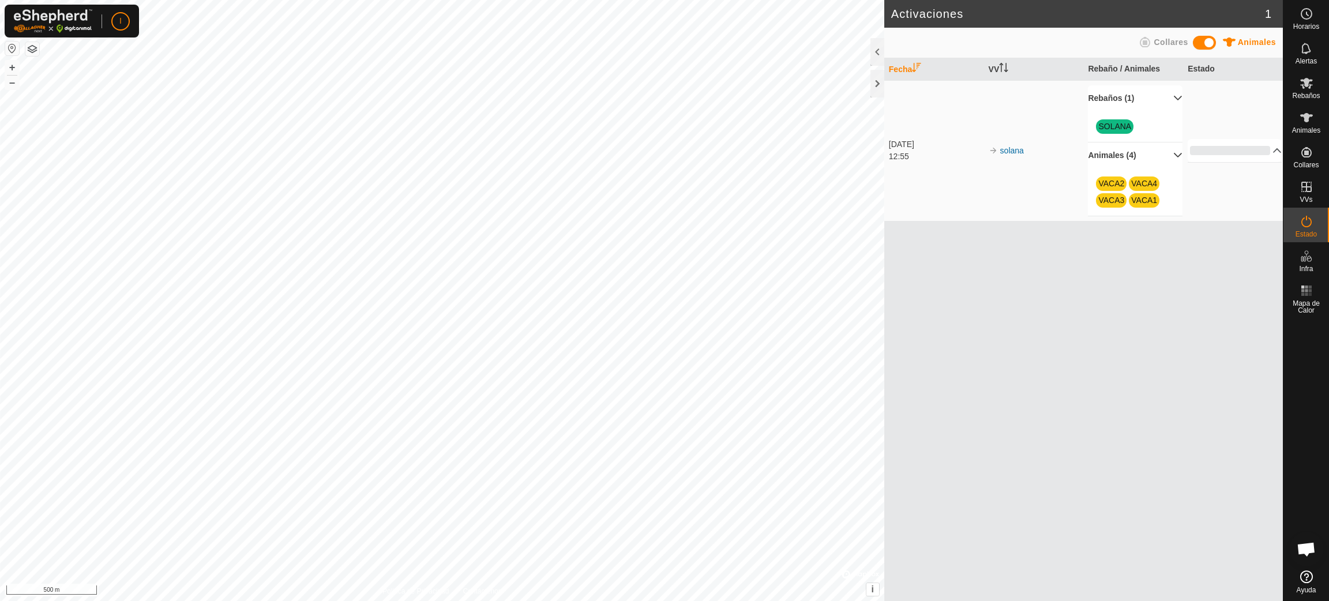
click at [885, 39] on span "Animales" at bounding box center [1257, 41] width 38 height 9
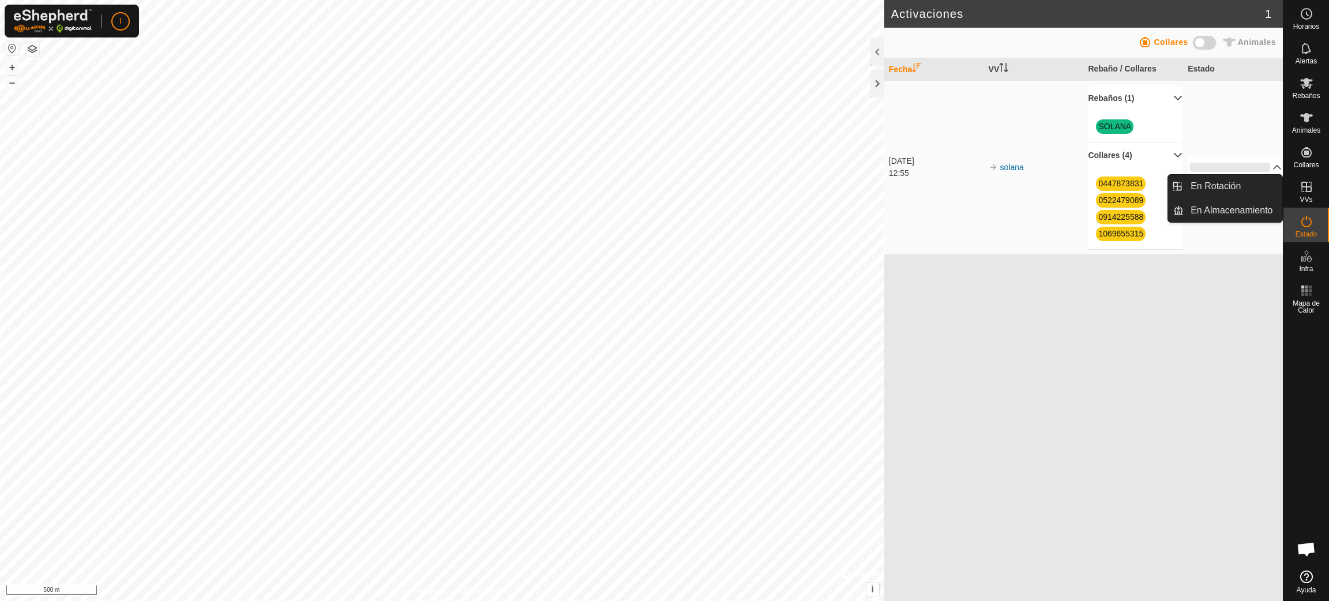
click at [885, 182] on icon at bounding box center [1306, 187] width 10 height 10
click at [885, 179] on link "En Rotación" at bounding box center [1233, 186] width 99 height 23
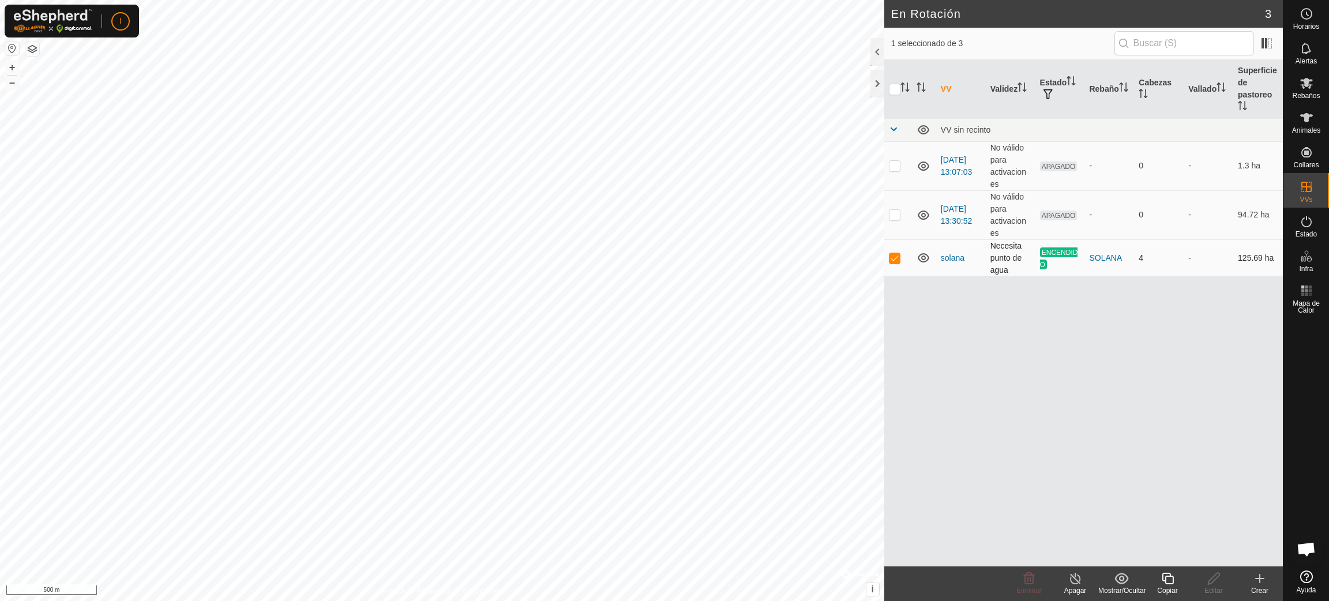
click at [885, 258] on p-checkbox at bounding box center [895, 257] width 12 height 9
click at [885, 256] on p-checkbox at bounding box center [895, 257] width 12 height 9
click at [885, 257] on p-checkbox at bounding box center [895, 257] width 12 height 9
checkbox input "false"
click at [885, 86] on icon at bounding box center [1306, 83] width 13 height 11
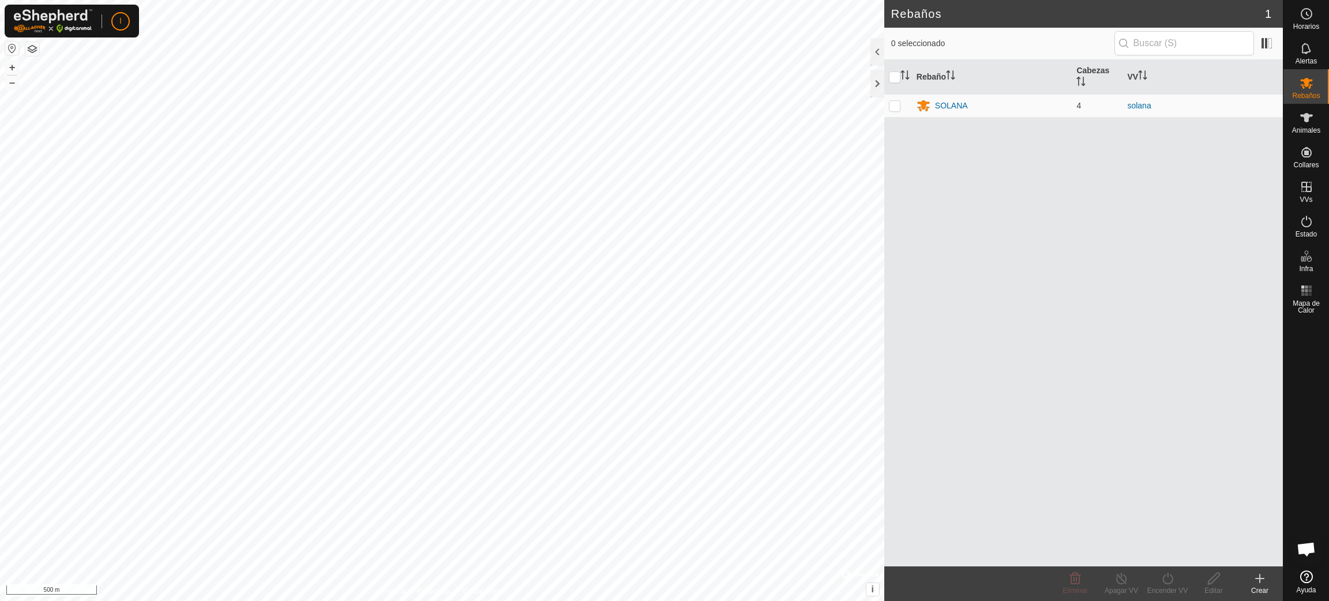
click at [885, 400] on div "Crear" at bounding box center [1260, 590] width 46 height 10
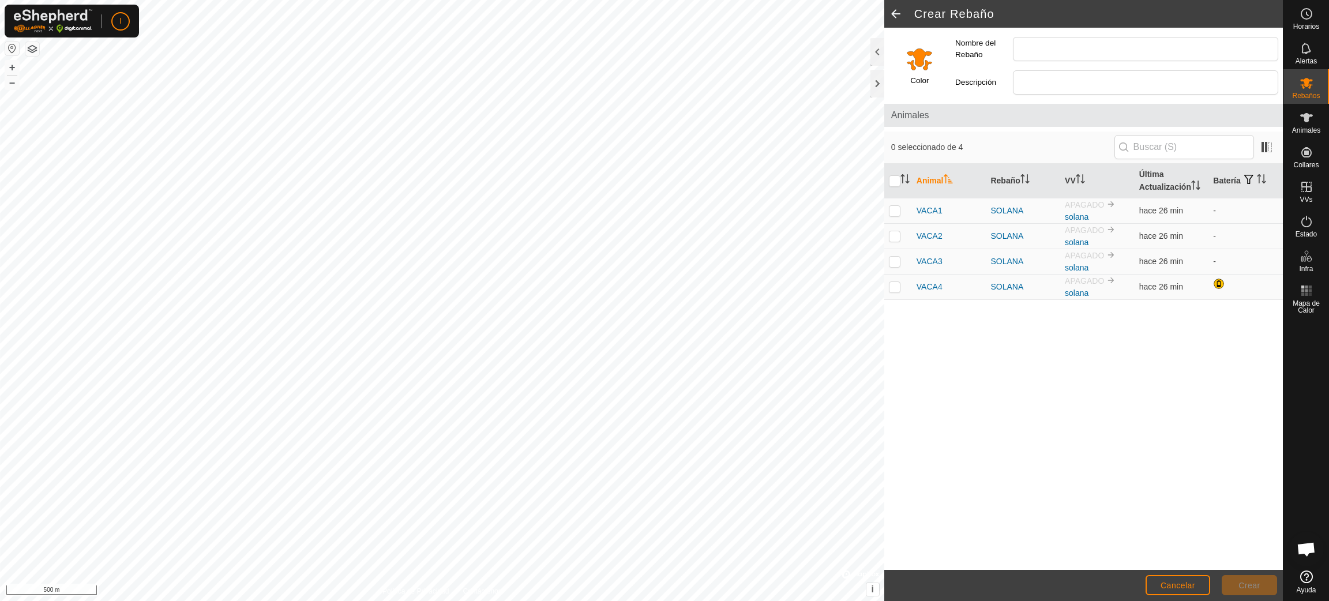
click at [885, 63] on input "Select a color" at bounding box center [920, 59] width 28 height 28
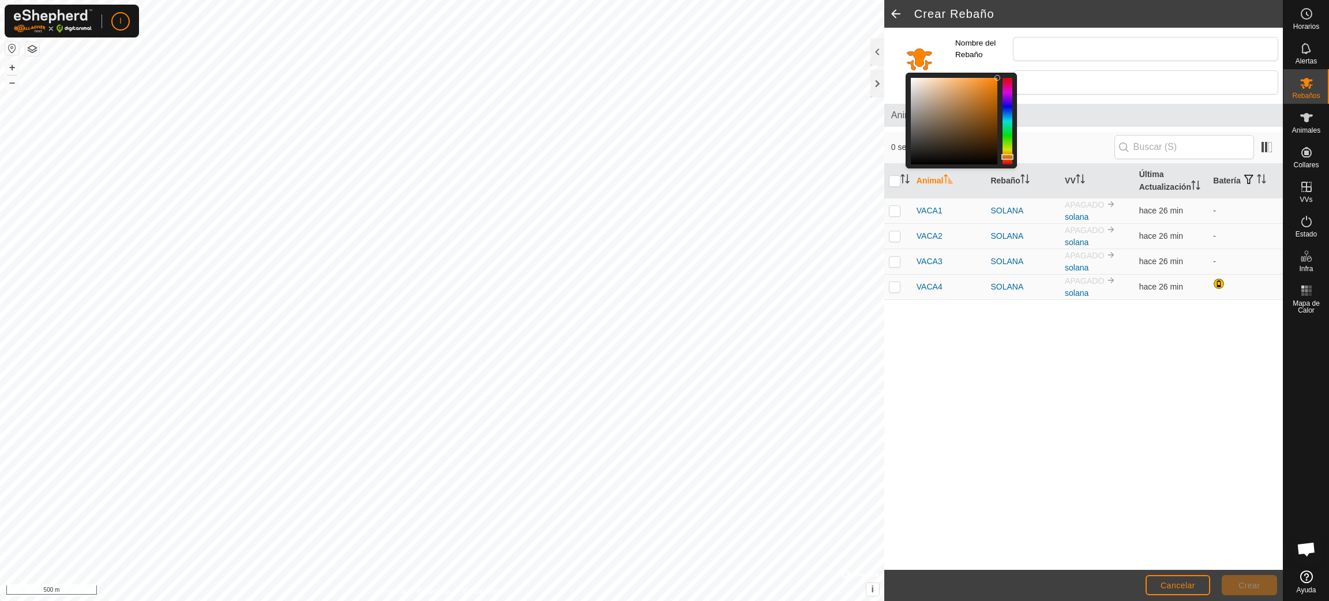
click at [885, 63] on input "Select a color" at bounding box center [920, 59] width 28 height 28
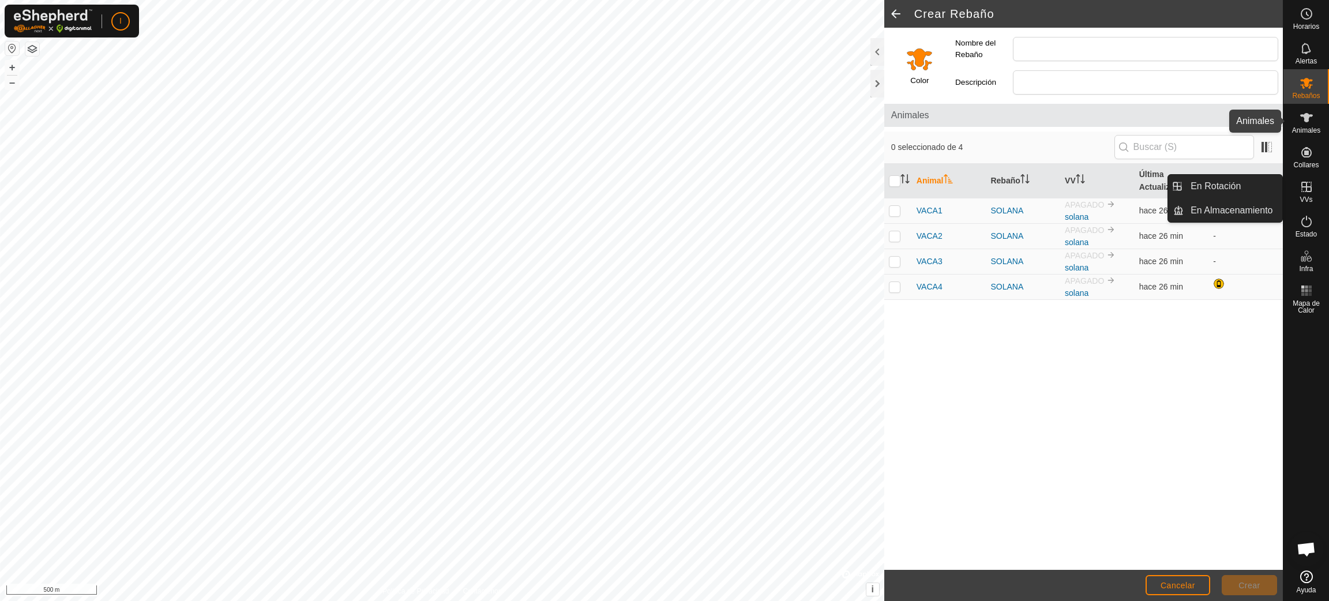
click at [885, 123] on icon at bounding box center [1306, 118] width 14 height 14
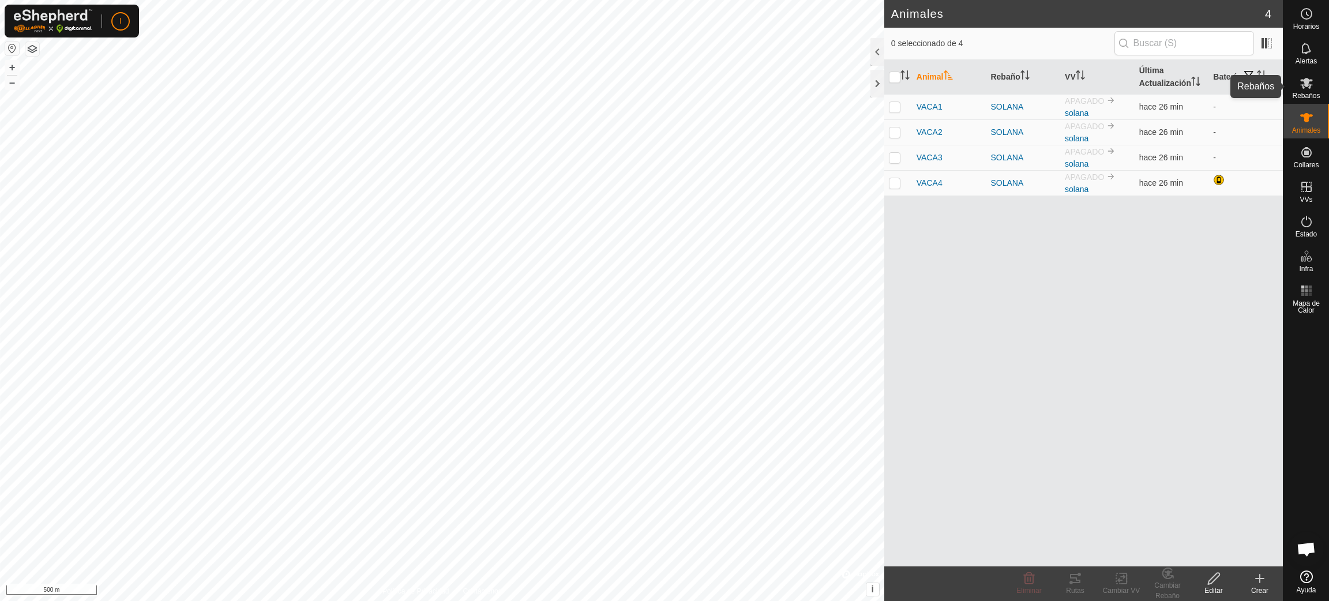
click at [885, 89] on icon at bounding box center [1306, 83] width 14 height 14
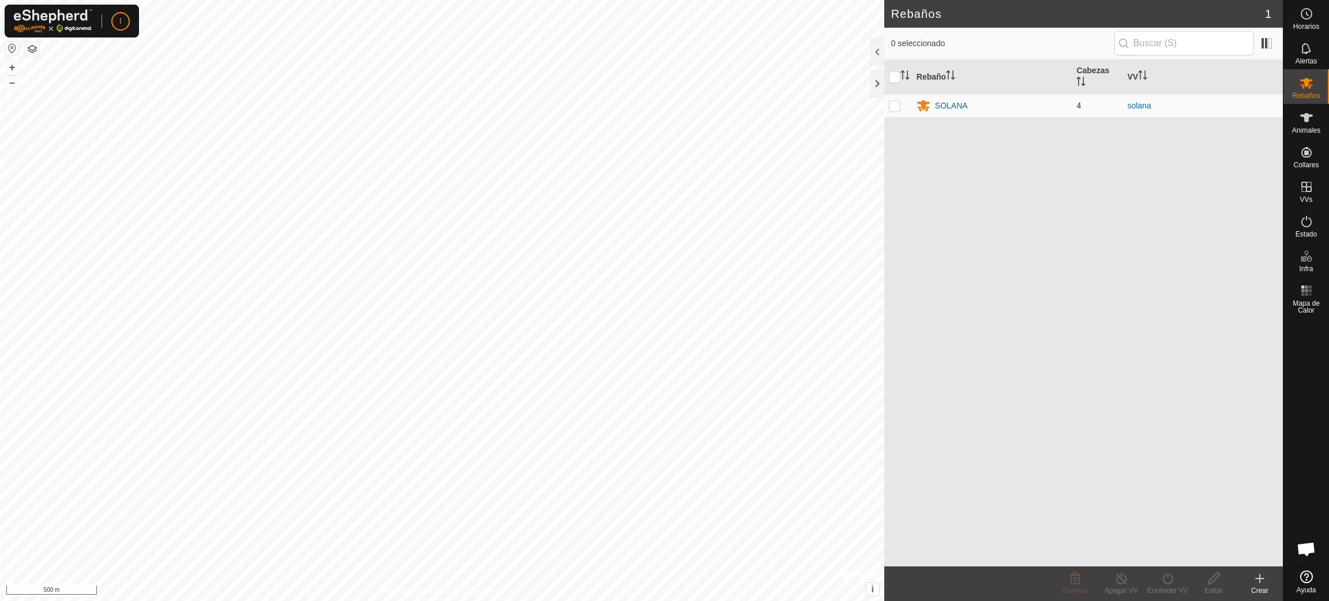
click at [885, 104] on p-checkbox at bounding box center [895, 105] width 12 height 9
checkbox input "true"
click at [885, 105] on link "solana" at bounding box center [1139, 105] width 24 height 9
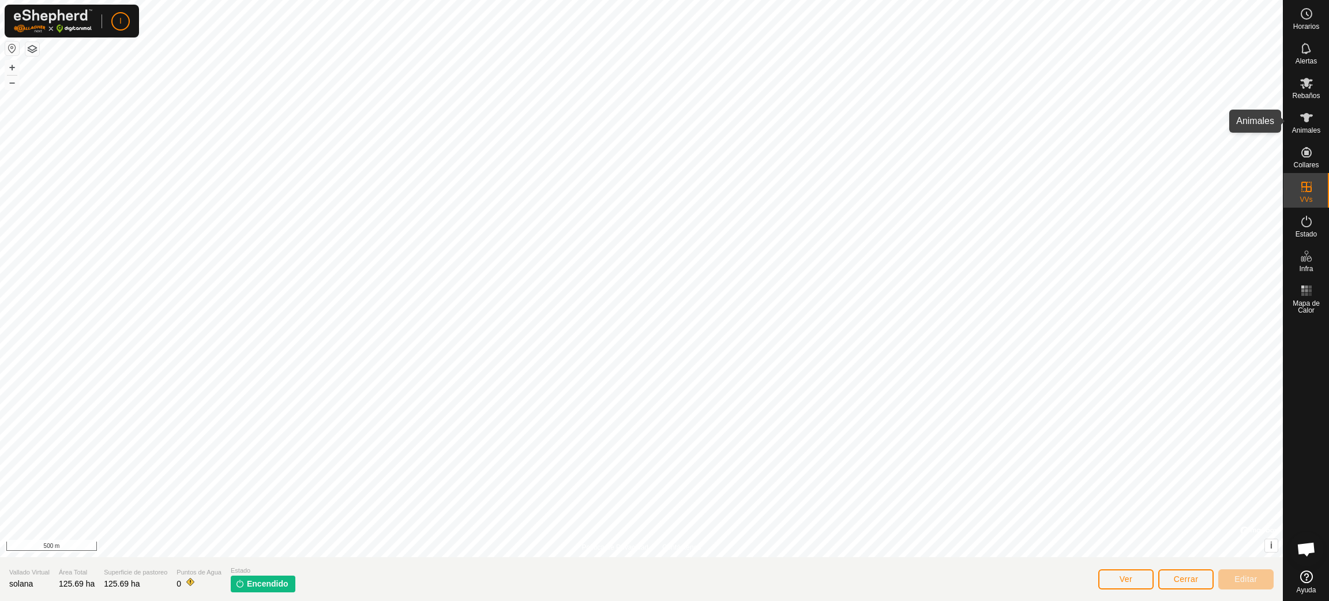
click at [885, 114] on icon at bounding box center [1306, 117] width 13 height 9
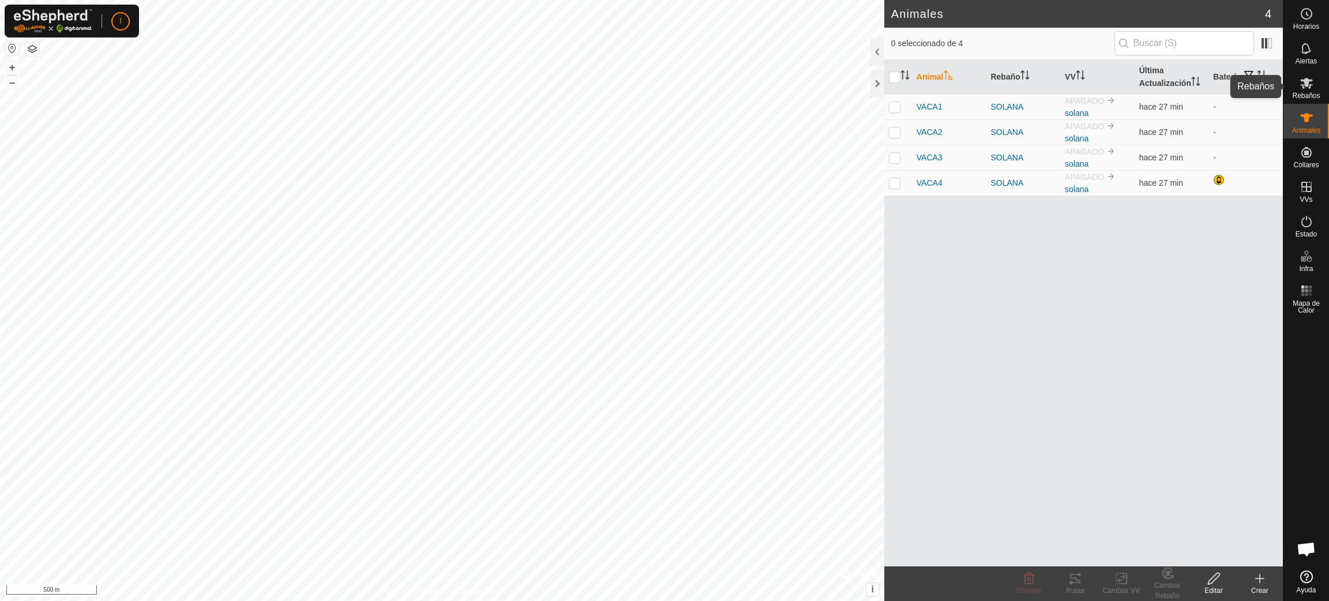
click at [885, 76] on icon at bounding box center [1306, 83] width 14 height 14
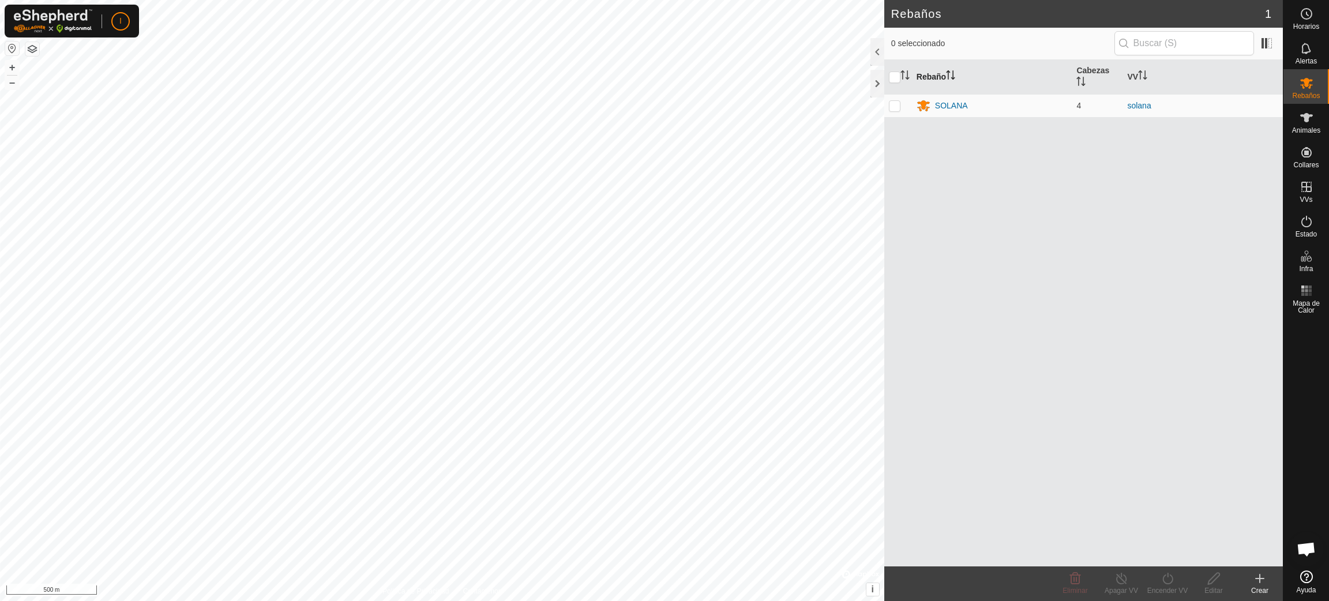
click at [885, 93] on th "Rebaño" at bounding box center [992, 77] width 160 height 35
click at [885, 106] on p-checkbox at bounding box center [895, 105] width 12 height 9
checkbox input "true"
click at [878, 80] on div at bounding box center [877, 84] width 14 height 28
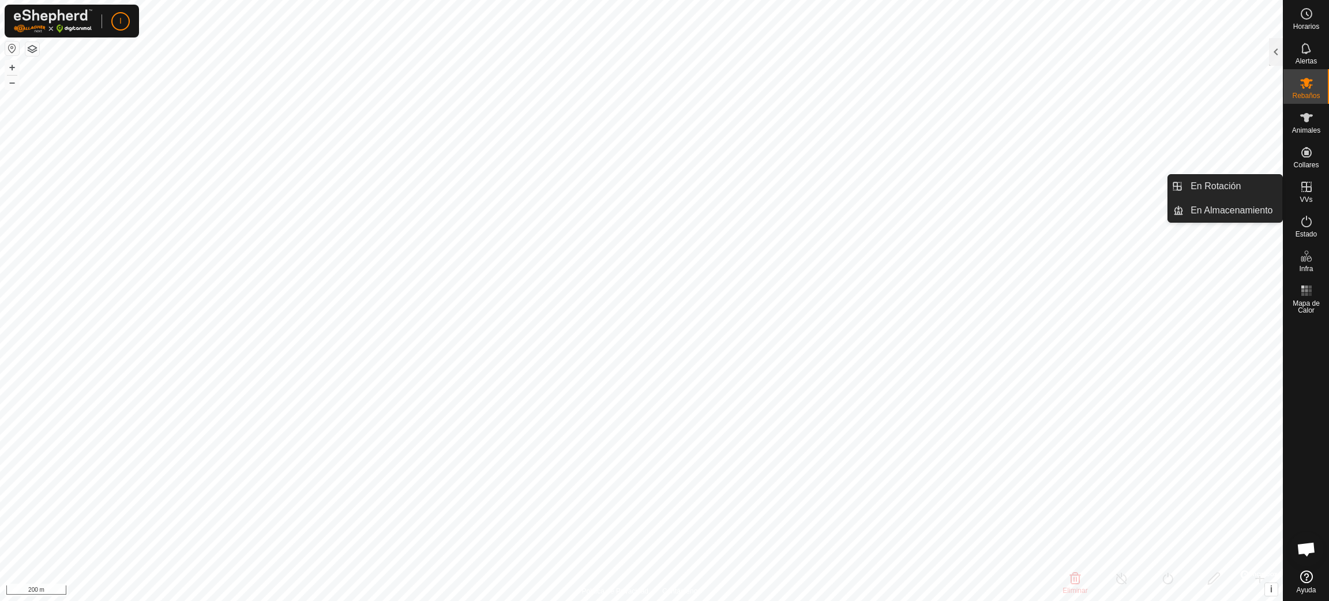
click at [885, 193] on icon at bounding box center [1306, 187] width 14 height 14
click at [885, 206] on link "En Almacenamiento" at bounding box center [1233, 210] width 99 height 23
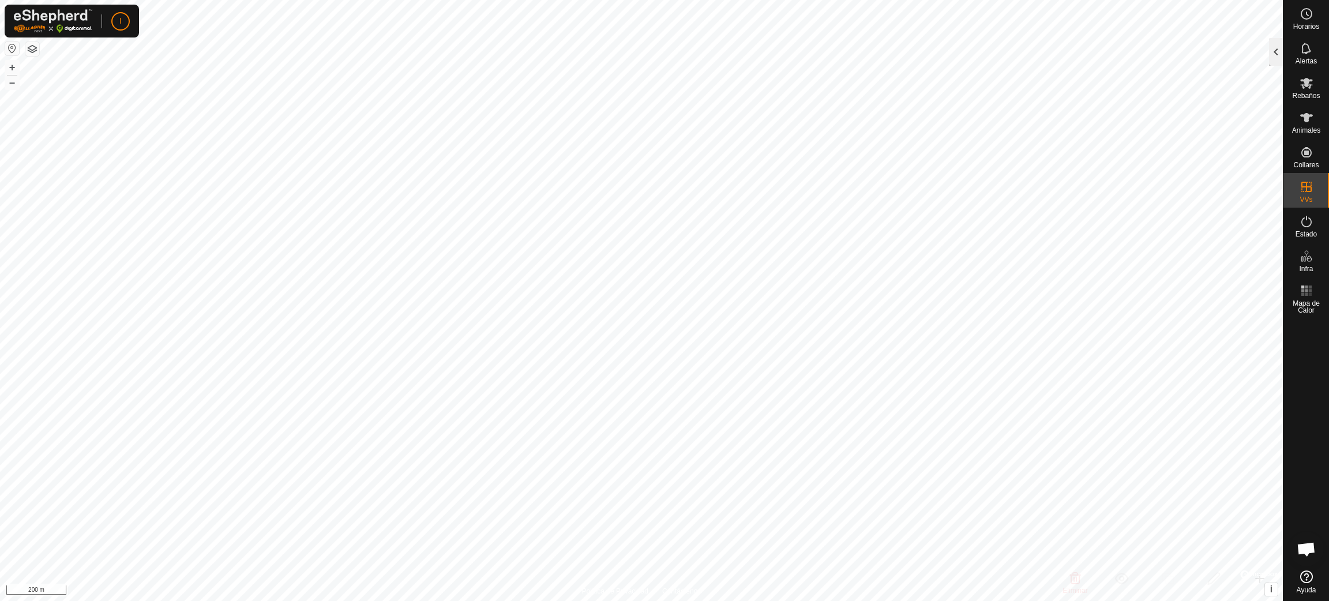
click at [885, 48] on div at bounding box center [1276, 52] width 14 height 28
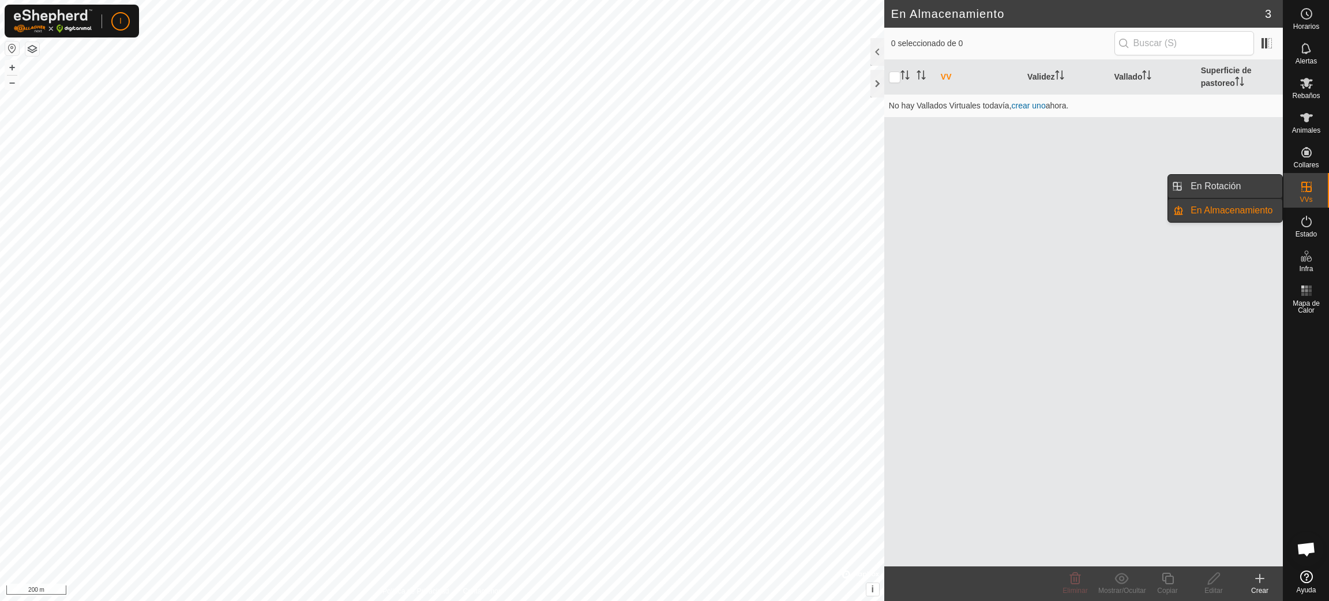
click at [885, 181] on link "En Rotación" at bounding box center [1233, 186] width 99 height 23
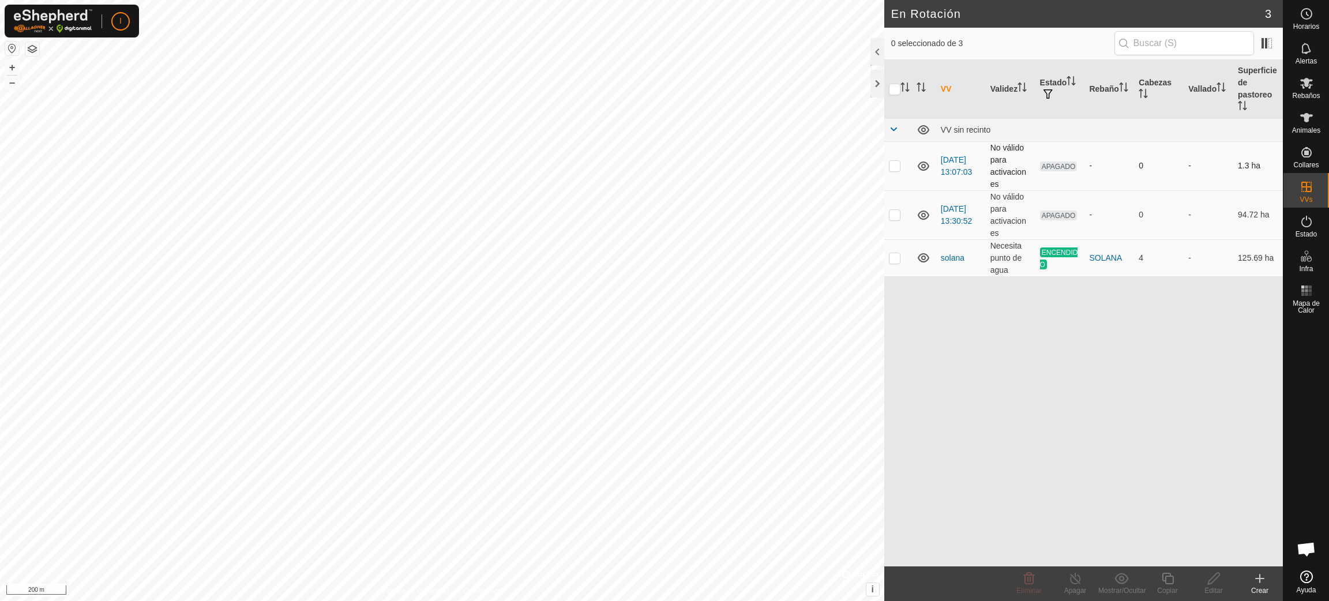
click at [885, 168] on td at bounding box center [898, 165] width 28 height 49
click at [885, 400] on icon at bounding box center [1029, 579] width 14 height 14
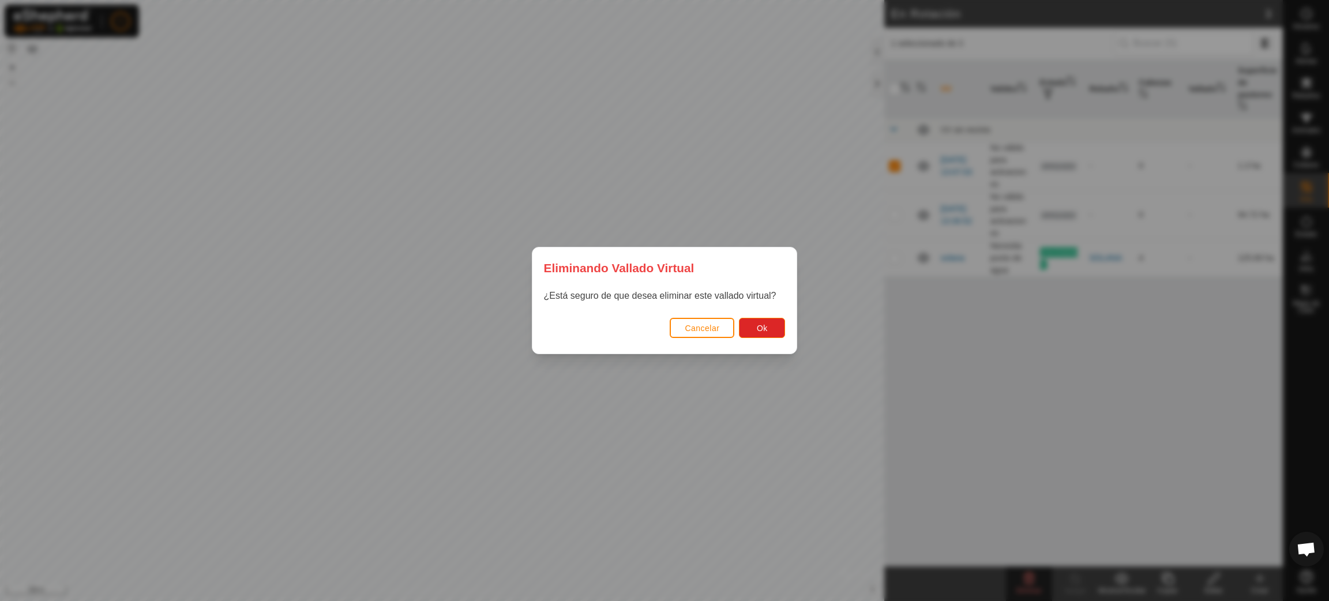
click at [764, 317] on div "Cancelar Ok" at bounding box center [664, 333] width 265 height 39
click at [764, 330] on span "Ok" at bounding box center [762, 328] width 11 height 9
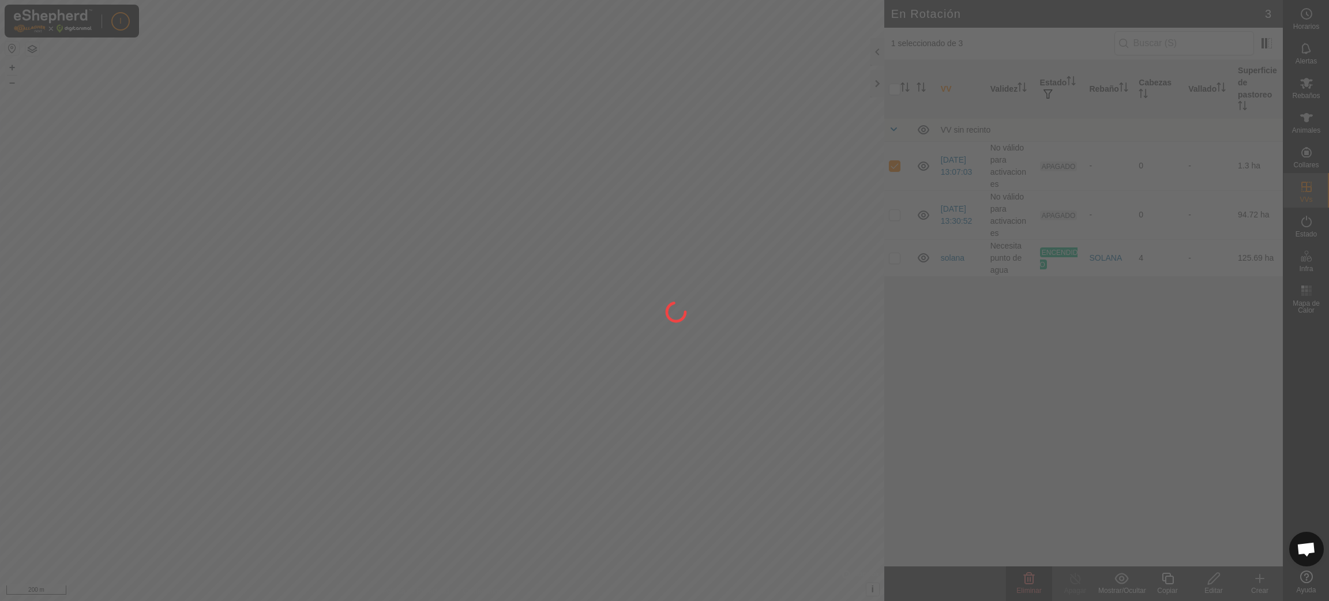
checkbox input "false"
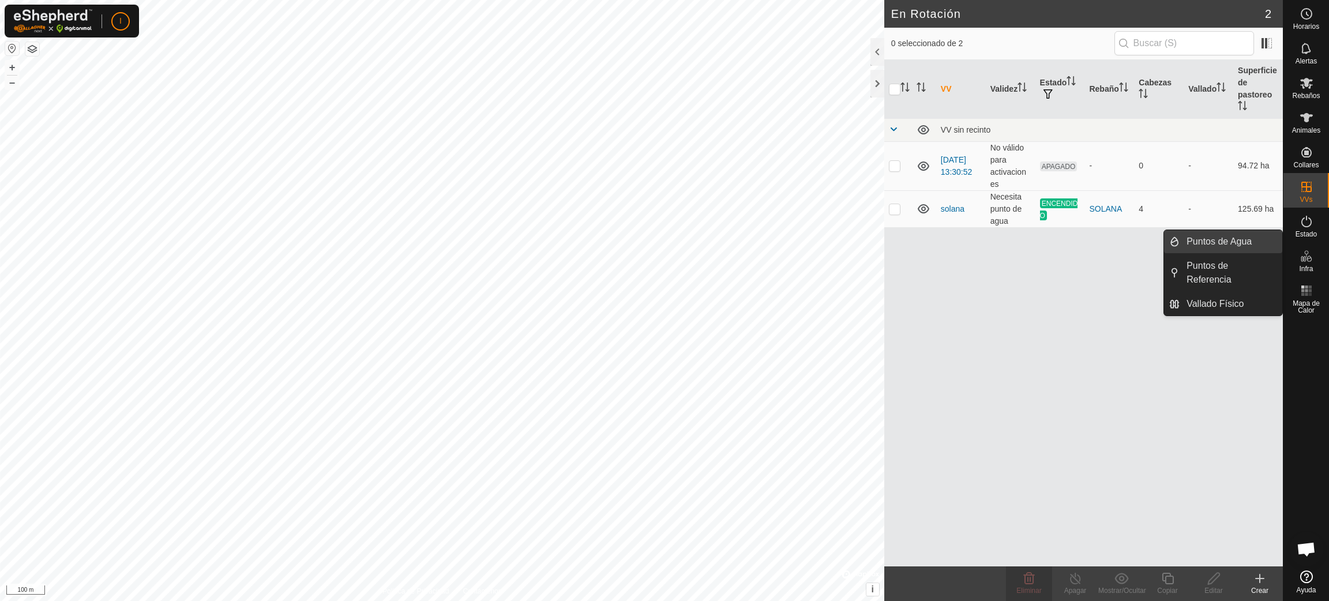
click at [885, 241] on link "Puntos de Agua" at bounding box center [1230, 241] width 103 height 23
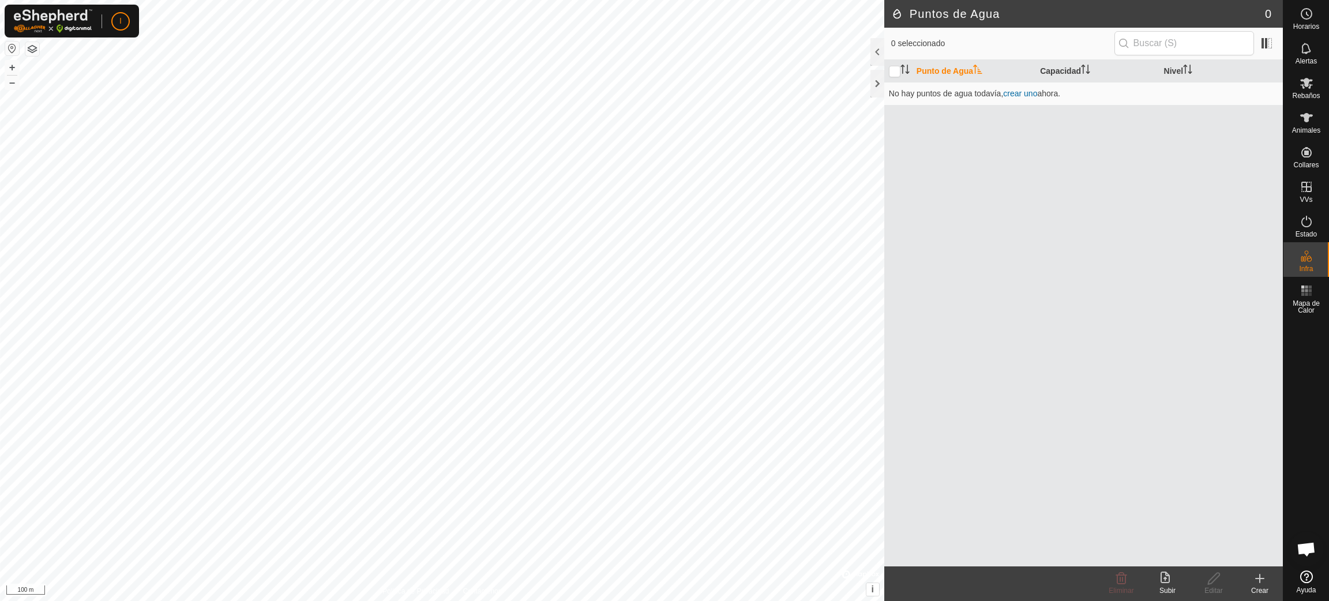
click at [885, 400] on icon at bounding box center [1260, 578] width 8 height 0
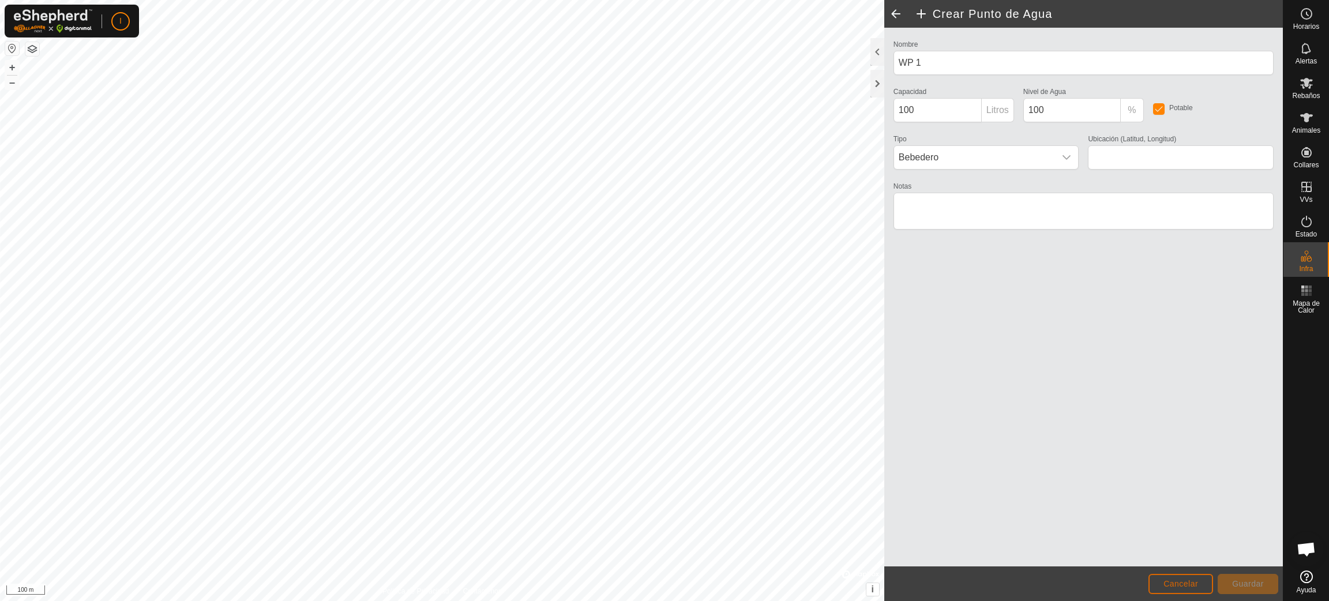
click at [885, 400] on span "Cancelar" at bounding box center [1180, 583] width 35 height 9
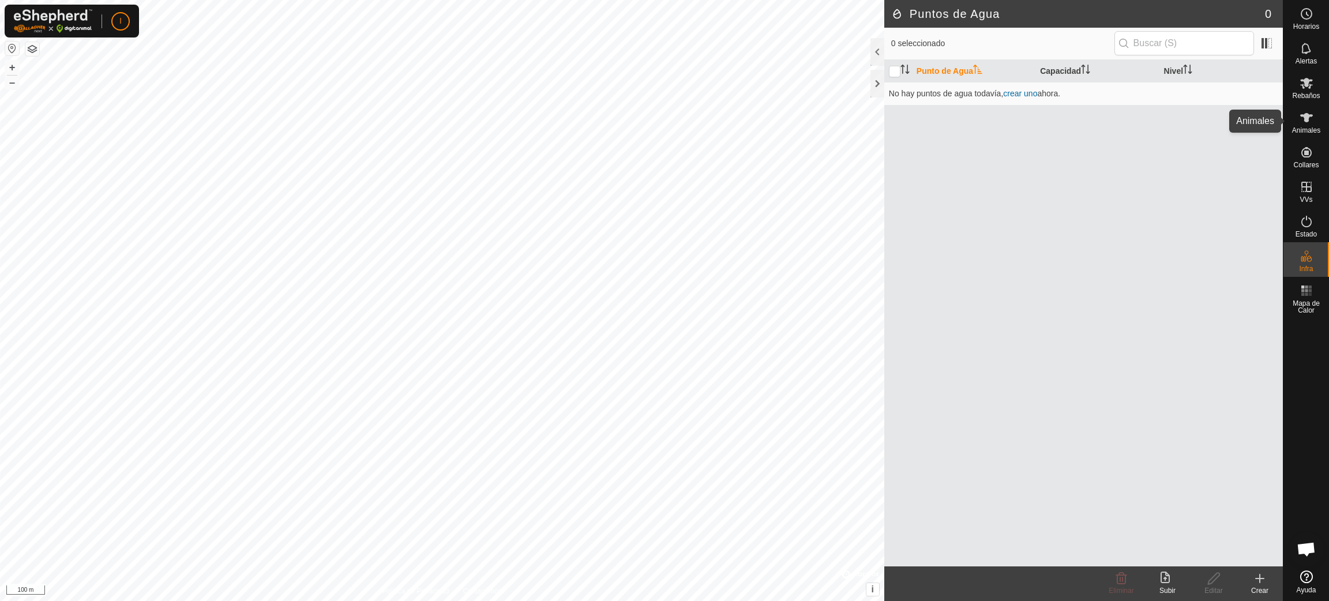
click at [885, 114] on icon at bounding box center [1306, 117] width 13 height 9
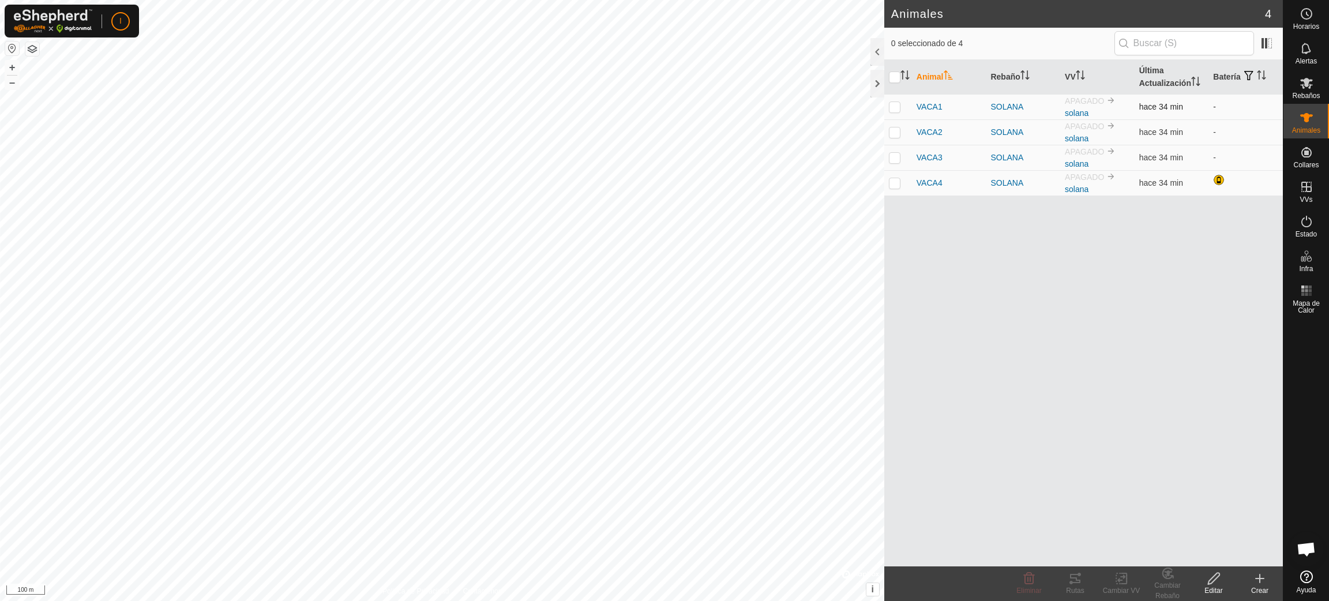
click at [885, 106] on p-checkbox at bounding box center [895, 106] width 12 height 9
click at [885, 400] on icon at bounding box center [1075, 579] width 14 height 14
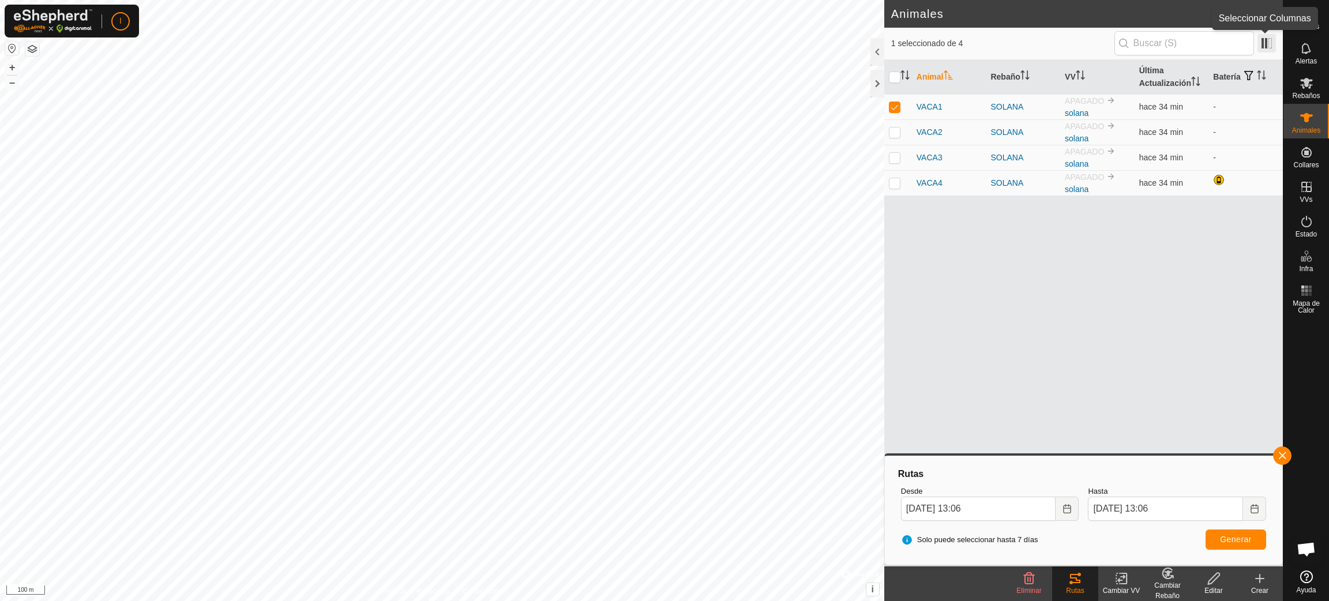
click at [885, 45] on span at bounding box center [1266, 43] width 18 height 18
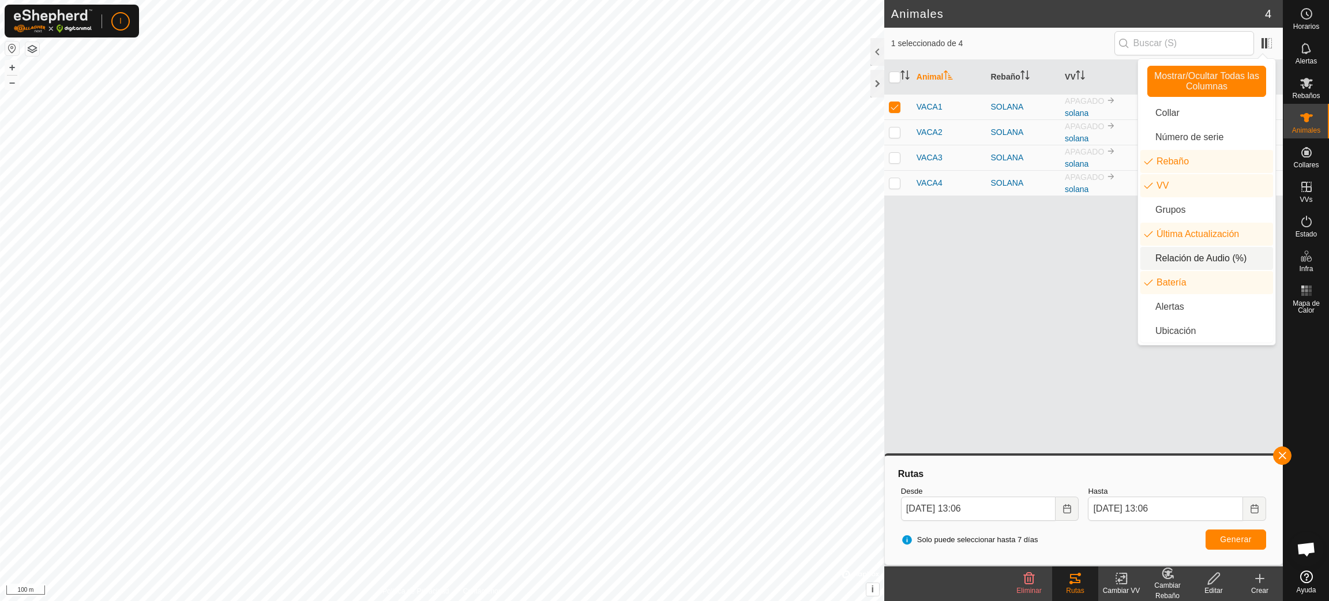
click at [885, 256] on li "Relación de Audio (%)" at bounding box center [1206, 258] width 133 height 23
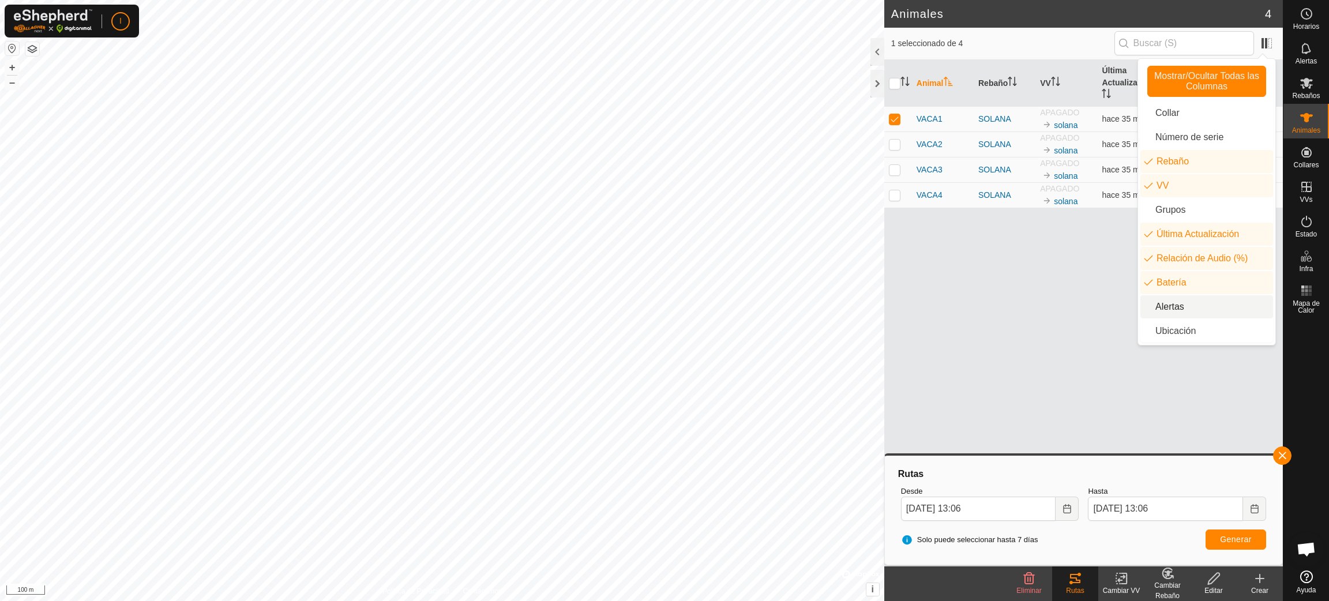
click at [885, 306] on li "Alertas" at bounding box center [1206, 306] width 133 height 23
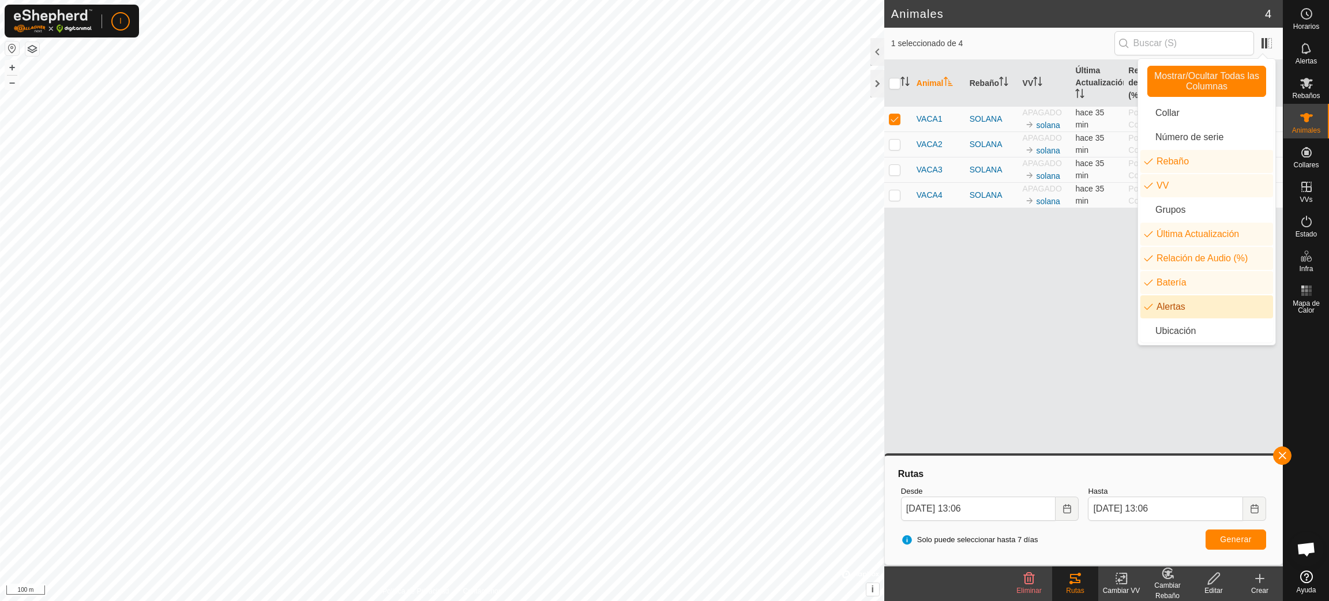
click at [885, 306] on li "Alertas" at bounding box center [1206, 306] width 133 height 23
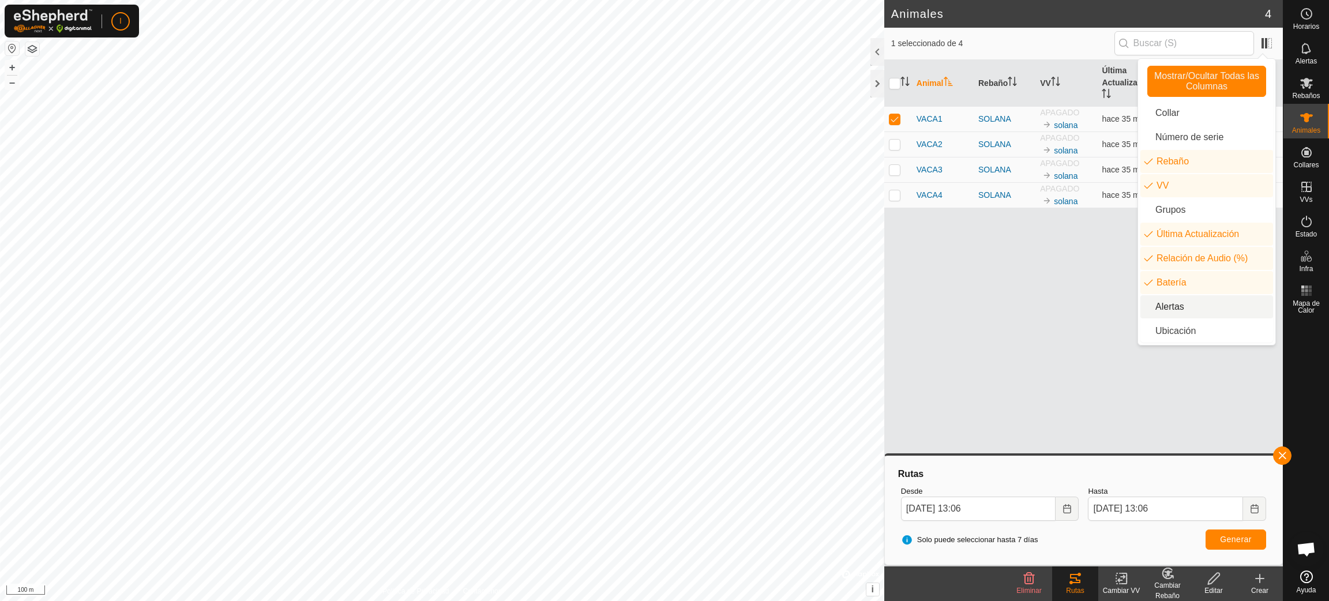
click at [885, 299] on li "Alertas" at bounding box center [1206, 306] width 133 height 23
click at [885, 365] on div "Animal Rebaño VV Última Actualización Relación de Audio (%) Batería Alertas VAC…" at bounding box center [1083, 313] width 399 height 506
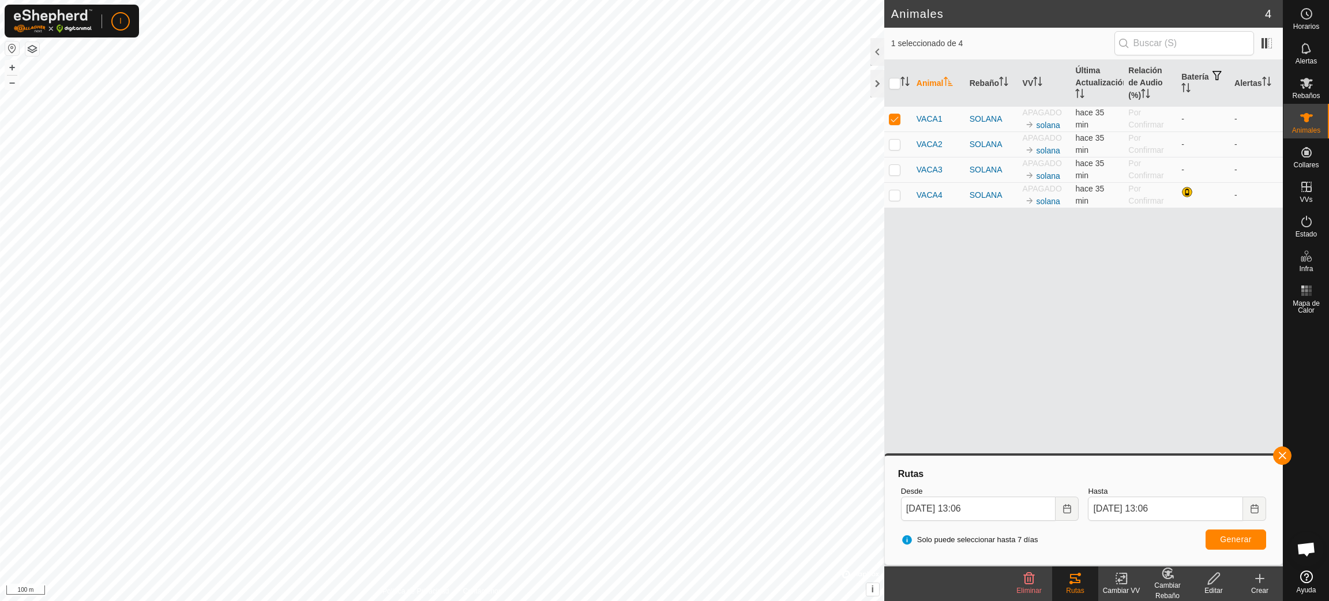
click at [885, 365] on div "Animal Rebaño VV Última Actualización Relación de Audio (%) Batería Alertas VAC…" at bounding box center [1083, 313] width 399 height 506
click at [885, 125] on td at bounding box center [898, 118] width 28 height 25
click at [876, 50] on div at bounding box center [877, 52] width 14 height 28
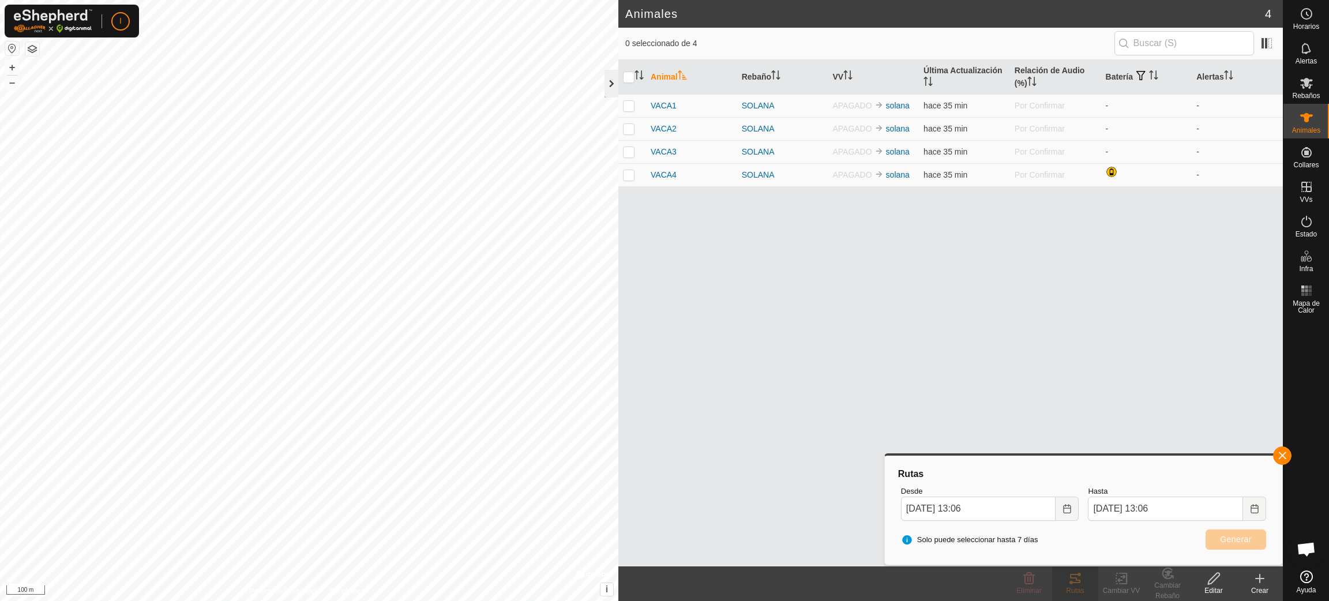
click at [612, 77] on div at bounding box center [611, 84] width 14 height 28
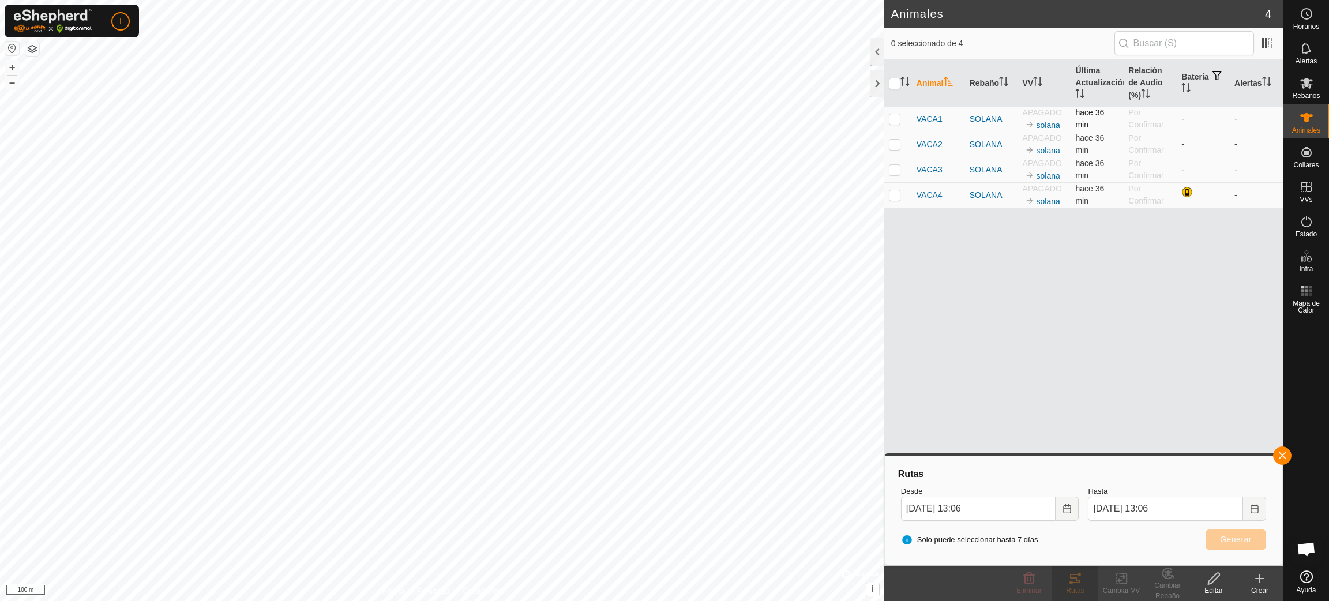
click at [885, 120] on p-checkbox at bounding box center [895, 118] width 12 height 9
checkbox input "true"
click at [885, 84] on icon at bounding box center [1306, 83] width 13 height 11
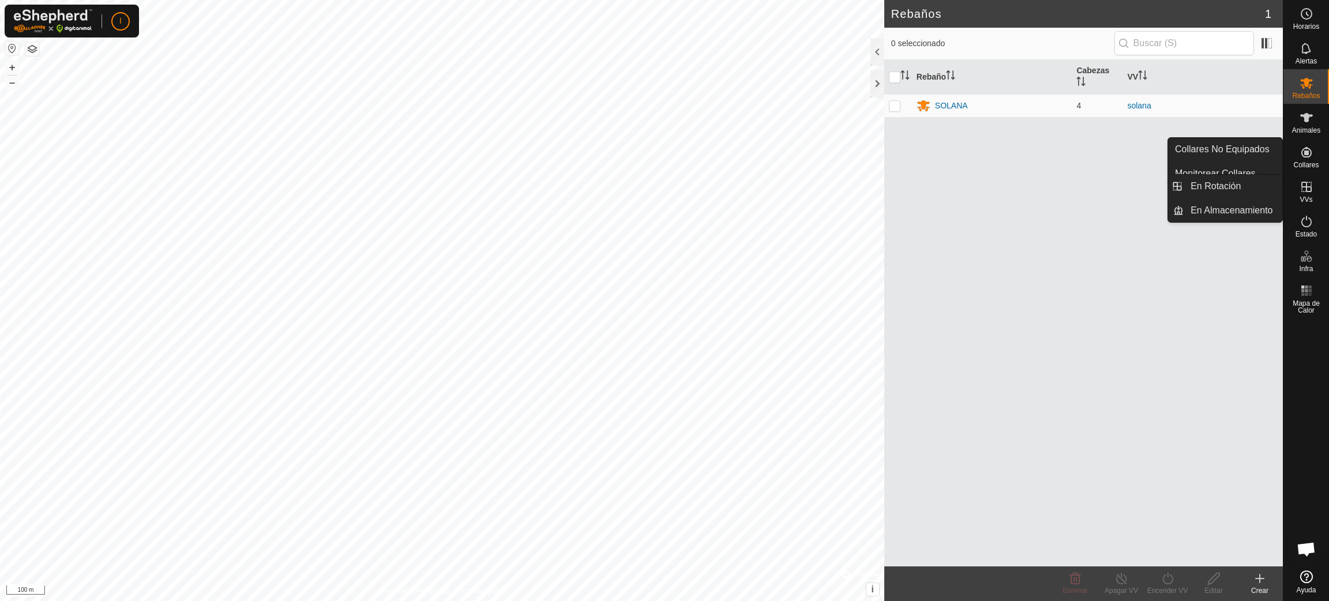
click at [885, 187] on icon at bounding box center [1306, 187] width 14 height 14
click at [885, 189] on link "En Rotación" at bounding box center [1233, 186] width 99 height 23
